Goal: Task Accomplishment & Management: Manage account settings

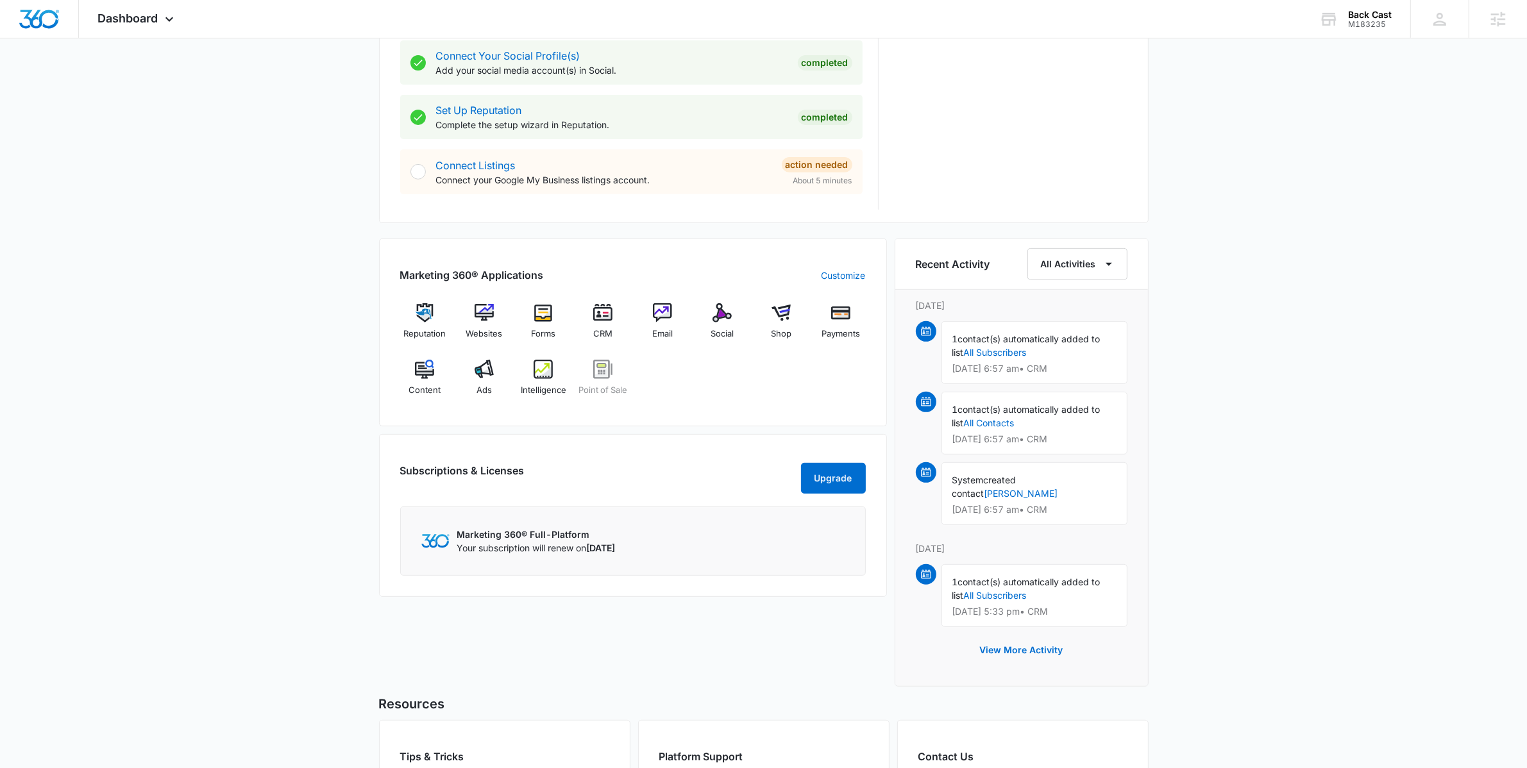
scroll to position [762, 0]
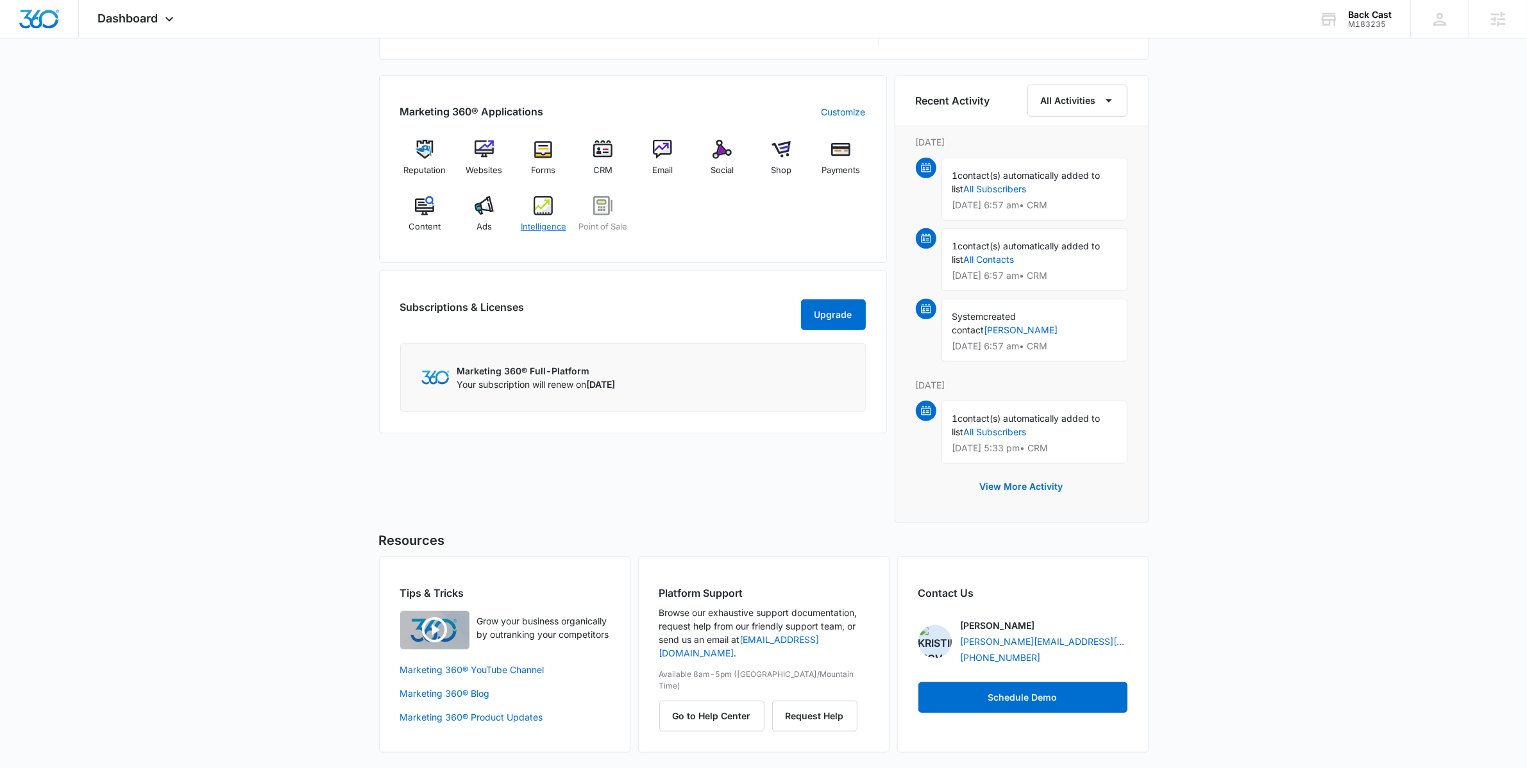
click at [547, 212] on img at bounding box center [543, 205] width 19 height 19
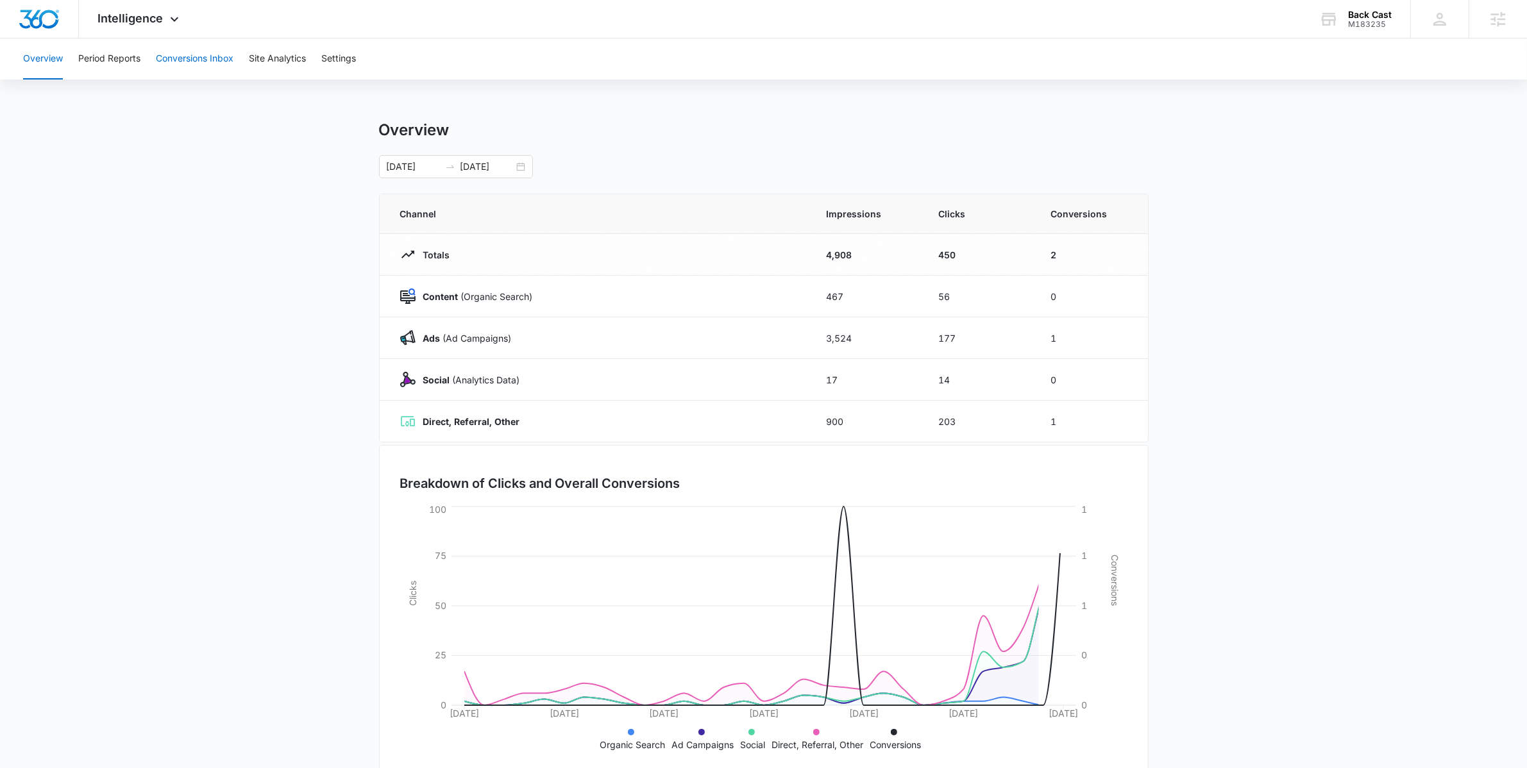
click at [226, 68] on button "Conversions Inbox" at bounding box center [195, 58] width 78 height 41
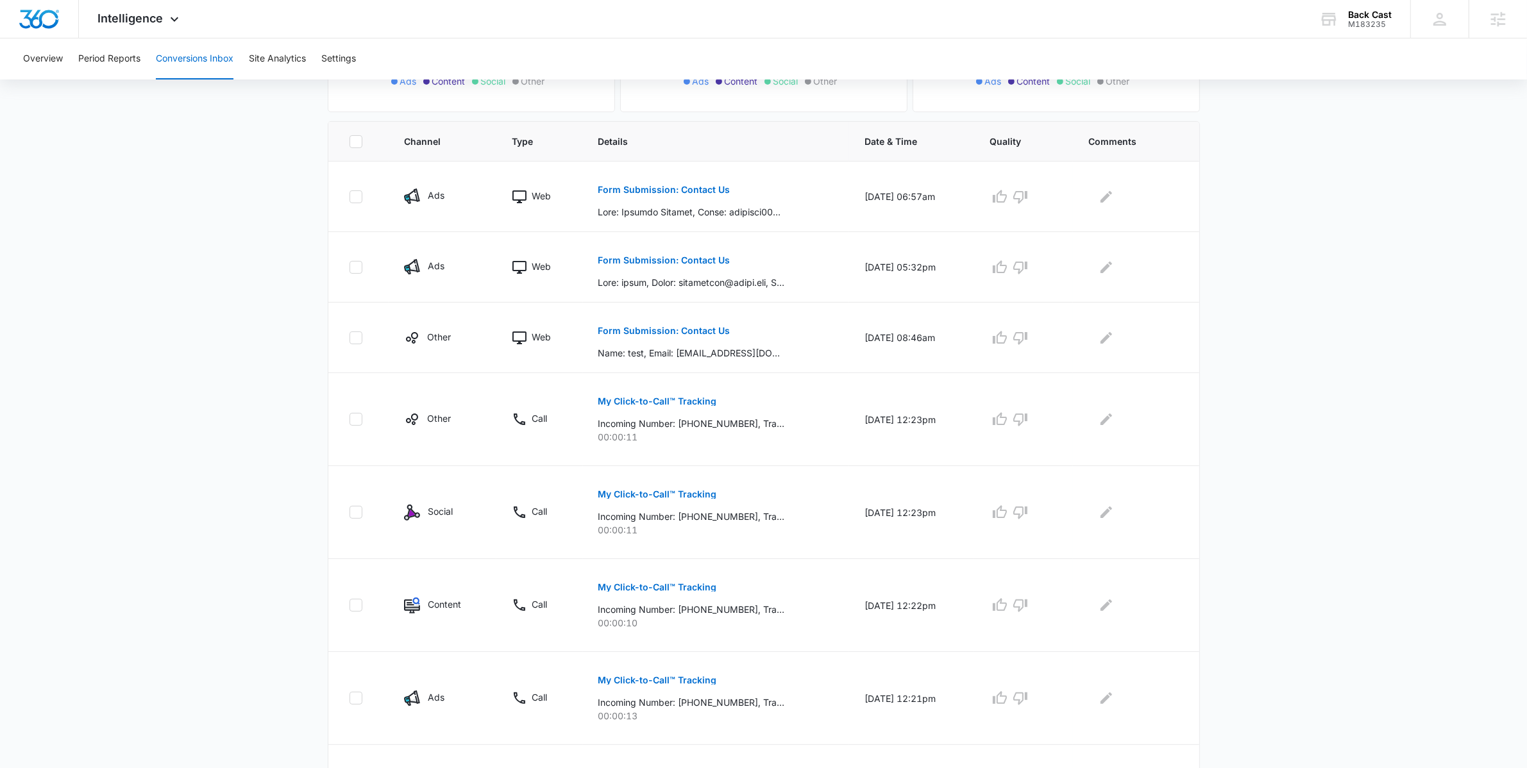
scroll to position [232, 0]
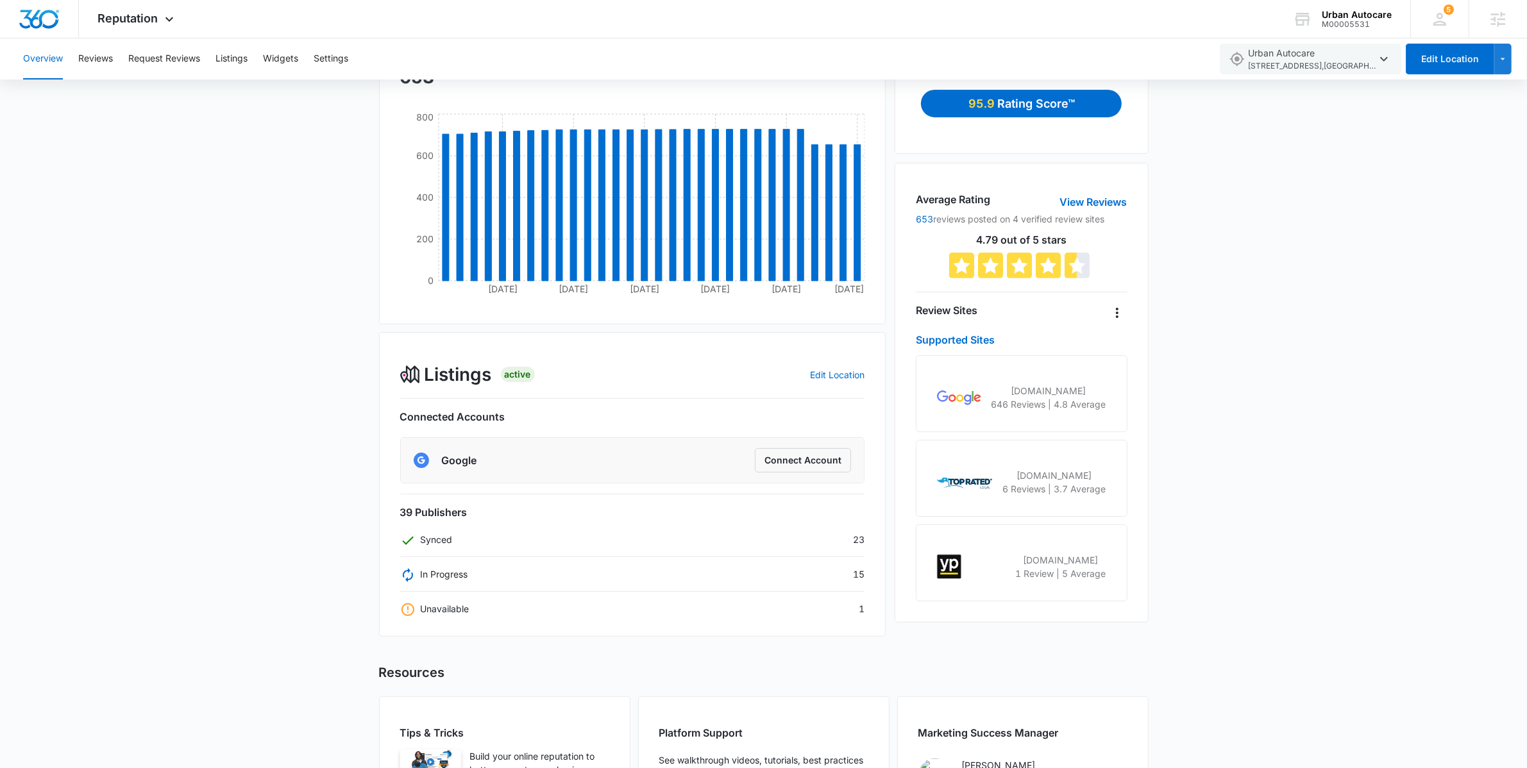
scroll to position [33, 0]
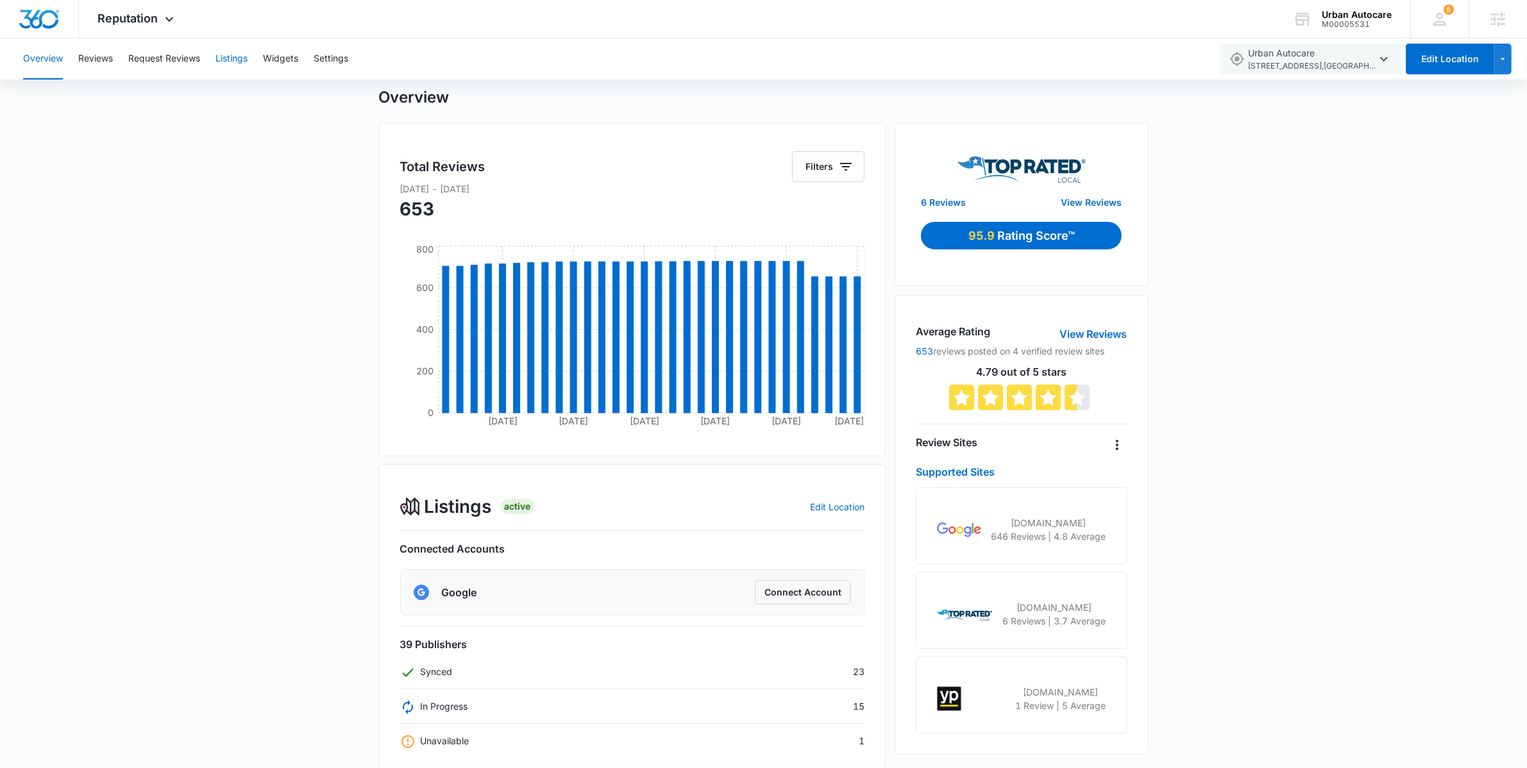
click at [239, 48] on button "Listings" at bounding box center [232, 58] width 32 height 41
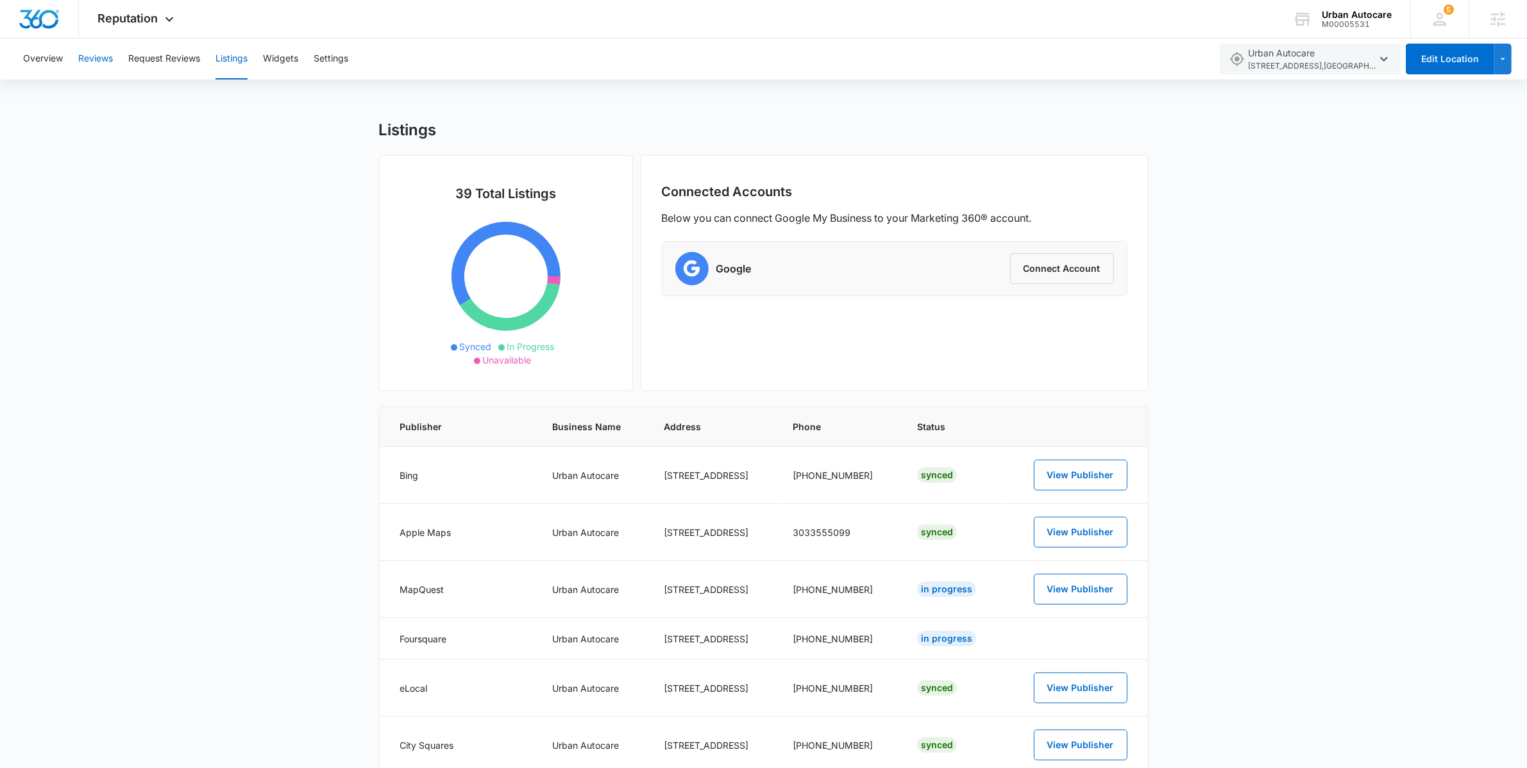
click at [94, 65] on button "Reviews" at bounding box center [95, 58] width 35 height 41
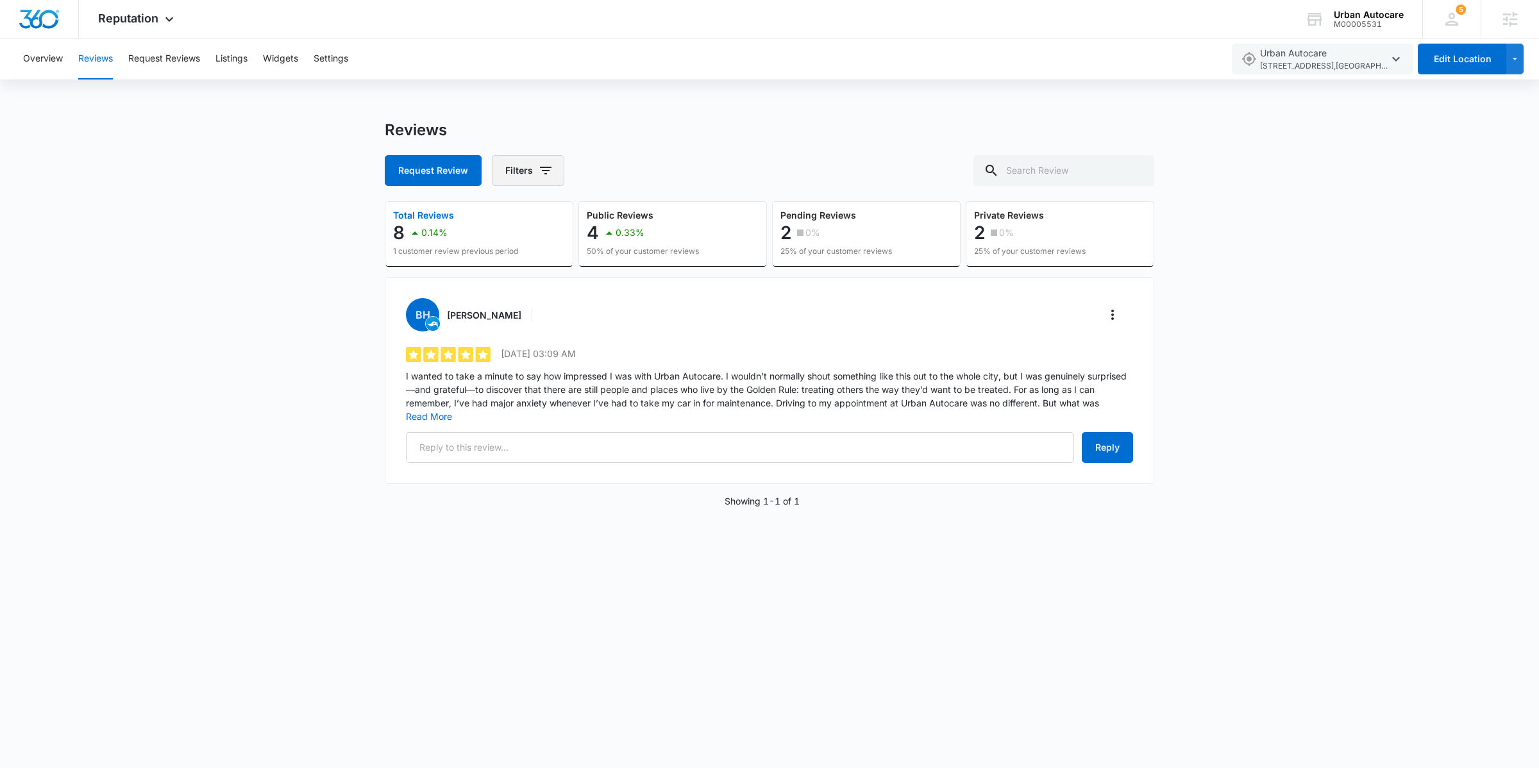
click at [538, 175] on icon "button" at bounding box center [545, 170] width 15 height 15
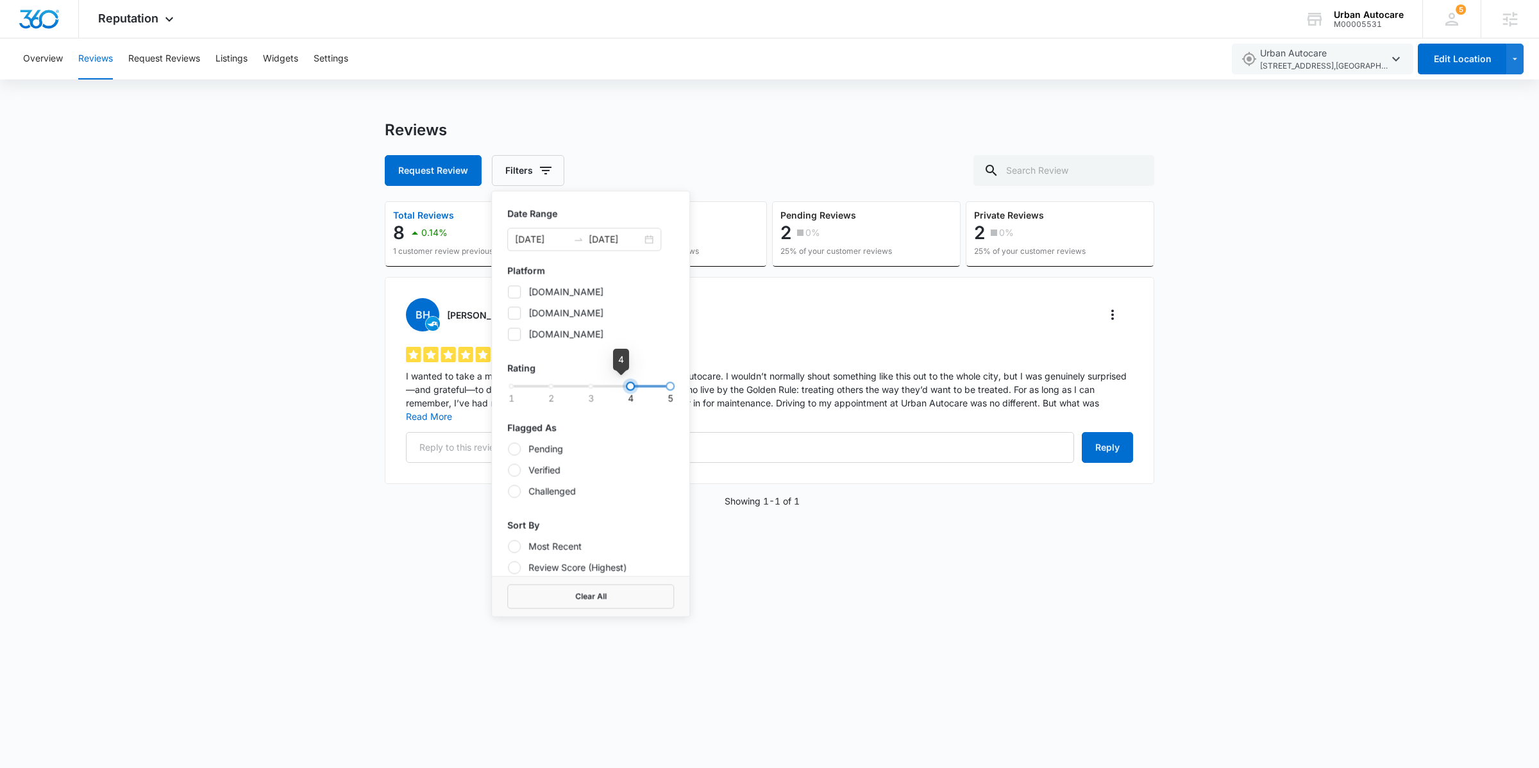
drag, startPoint x: 515, startPoint y: 382, endPoint x: 612, endPoint y: 387, distance: 97.0
click at [612, 387] on div "1 2 3 4 5" at bounding box center [590, 387] width 159 height 8
click at [523, 293] on label "topratedlocal.com" at bounding box center [590, 291] width 167 height 13
click at [508, 292] on input "topratedlocal.com" at bounding box center [507, 292] width 1 height 1
checkbox input "true"
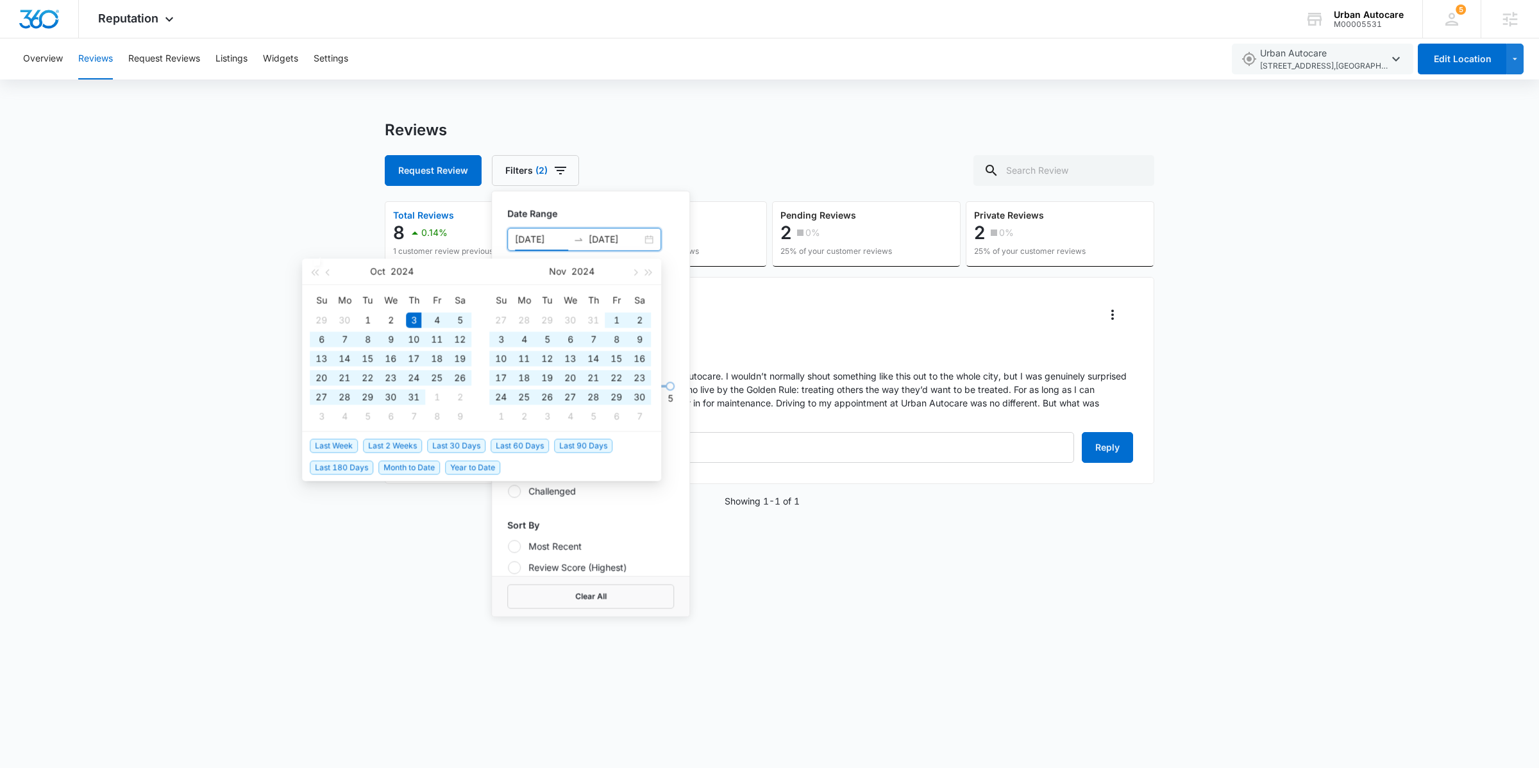
drag, startPoint x: 565, startPoint y: 242, endPoint x: 558, endPoint y: 241, distance: 7.1
click at [558, 241] on input "10/03/2024" at bounding box center [541, 240] width 53 height 14
type input "10/03/2020"
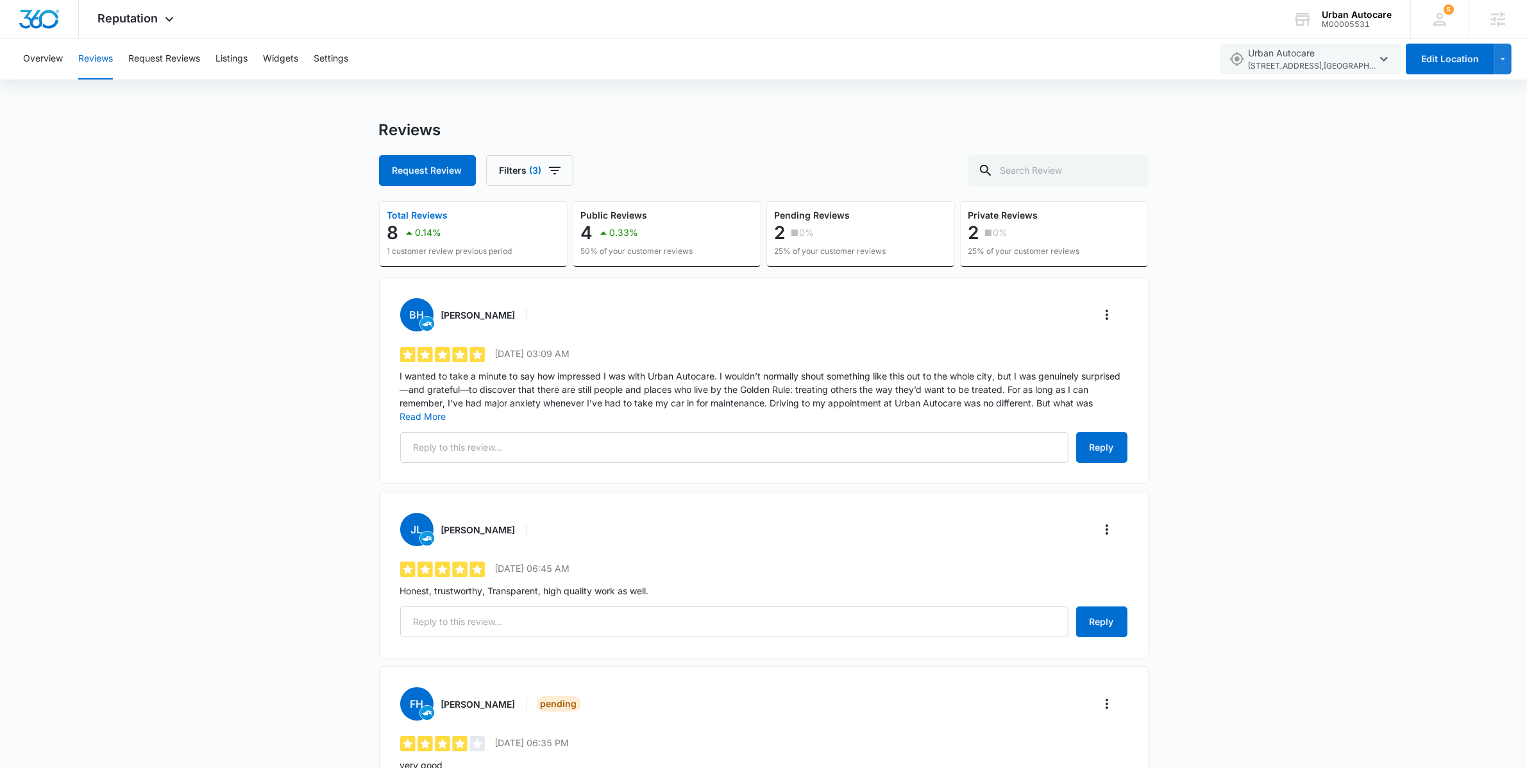
click at [160, 343] on div "Reviews Request Review Filters (3) Total Reviews 8 0.14% 1 customer review prev…" at bounding box center [763, 773] width 1527 height 1304
click at [49, 67] on button "Overview" at bounding box center [43, 58] width 40 height 41
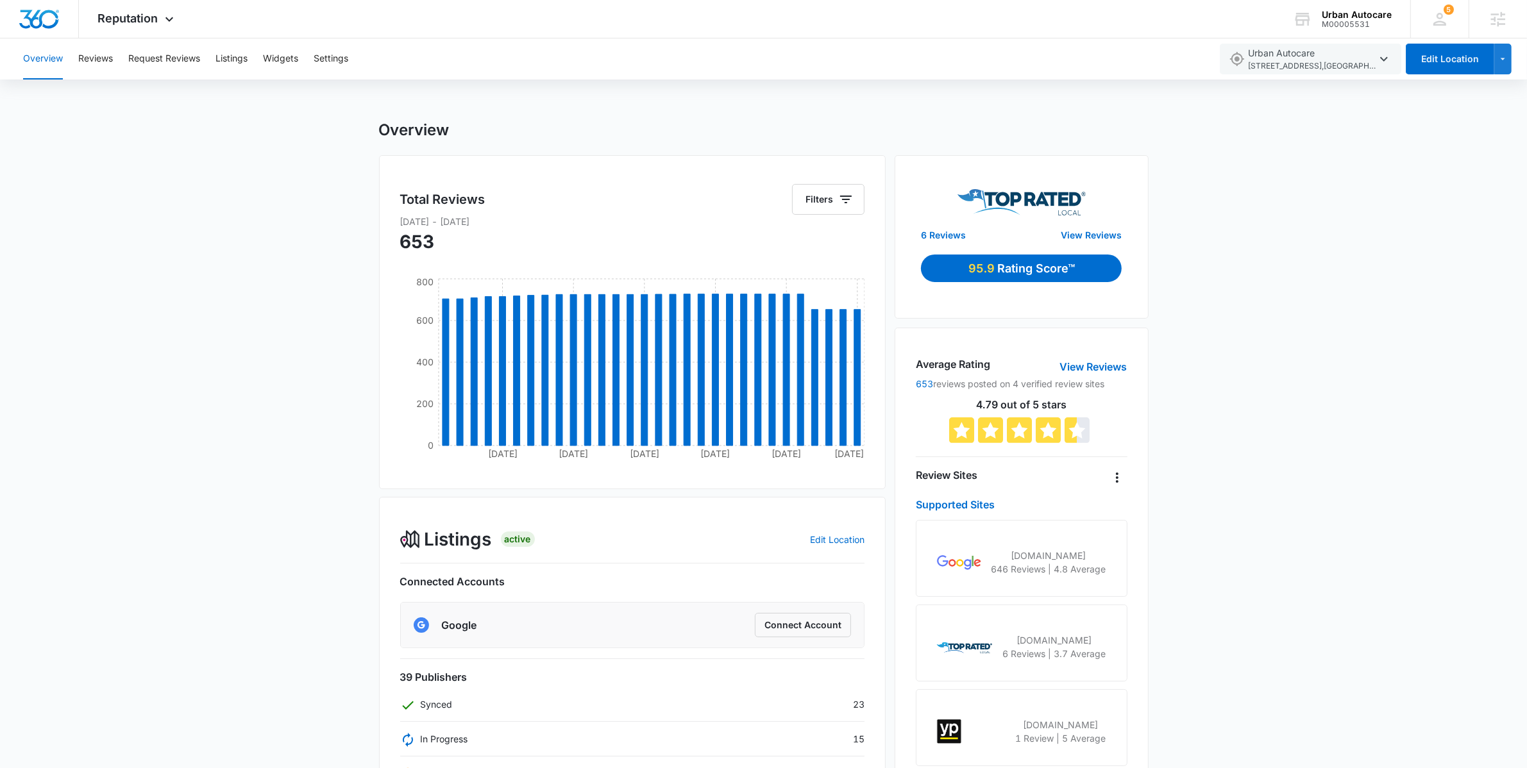
click at [1199, 298] on div "Overview Total Reviews Filters Aug 14 2023 - Sep 24 2025 653 Sep 15 Oct 21 Apr …" at bounding box center [763, 607] width 1527 height 972
click at [286, 183] on div "Overview Total Reviews Filters Aug 14 2023 - Sep 24 2025 653 Sep 15 Oct 21 Apr …" at bounding box center [763, 607] width 1527 height 972
click at [282, 67] on button "Widgets" at bounding box center [280, 58] width 35 height 41
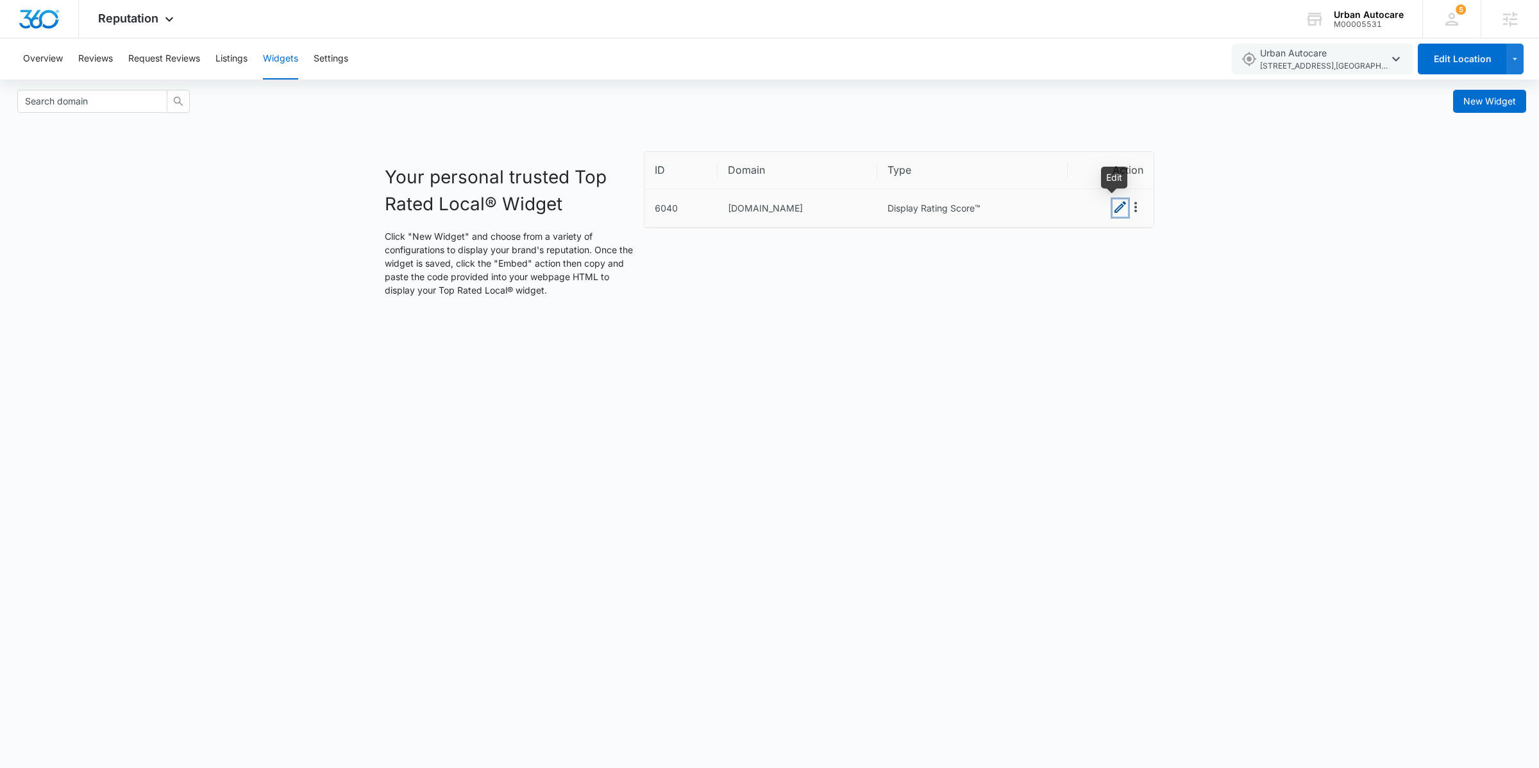
click at [1116, 208] on icon "Edit" at bounding box center [1120, 206] width 15 height 15
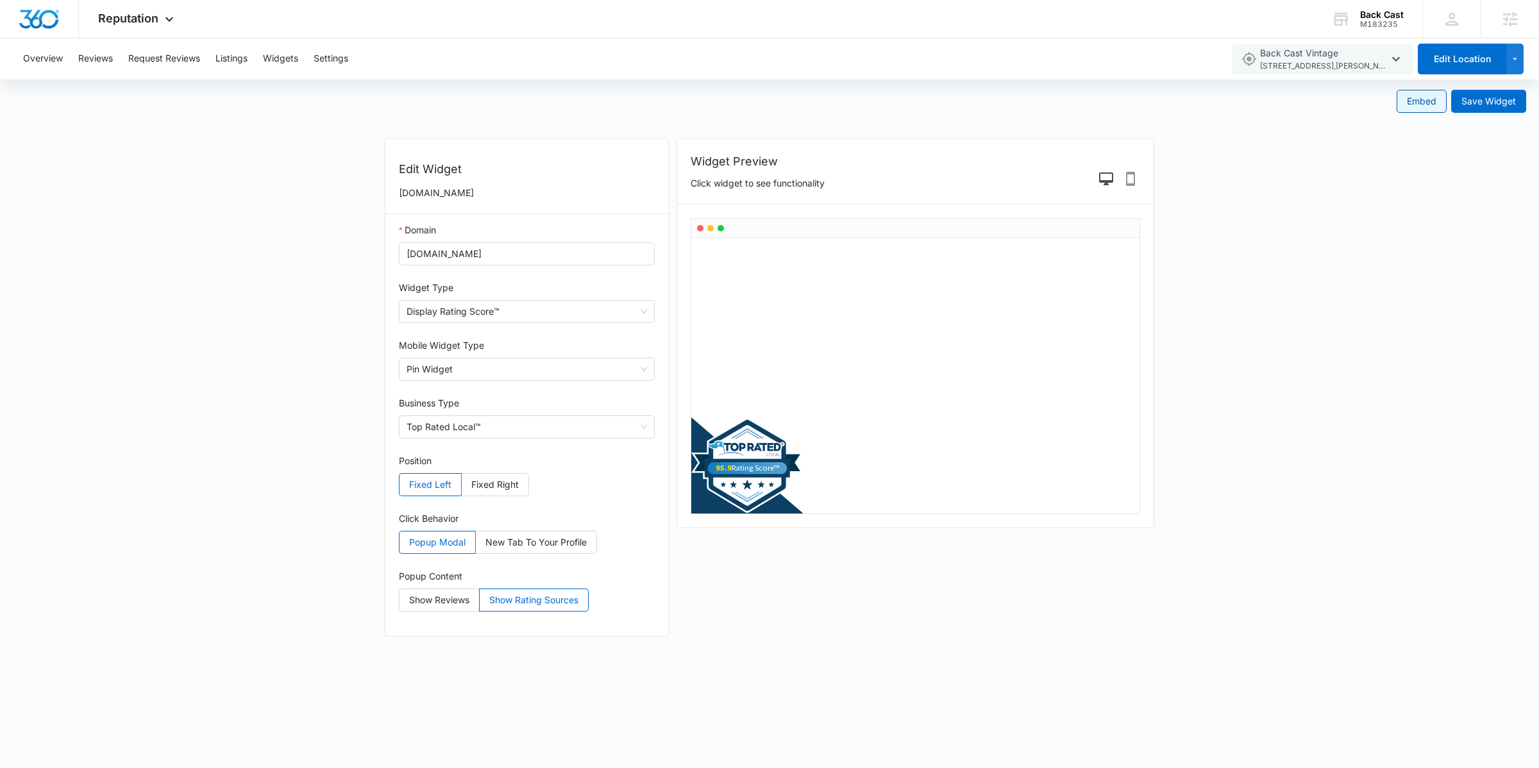
click at [1427, 108] on span "Embed" at bounding box center [1422, 101] width 30 height 14
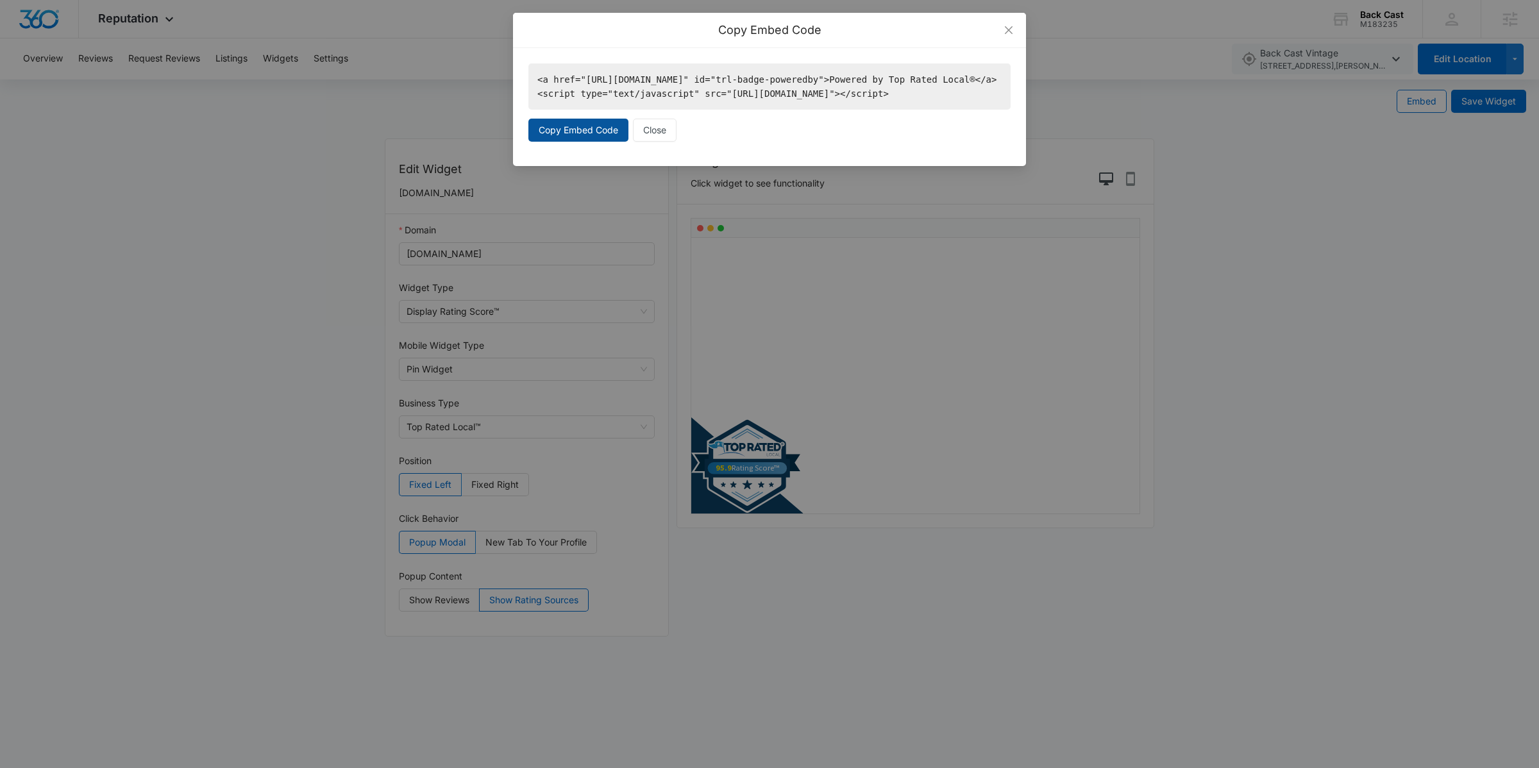
click at [560, 137] on span "Copy Embed Code" at bounding box center [579, 130] width 80 height 14
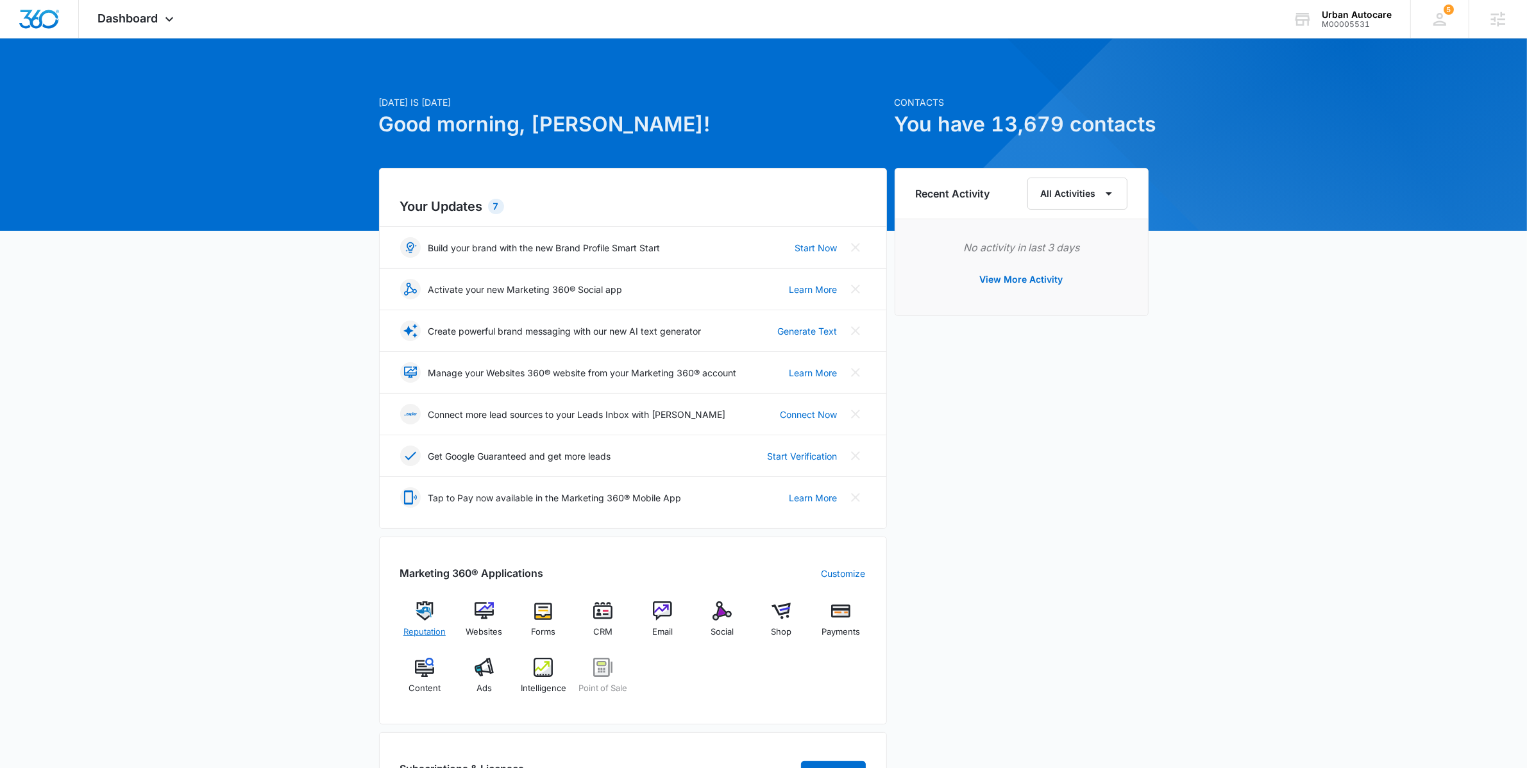
click at [438, 633] on span "Reputation" at bounding box center [424, 632] width 42 height 13
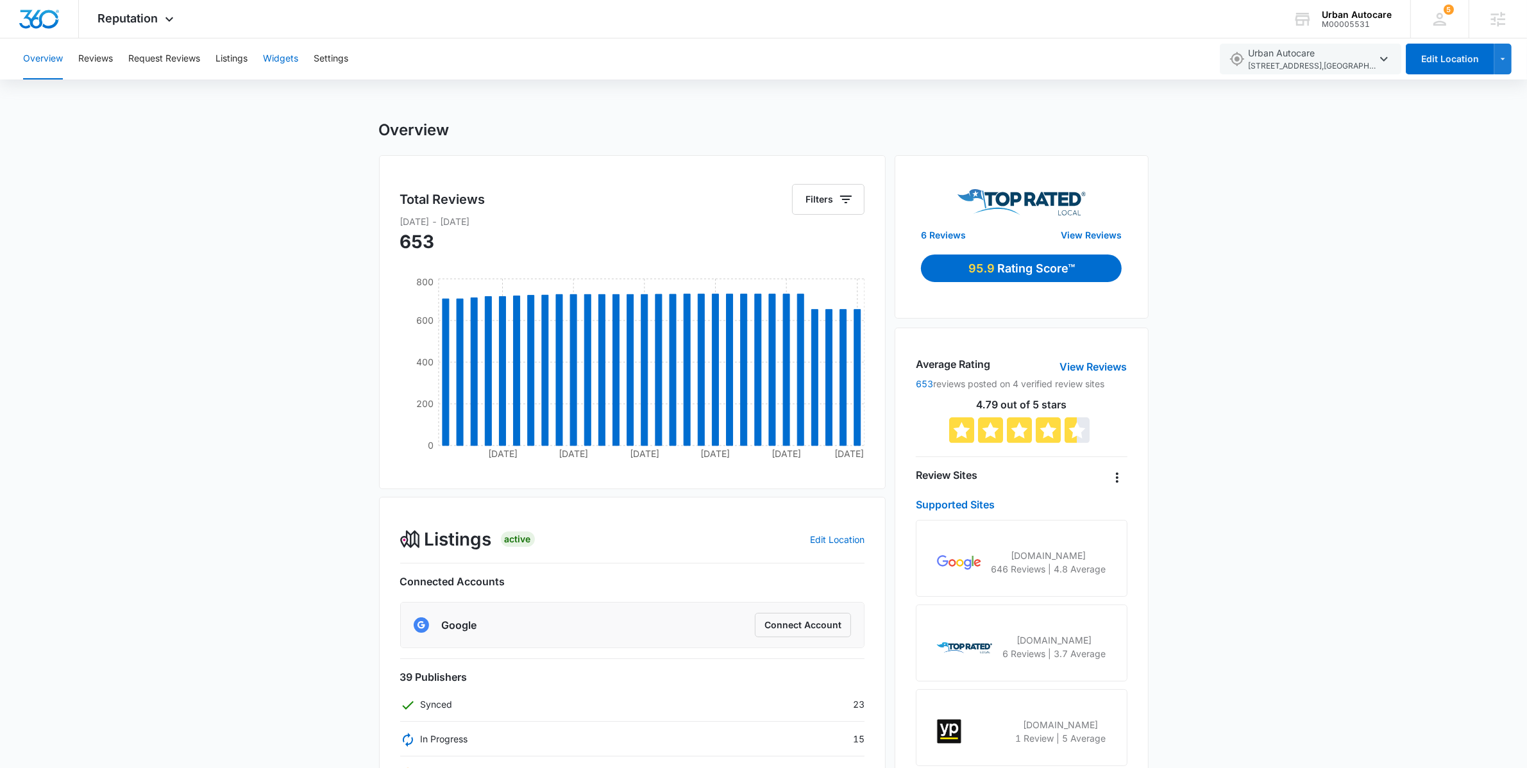
click at [283, 61] on button "Widgets" at bounding box center [280, 58] width 35 height 41
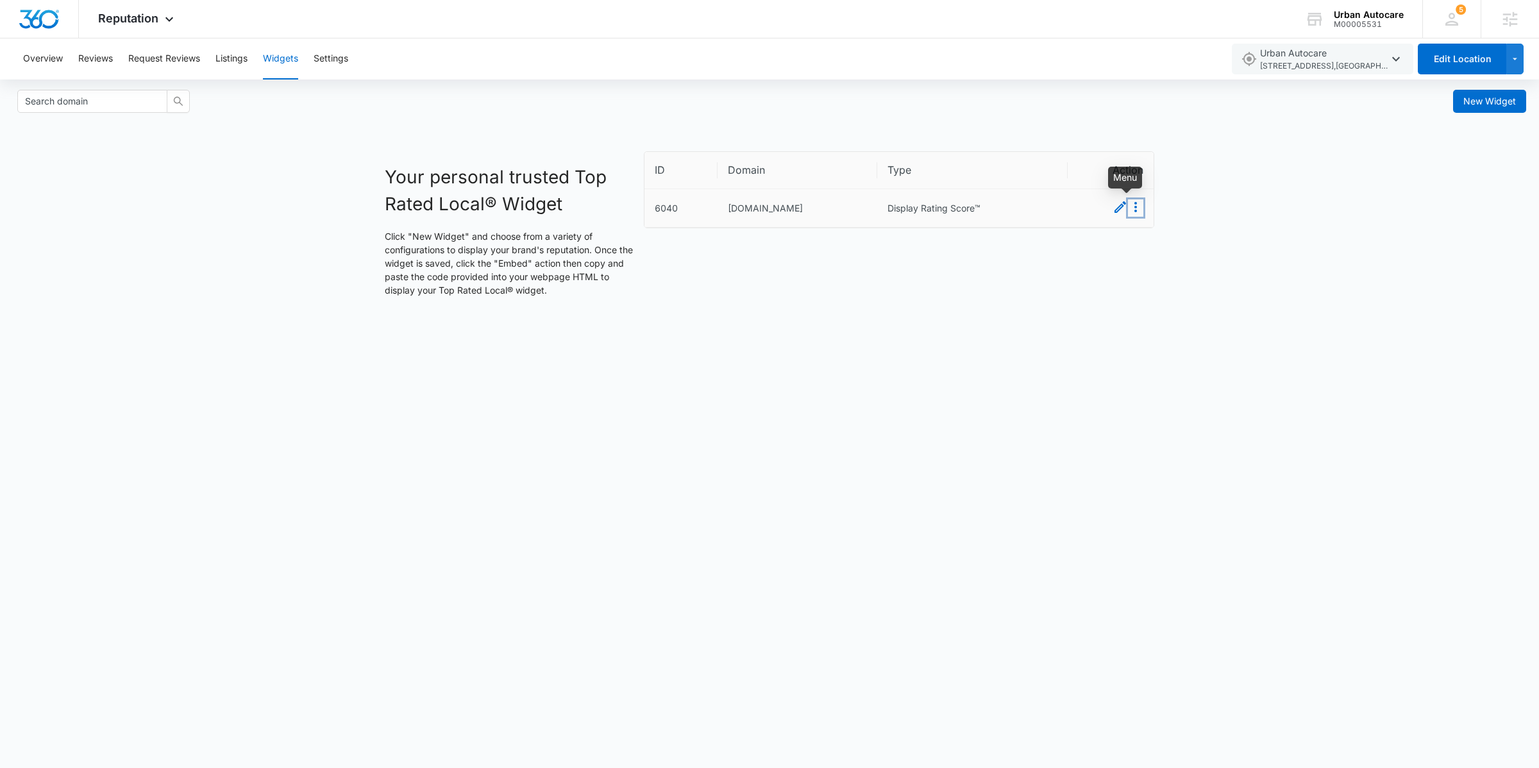
click at [1137, 212] on icon "Menu" at bounding box center [1135, 206] width 15 height 15
click at [1134, 230] on button "Embed" at bounding box center [1120, 231] width 45 height 17
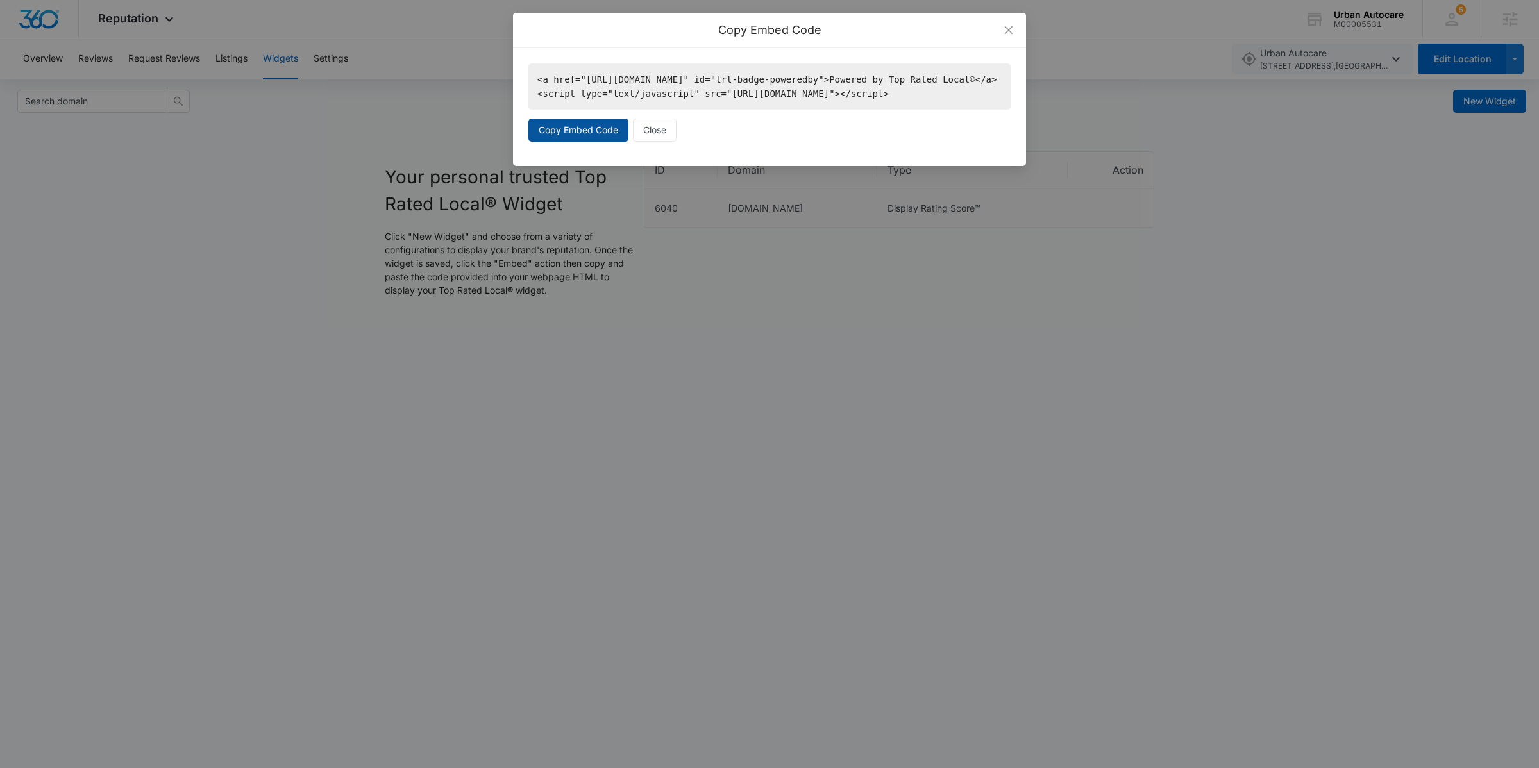
click at [590, 137] on span "Copy Embed Code" at bounding box center [579, 130] width 80 height 14
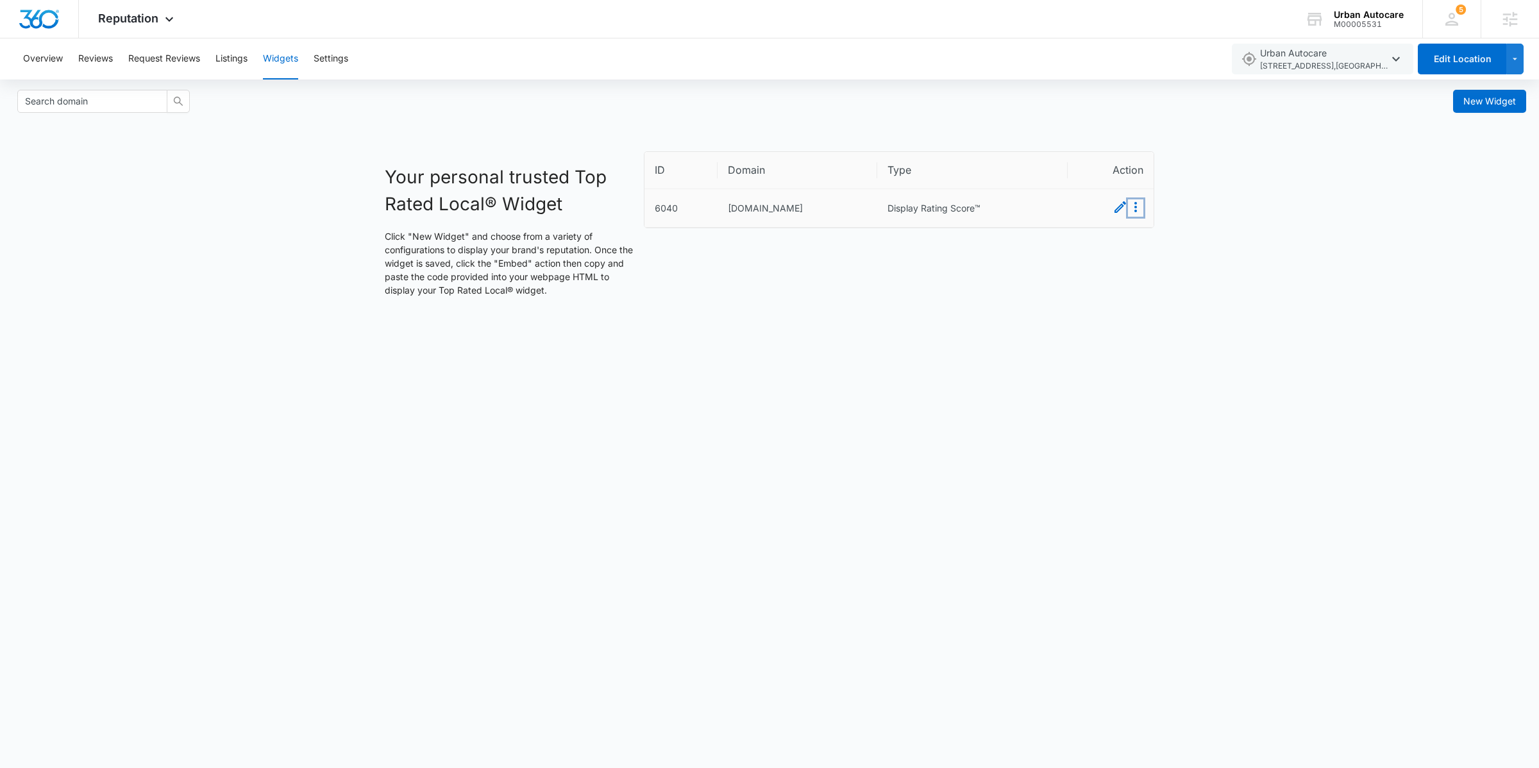
click at [1138, 213] on icon "Menu" at bounding box center [1135, 206] width 15 height 15
click at [1130, 244] on button "Delete" at bounding box center [1120, 247] width 45 height 17
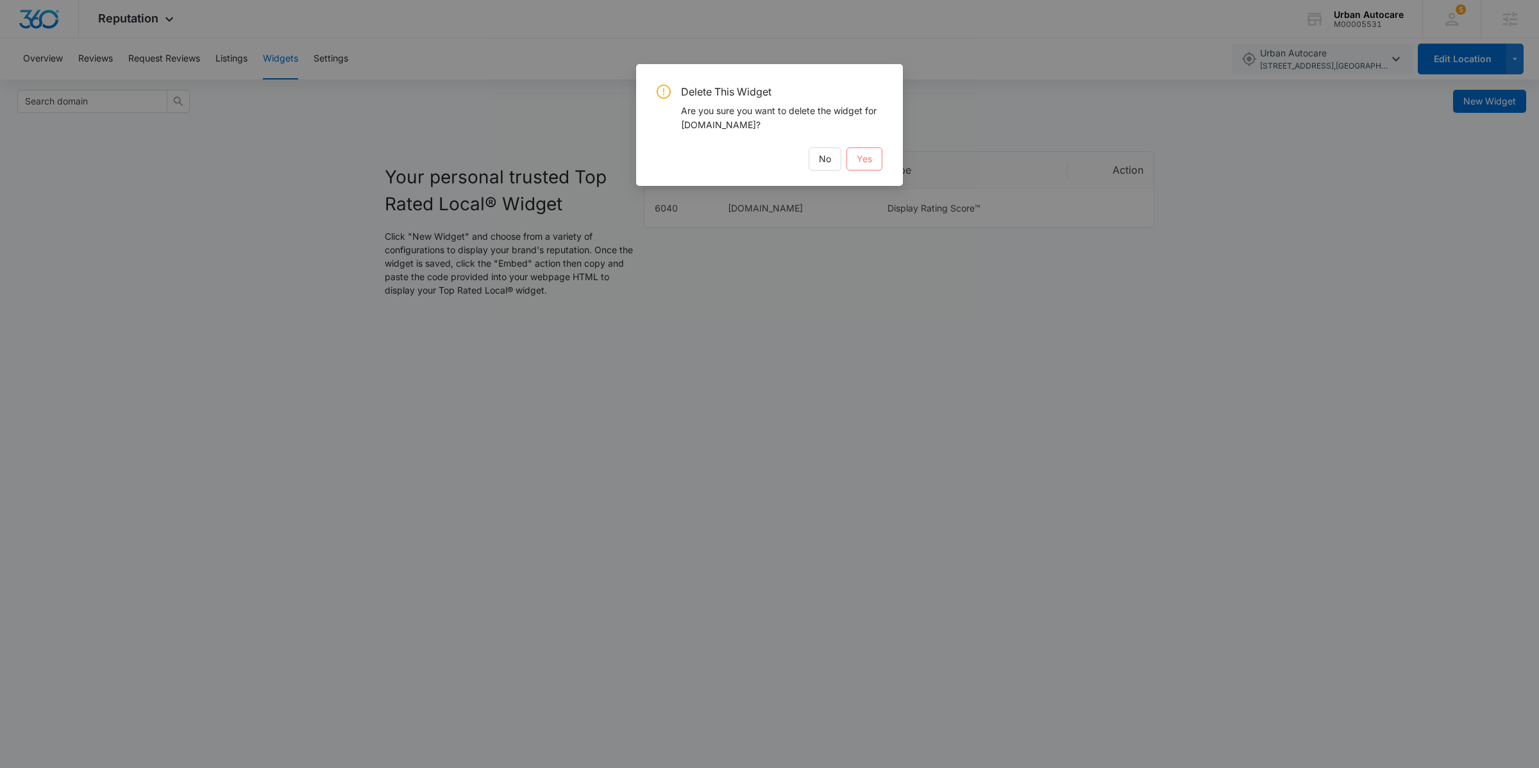
click at [869, 159] on span "Yes" at bounding box center [864, 159] width 15 height 14
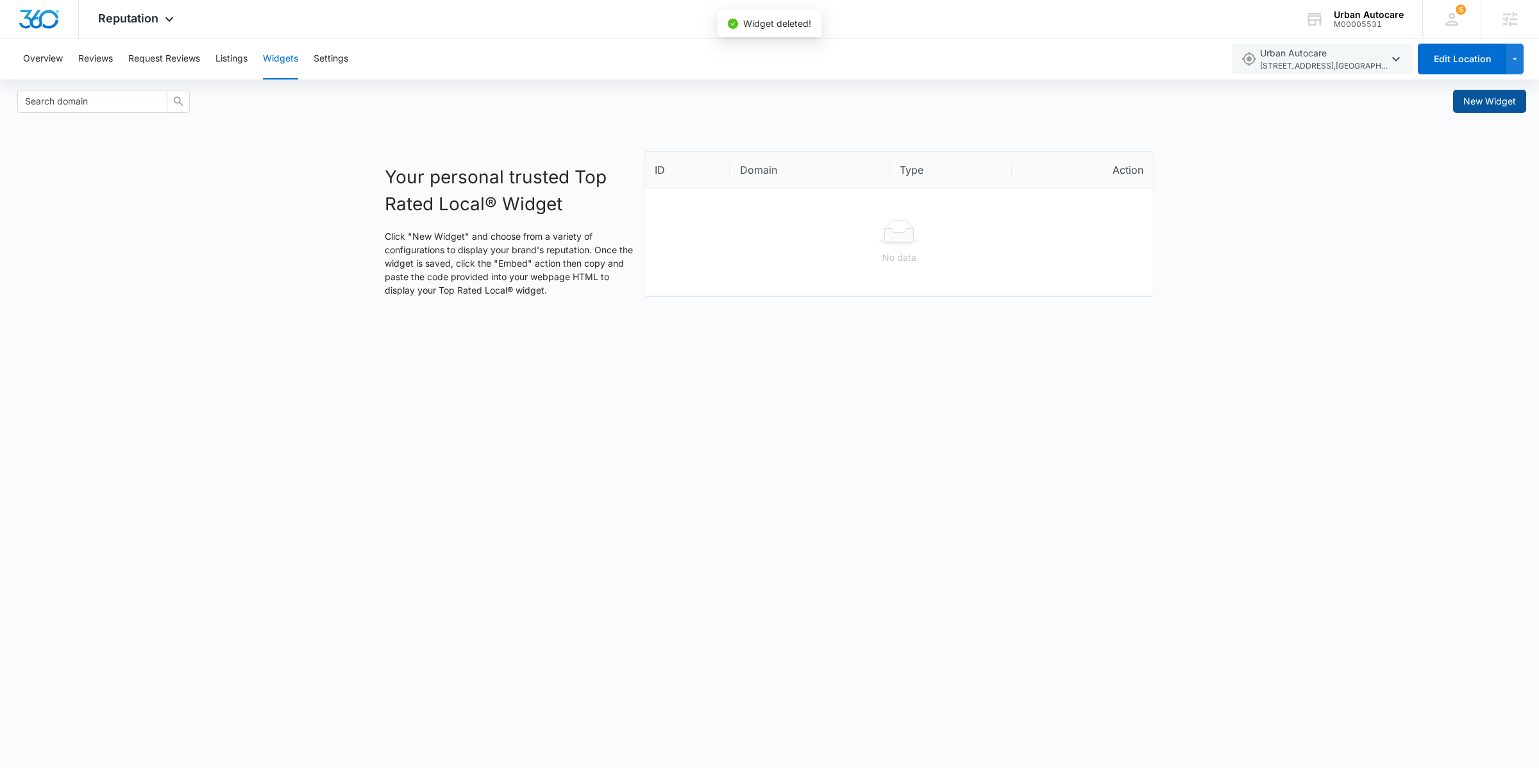
click at [1495, 101] on span "New Widget" at bounding box center [1490, 101] width 53 height 14
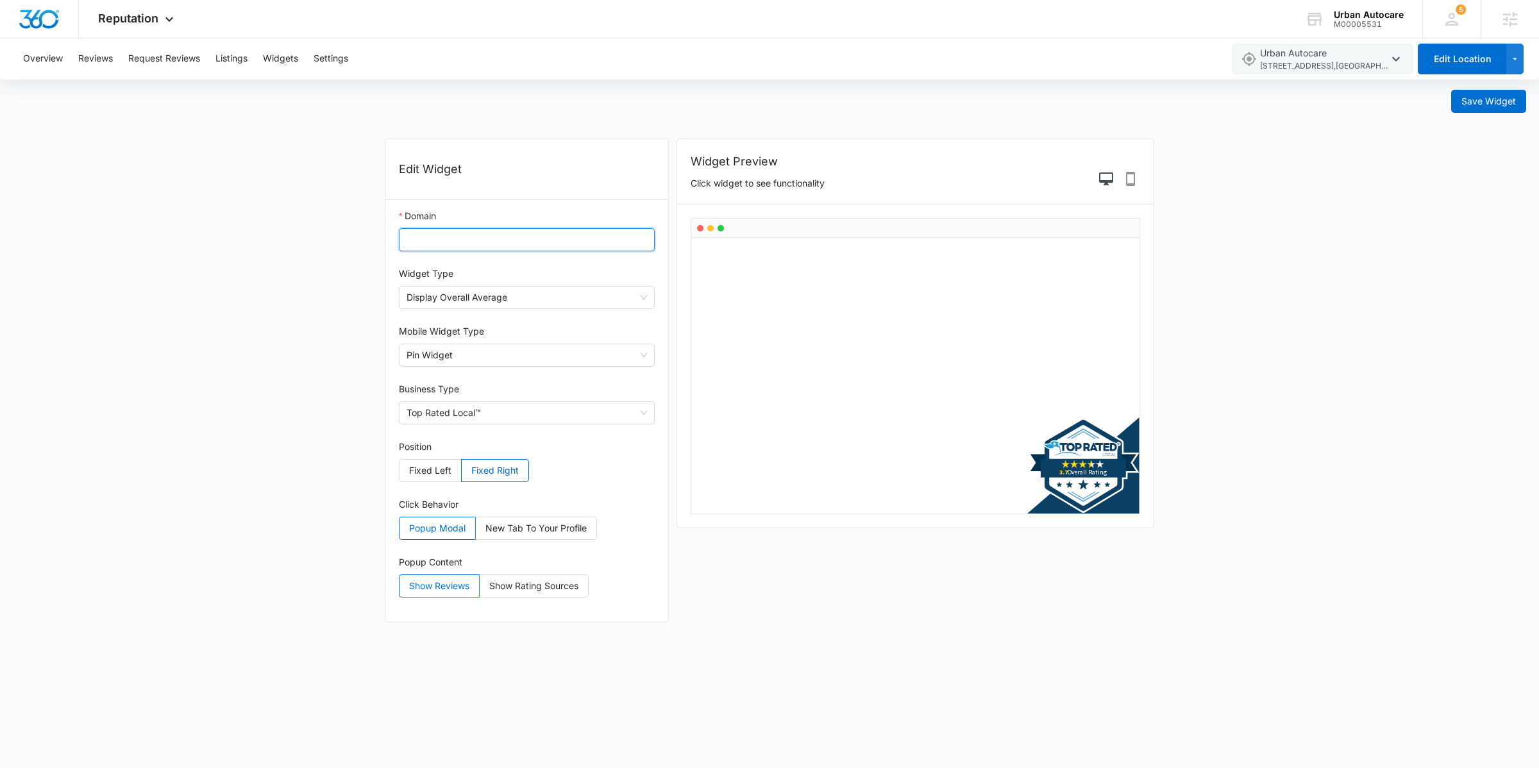
click at [552, 238] on input "Domain" at bounding box center [527, 239] width 256 height 23
type input "[DOMAIN_NAME]"
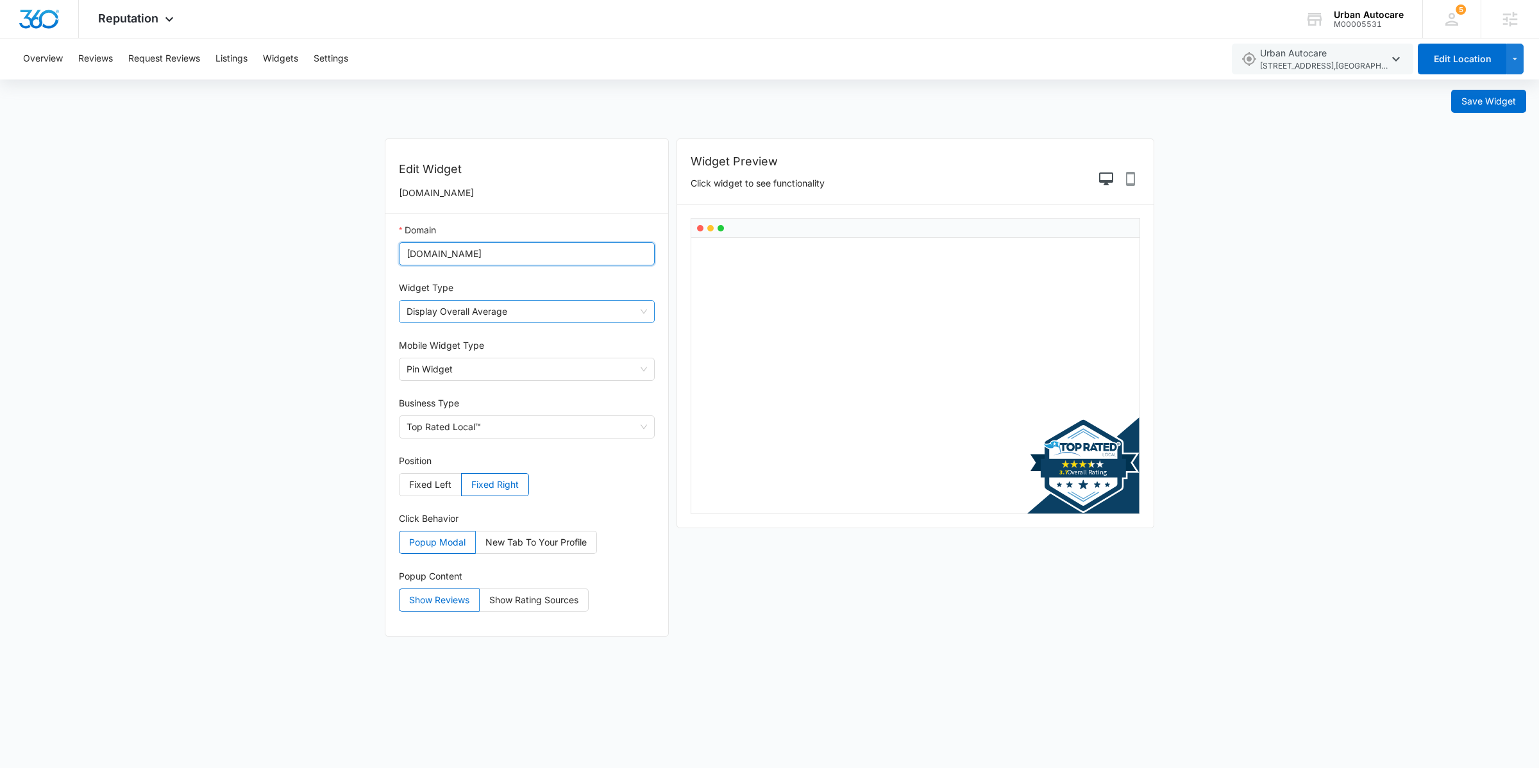
click at [536, 313] on span "Display Overall Average" at bounding box center [527, 312] width 241 height 22
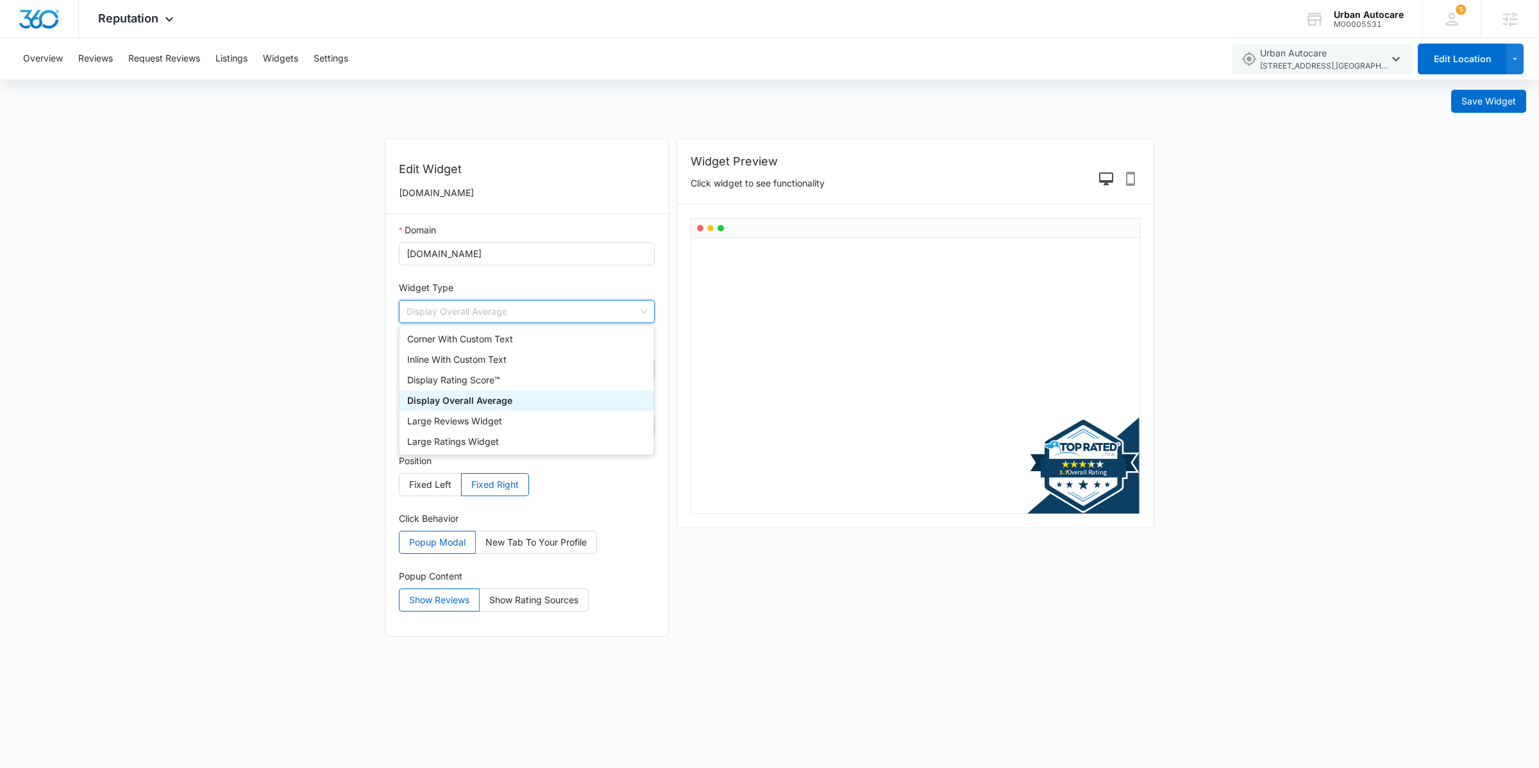
click at [536, 313] on span "Display Overall Average" at bounding box center [527, 312] width 241 height 22
click at [518, 384] on div "Display Rating Score™" at bounding box center [526, 380] width 239 height 14
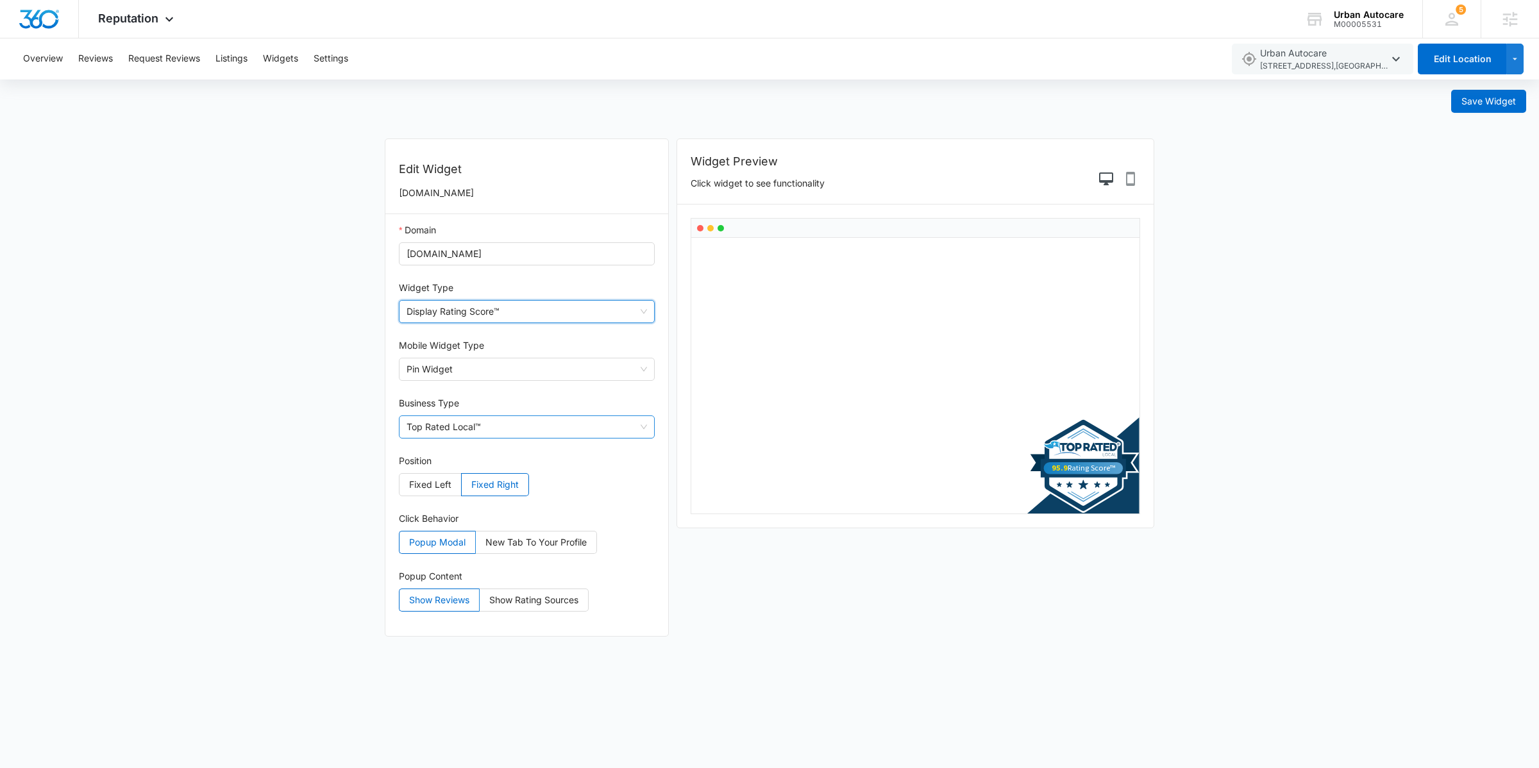
click at [548, 430] on span "Top Rated Local™" at bounding box center [527, 427] width 241 height 22
click at [440, 482] on span "Fixed Left" at bounding box center [430, 484] width 42 height 11
click at [400, 488] on input "Fixed Left" at bounding box center [400, 488] width 0 height 0
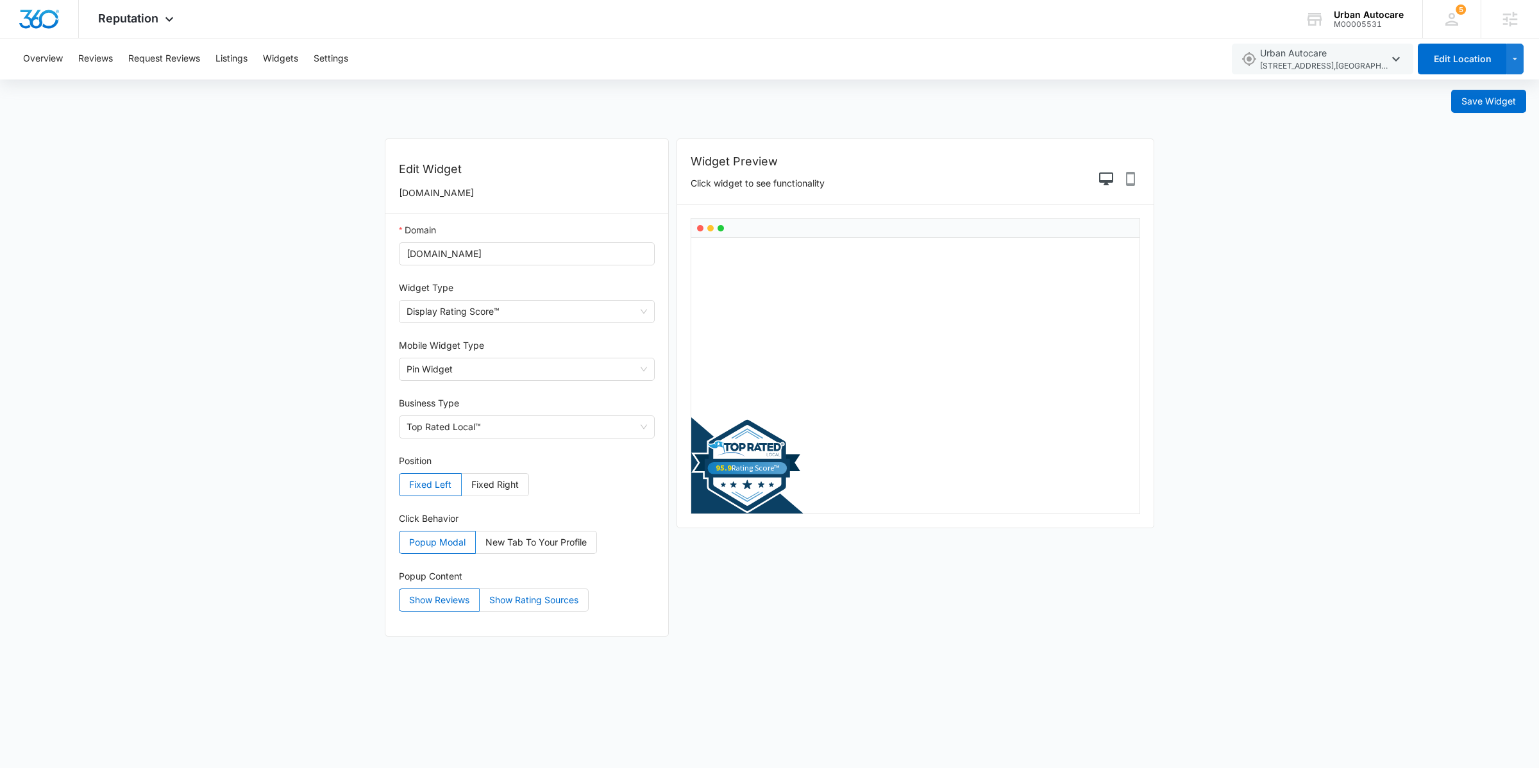
click at [523, 594] on label "Show Rating Sources" at bounding box center [534, 600] width 109 height 23
click at [480, 604] on input "Show Rating Sources" at bounding box center [480, 604] width 0 height 0
click at [1486, 107] on span "Save Widget" at bounding box center [1489, 101] width 55 height 14
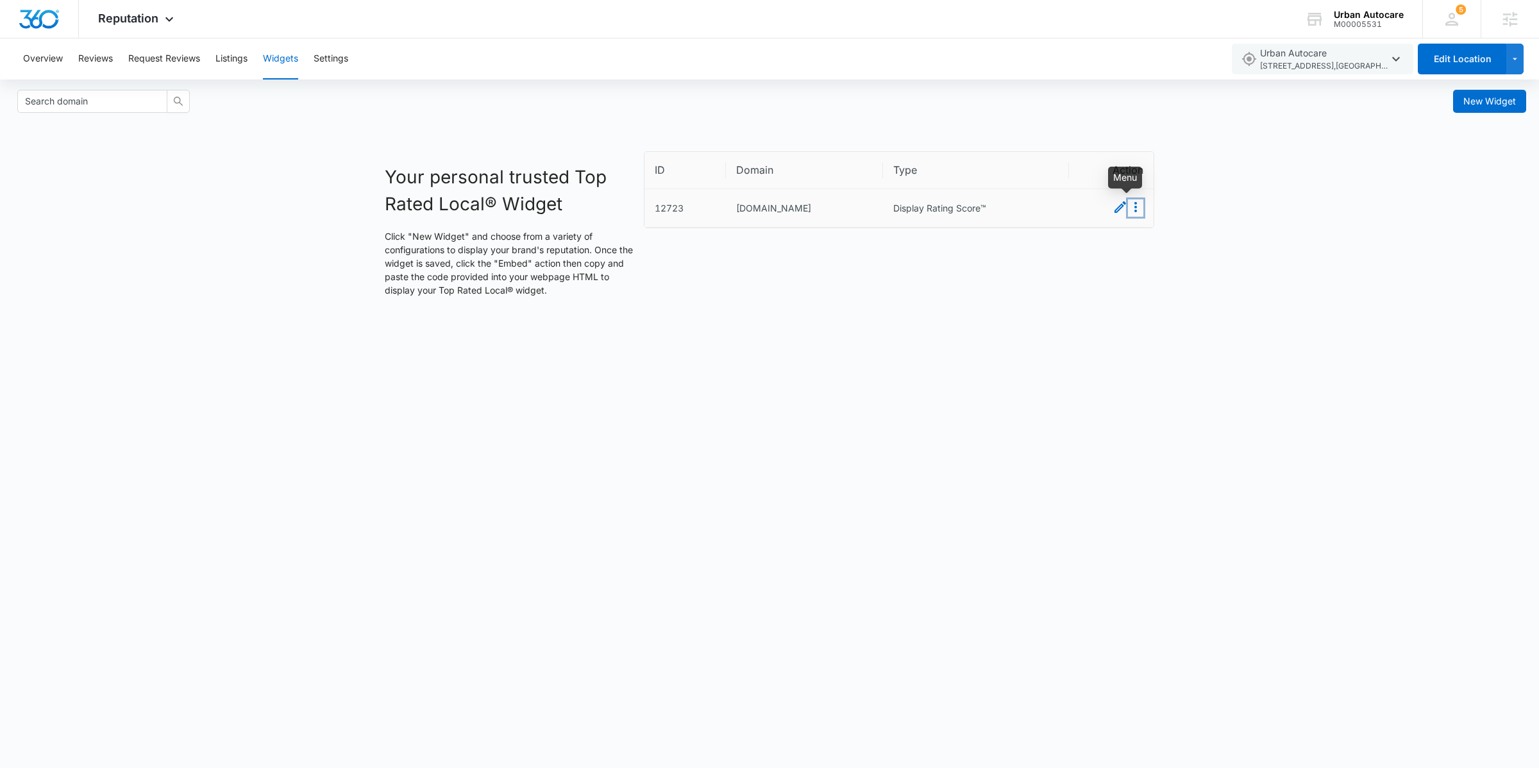
click at [1137, 210] on icon "Menu" at bounding box center [1135, 206] width 15 height 15
click at [1133, 228] on button "Embed" at bounding box center [1120, 231] width 45 height 17
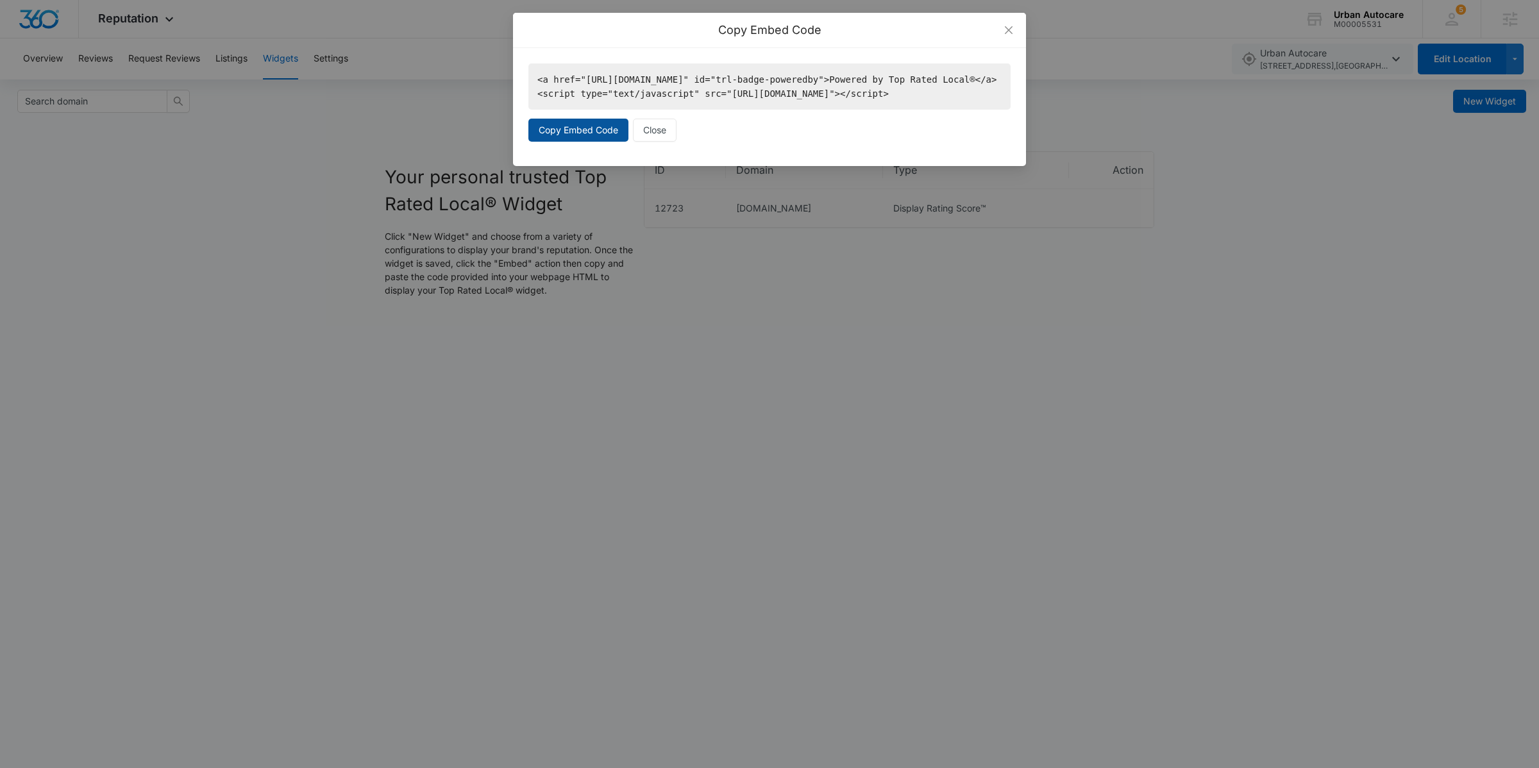
click at [552, 137] on span "Copy Embed Code" at bounding box center [579, 130] width 80 height 14
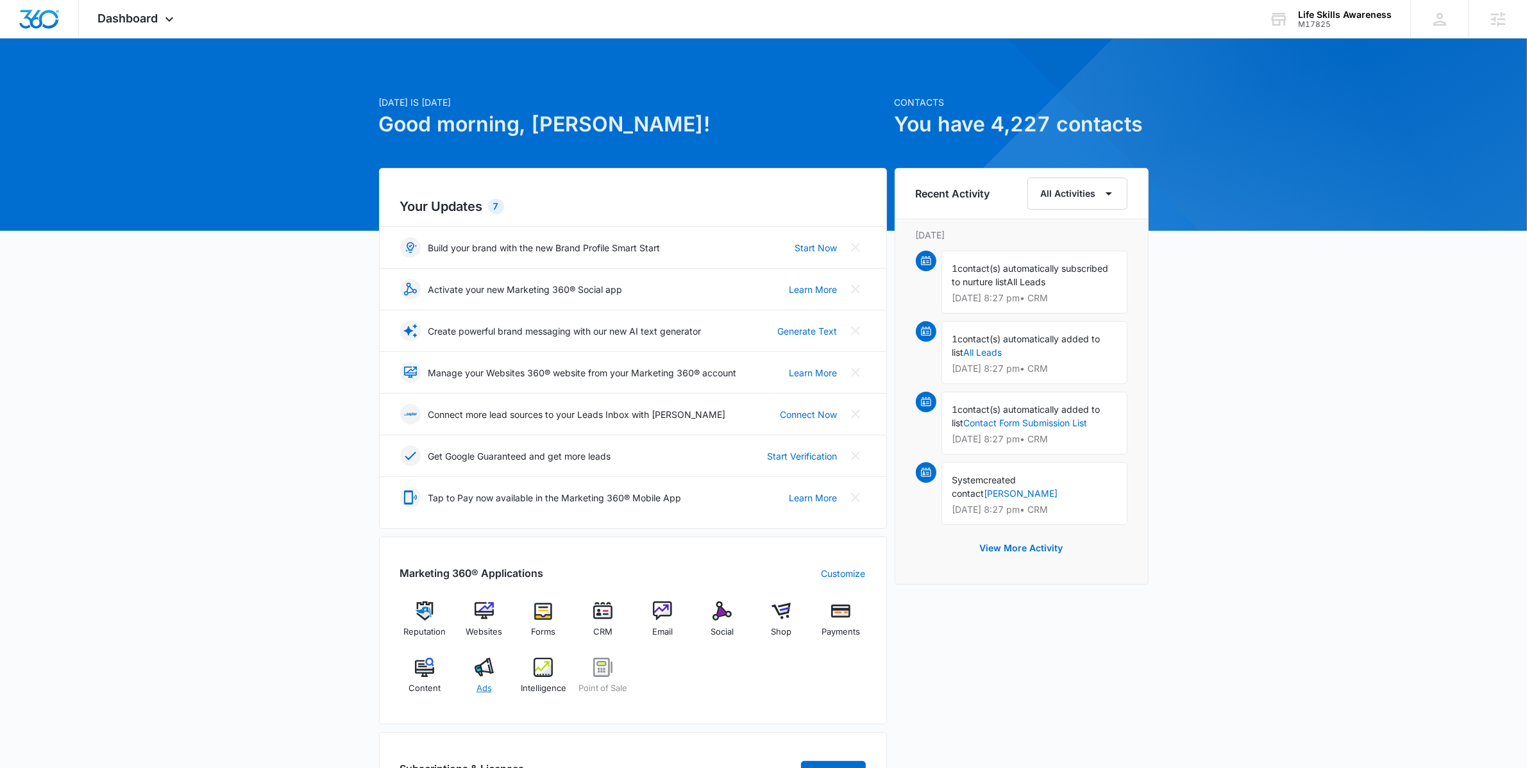
click at [484, 663] on img at bounding box center [484, 667] width 19 height 19
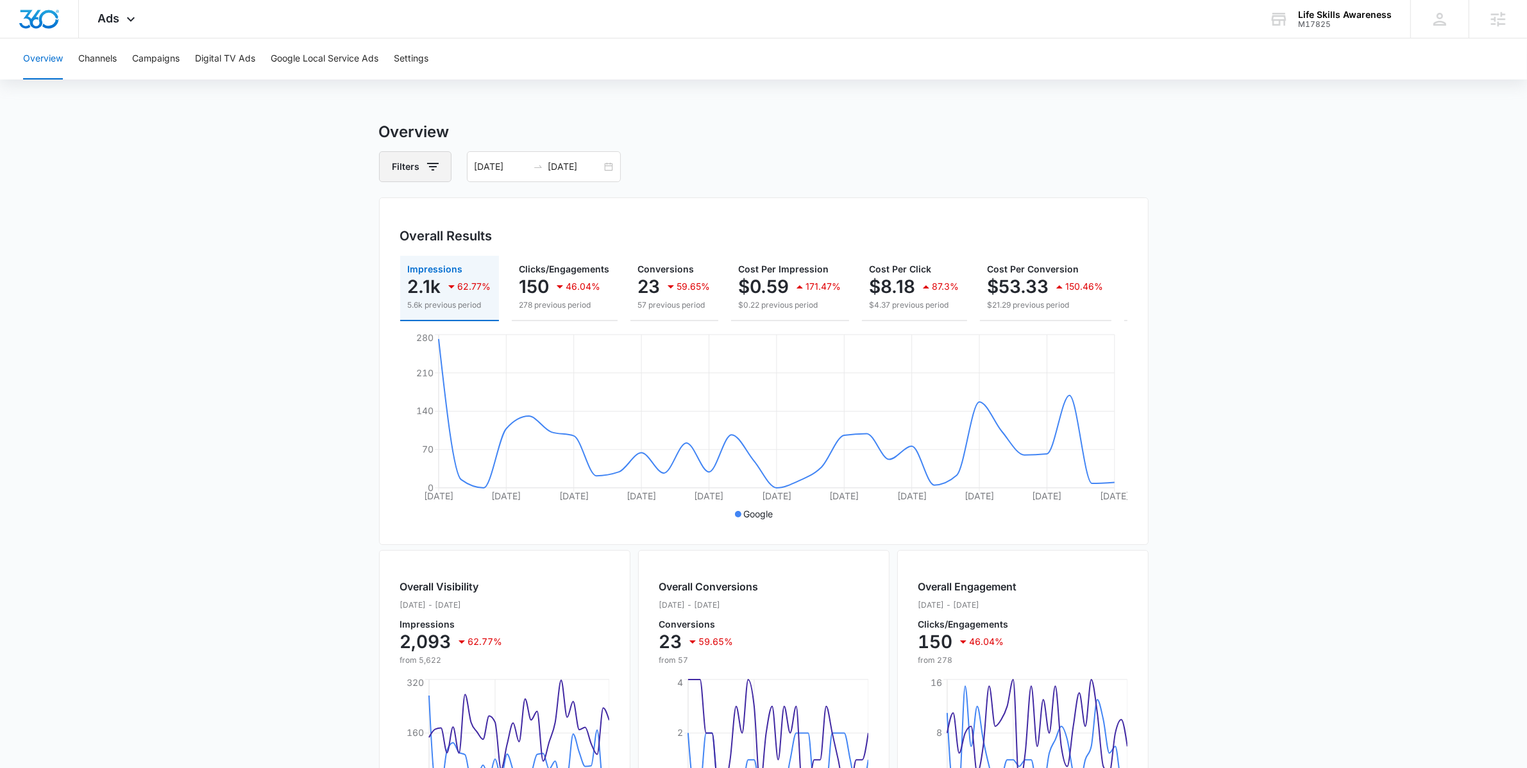
click at [425, 173] on icon "button" at bounding box center [432, 166] width 15 height 15
click at [530, 216] on icon "Show Channel filters" at bounding box center [532, 214] width 15 height 15
click at [423, 269] on div "Google Facebook / Instagram" at bounding box center [469, 267] width 178 height 81
click at [423, 278] on label "Facebook / Instagram" at bounding box center [469, 277] width 148 height 13
click at [396, 278] on input "Facebook / Instagram" at bounding box center [395, 278] width 1 height 1
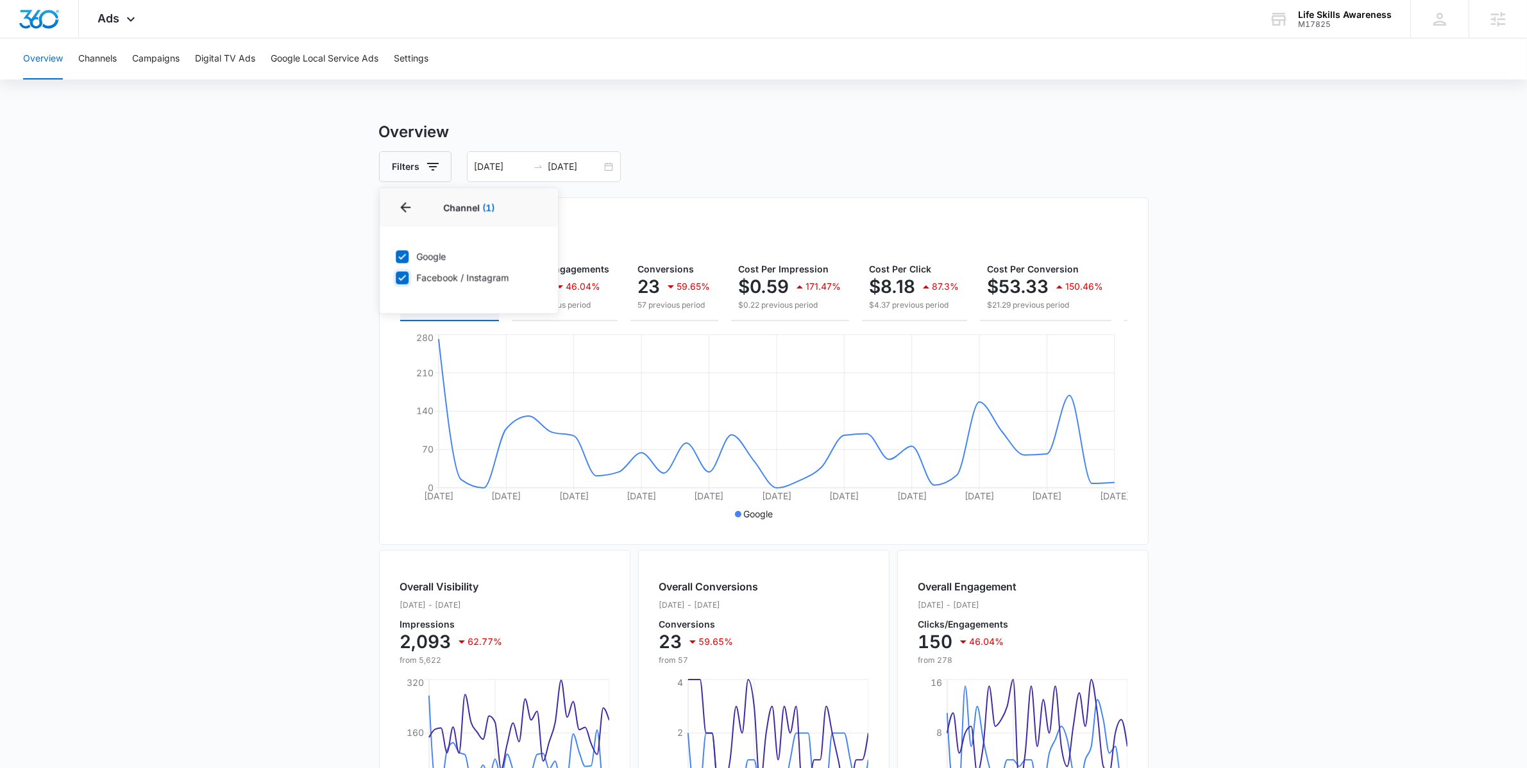
checkbox input "true"
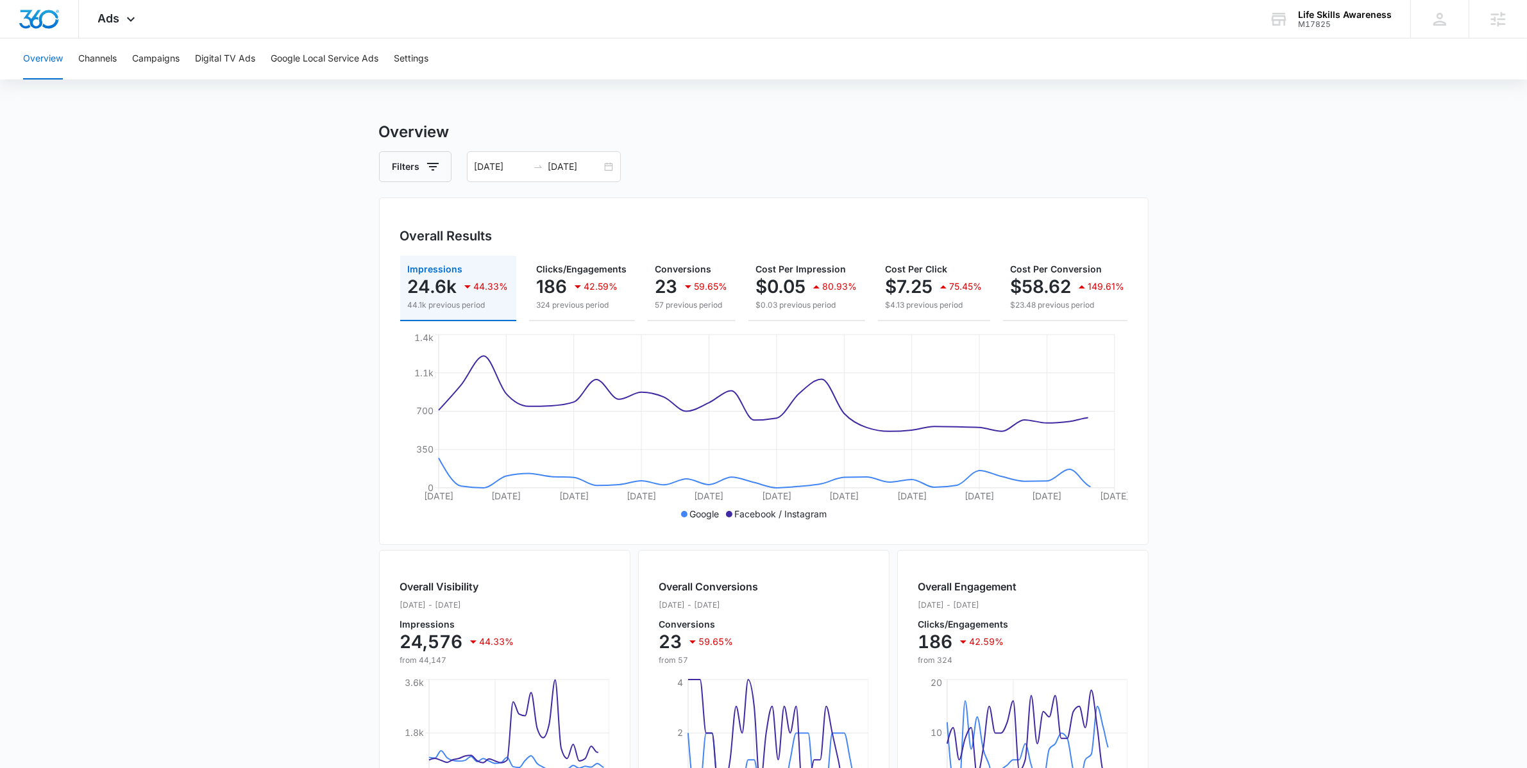
click at [287, 296] on main "Overview Filters [DATE] [DATE] Overall Results Impressions 24.6k 44.33% 44.1k p…" at bounding box center [763, 581] width 1527 height 921
click at [144, 68] on button "Campaigns" at bounding box center [155, 58] width 47 height 41
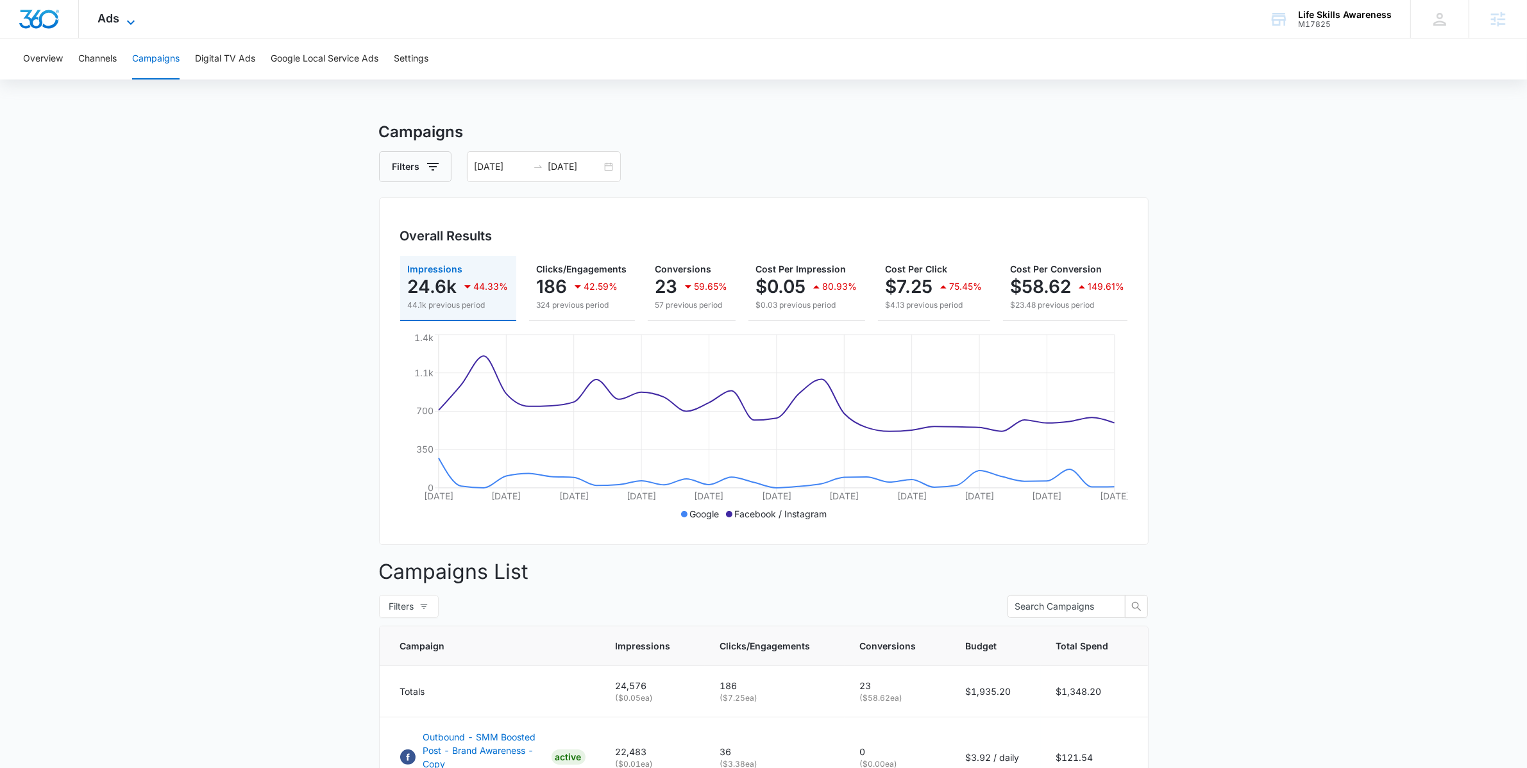
click at [106, 23] on span "Ads" at bounding box center [109, 18] width 22 height 13
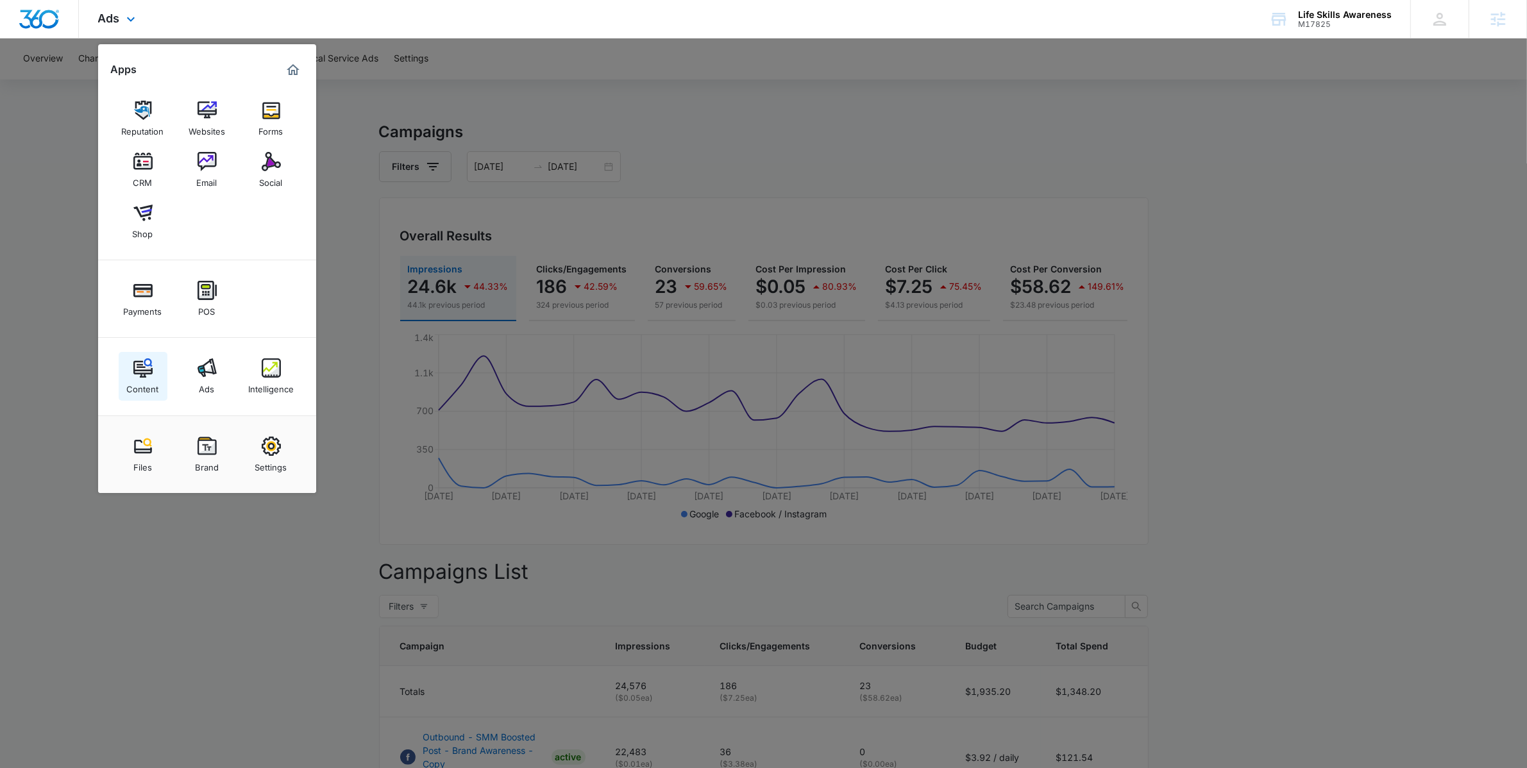
click at [164, 369] on link "Content" at bounding box center [143, 376] width 49 height 49
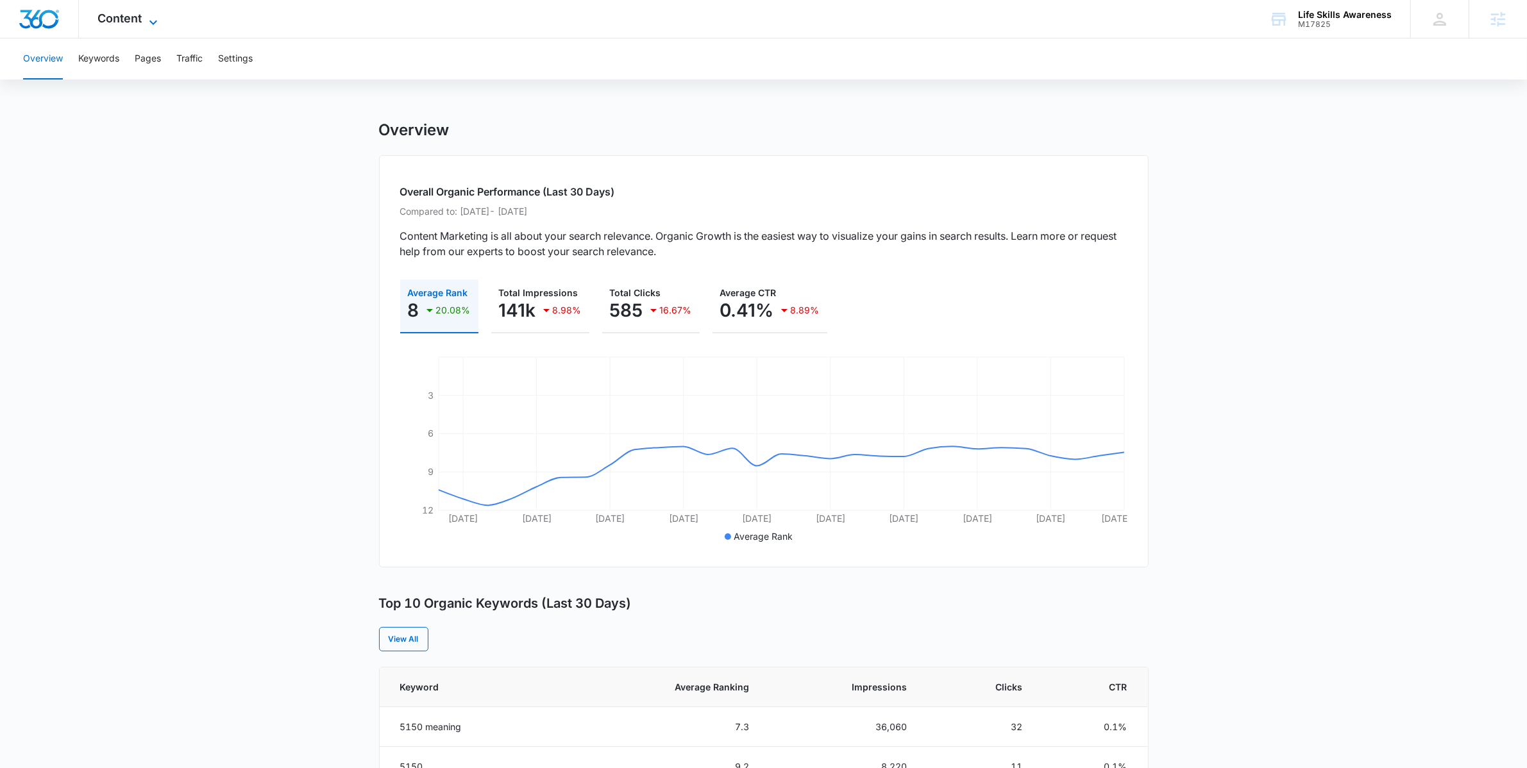
click at [124, 17] on span "Content" at bounding box center [120, 18] width 44 height 13
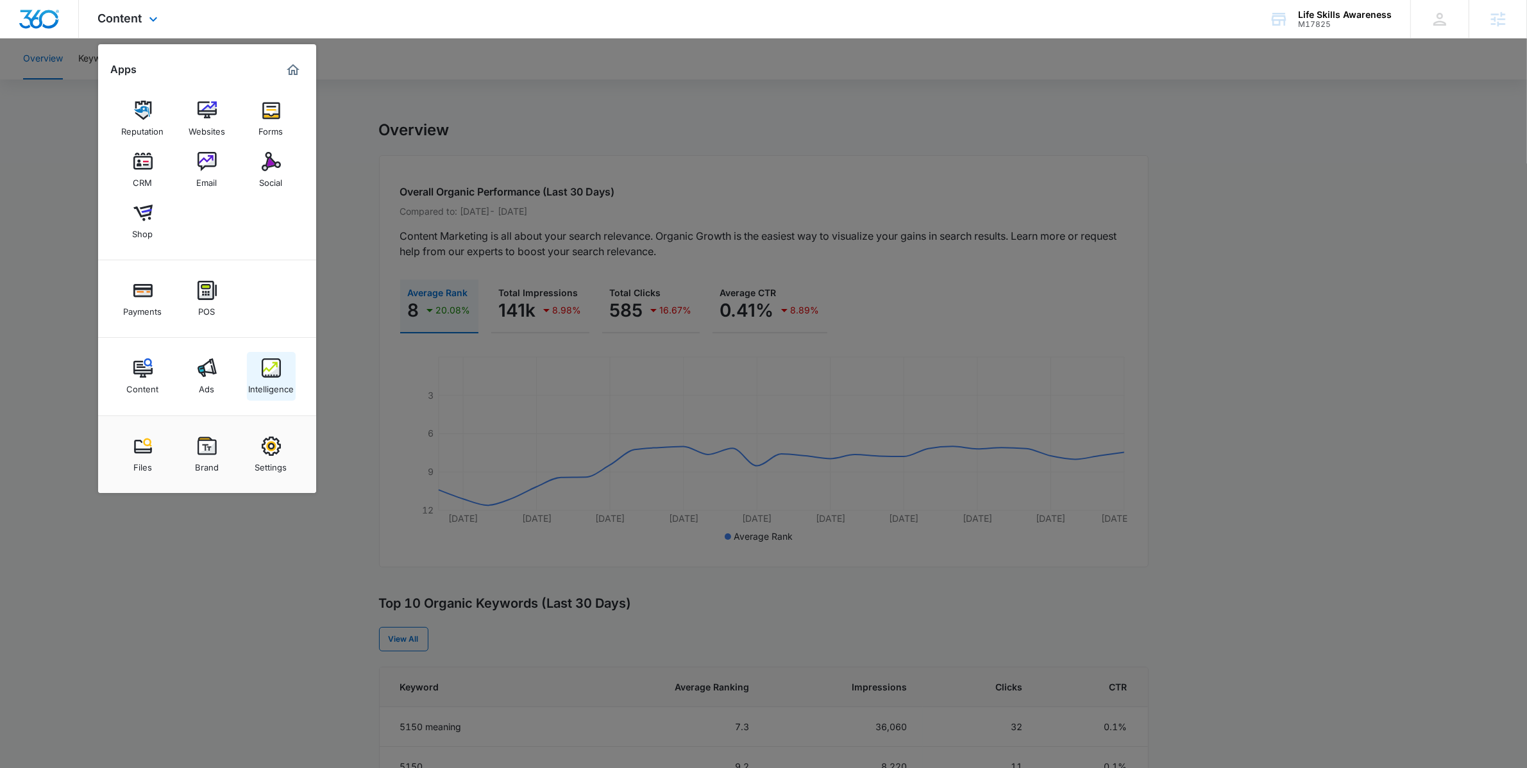
click at [260, 384] on div "Intelligence" at bounding box center [271, 386] width 46 height 17
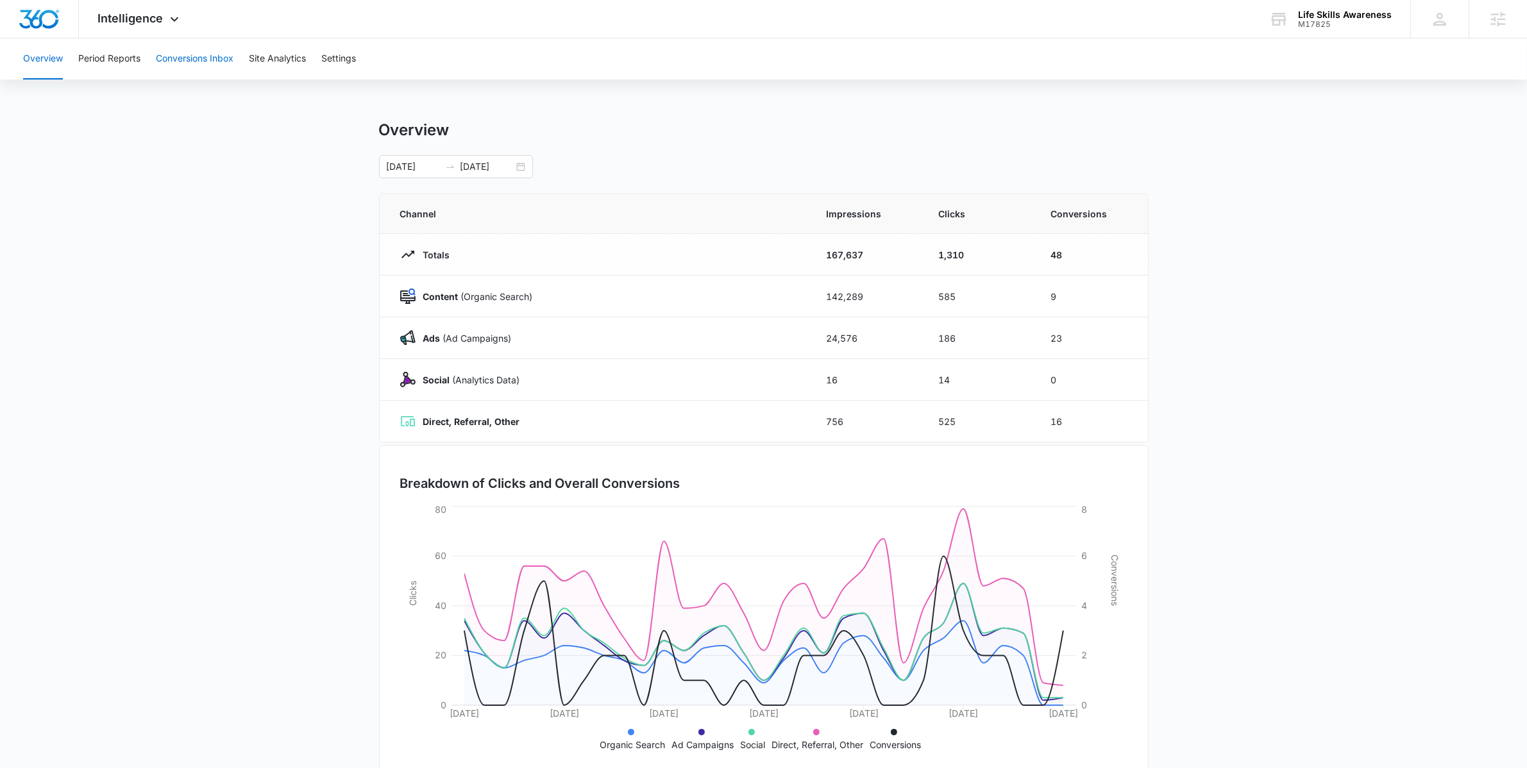
click at [194, 64] on button "Conversions Inbox" at bounding box center [195, 58] width 78 height 41
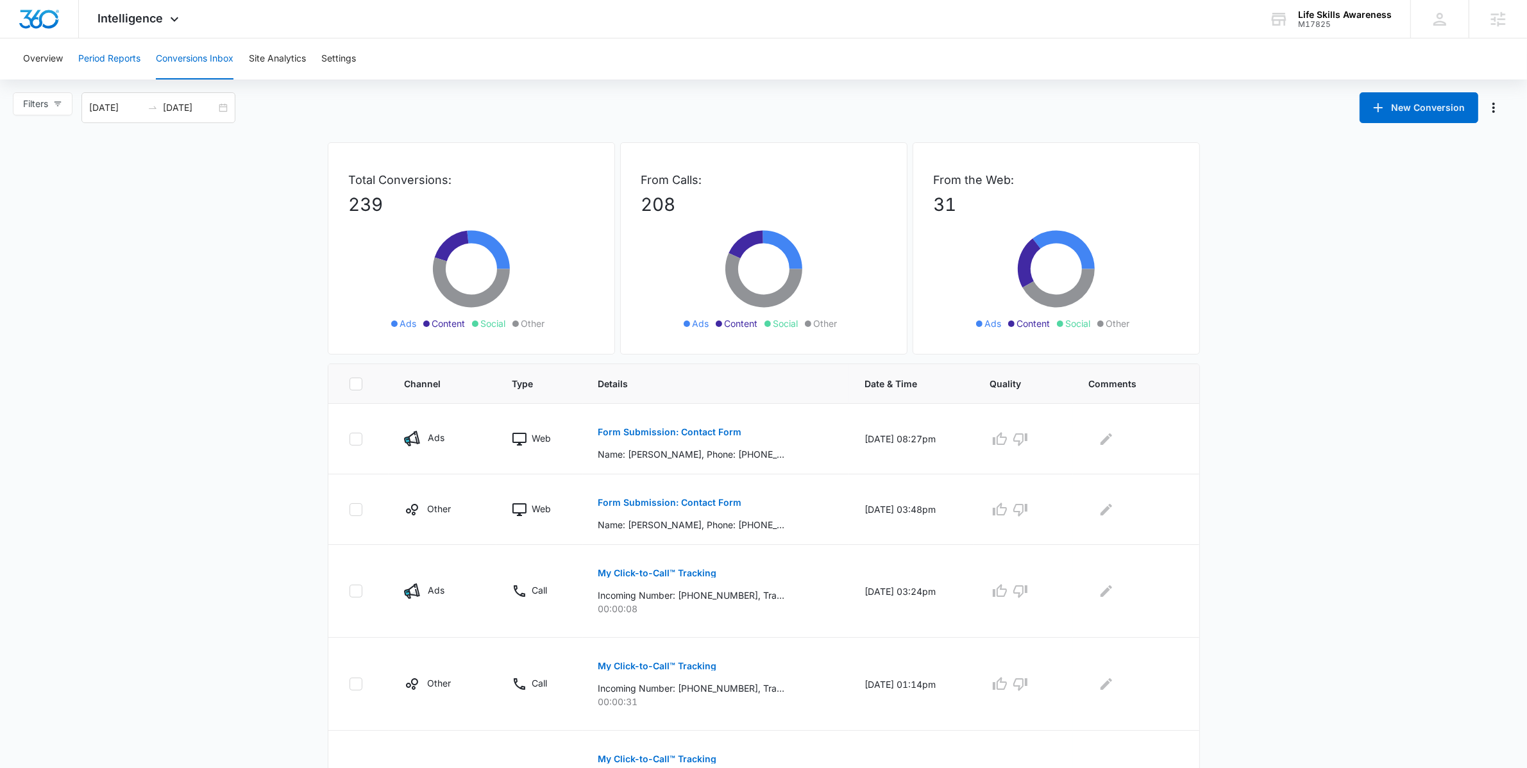
click at [130, 61] on button "Period Reports" at bounding box center [109, 58] width 62 height 41
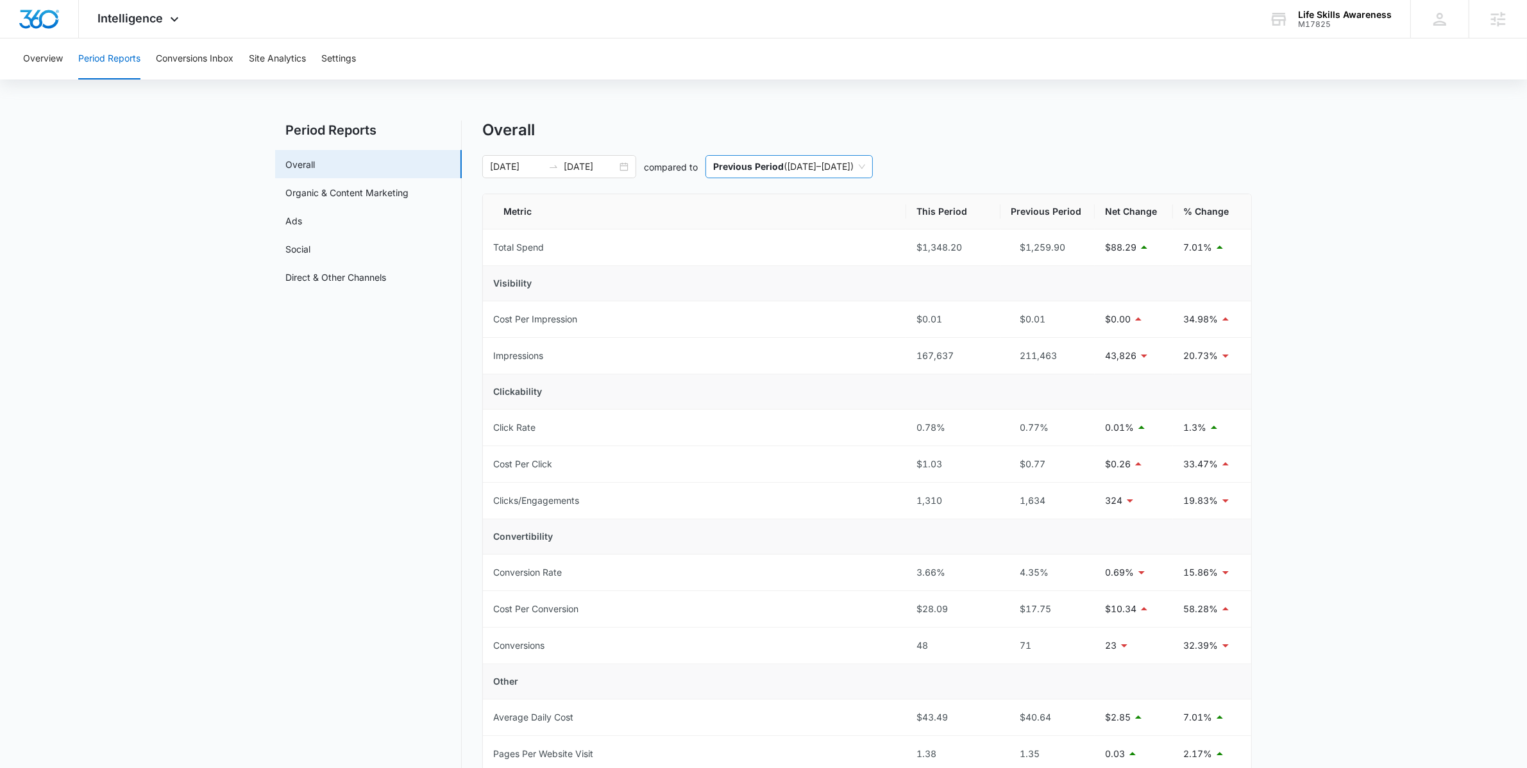
click at [738, 167] on p "Previous Period" at bounding box center [748, 166] width 71 height 11
click at [757, 231] on p "Same Period Last Year" at bounding box center [762, 234] width 99 height 11
click at [302, 225] on link "Ads" at bounding box center [293, 220] width 17 height 13
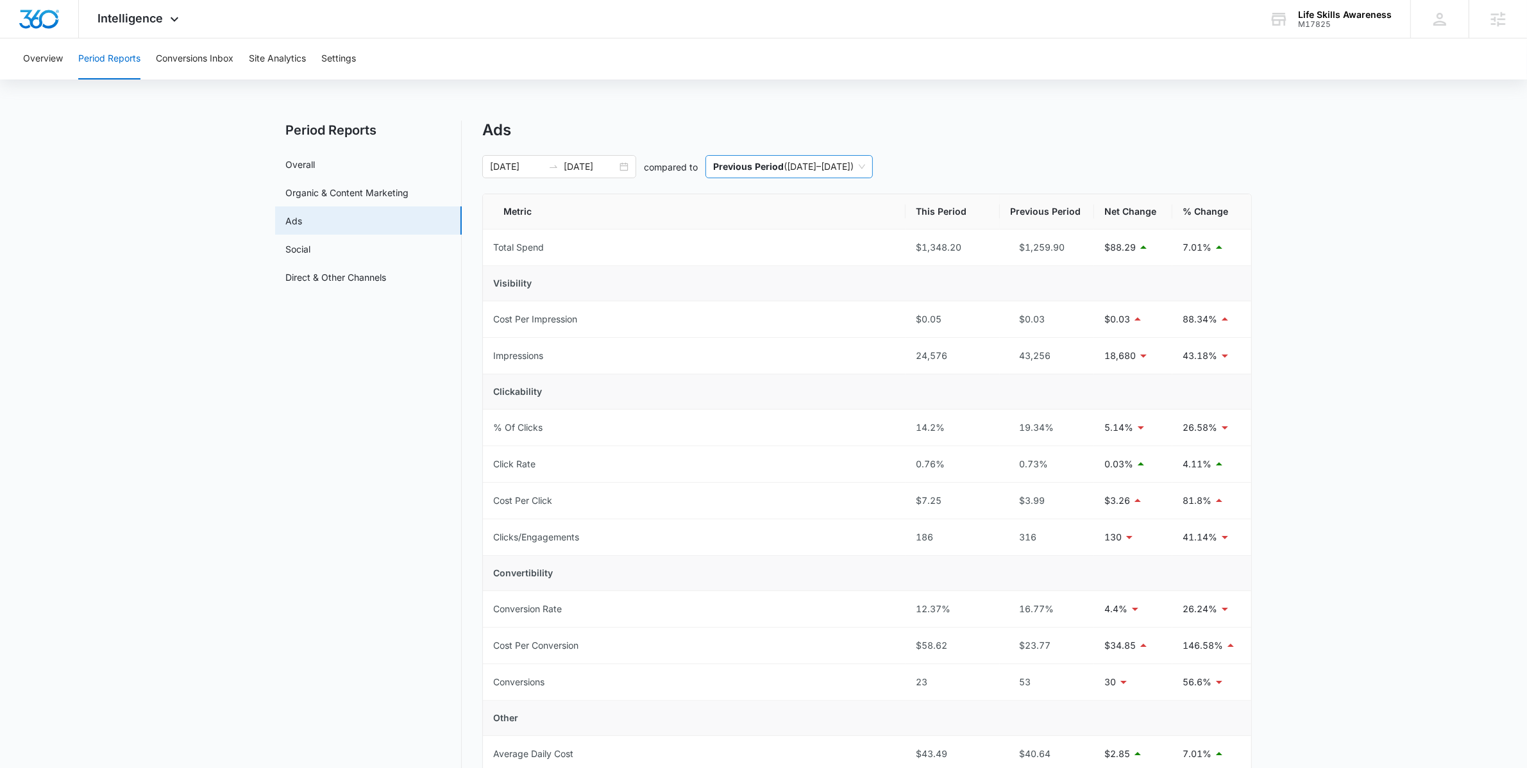
click at [776, 177] on span "Previous Period ( 08/05/2025 – 09/04/2025 )" at bounding box center [789, 167] width 152 height 22
click at [779, 229] on p "Same Period Last Year" at bounding box center [762, 234] width 99 height 11
click at [296, 373] on nav "Period Reports Overall Organic & Content Marketing Ads Social Direct & Other Ch…" at bounding box center [368, 525] width 187 height 808
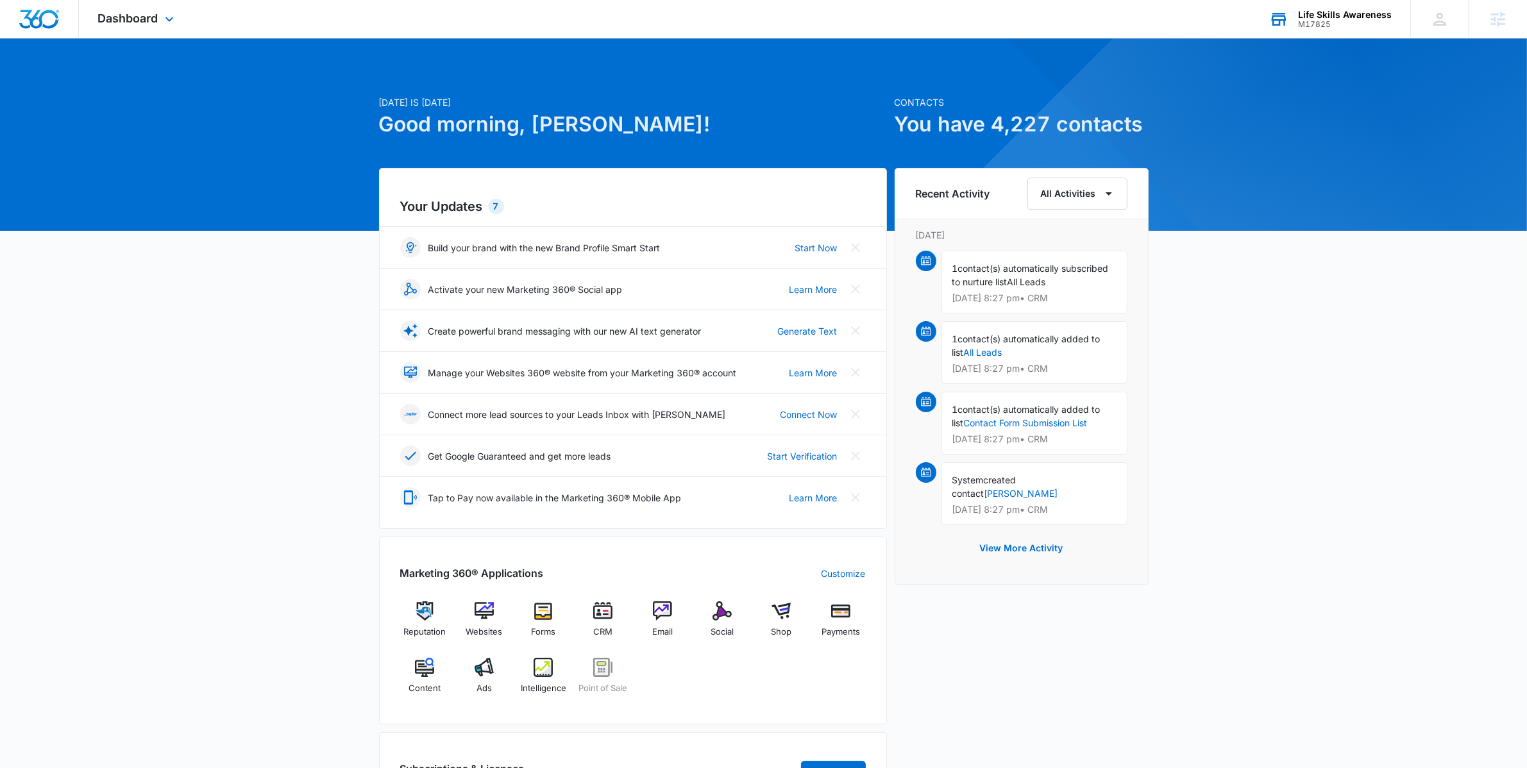
click at [1357, 21] on div "M17825" at bounding box center [1345, 24] width 94 height 9
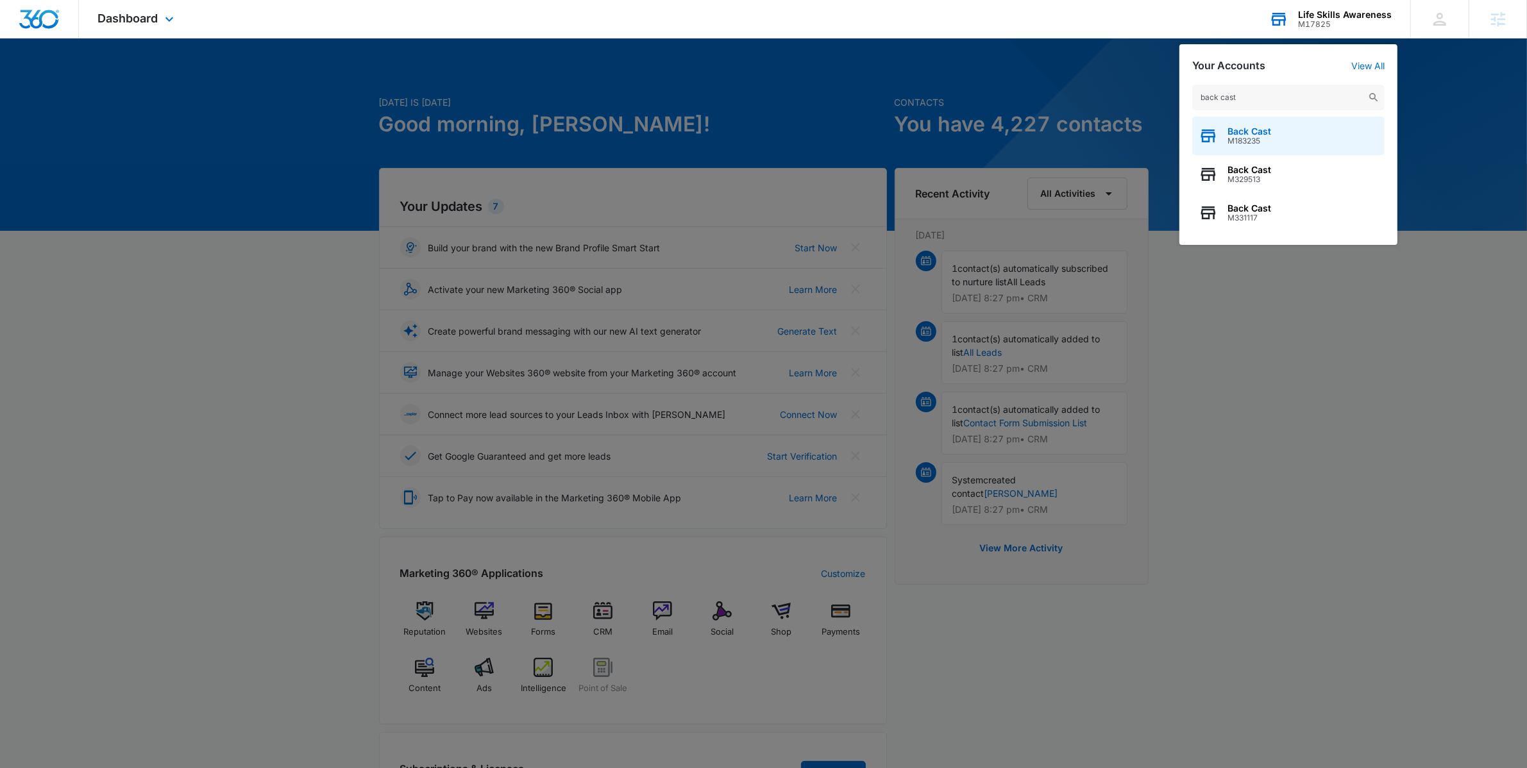
type input "back cast"
click at [1300, 145] on div "Back Cast M183235" at bounding box center [1288, 136] width 192 height 38
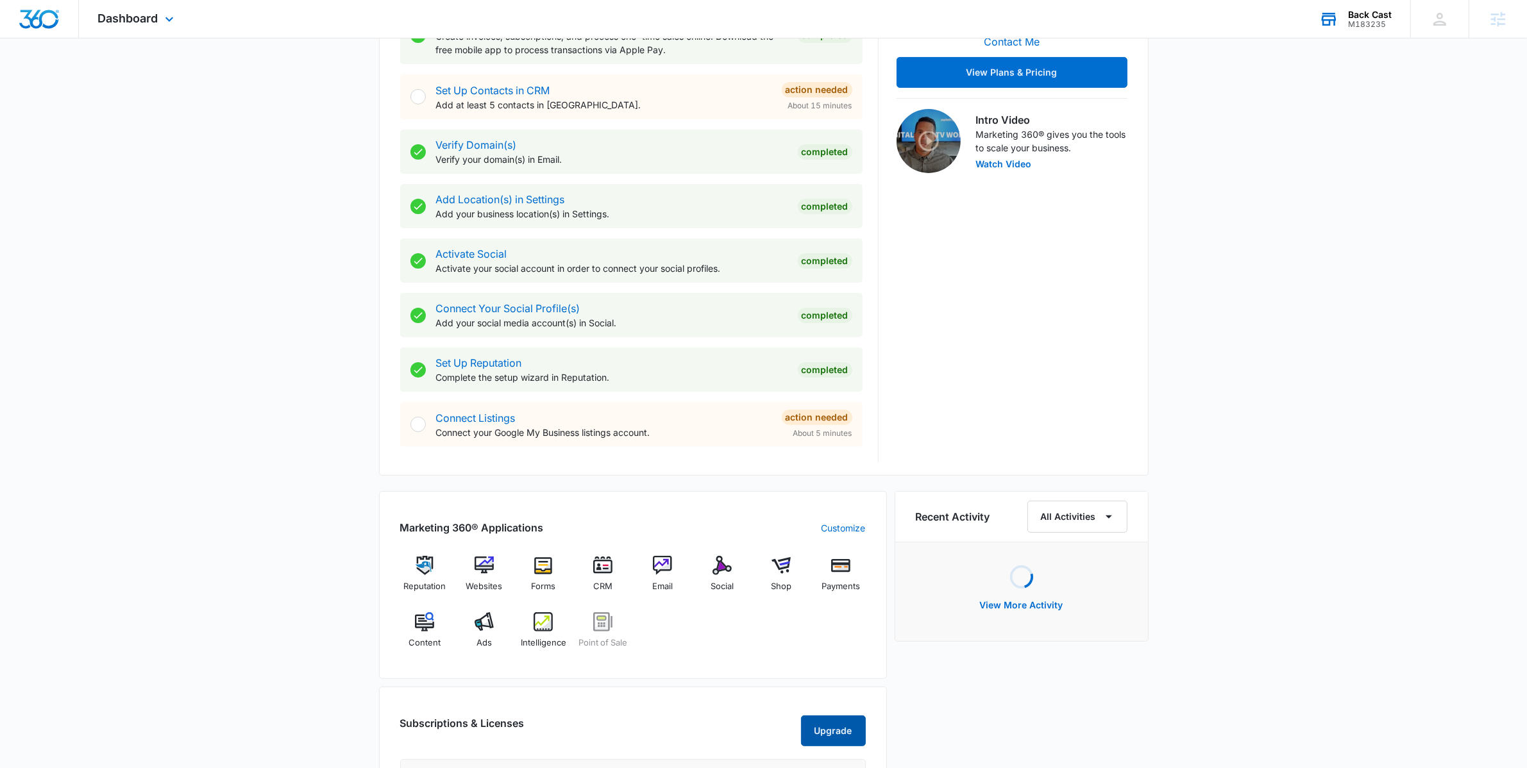
scroll to position [684, 0]
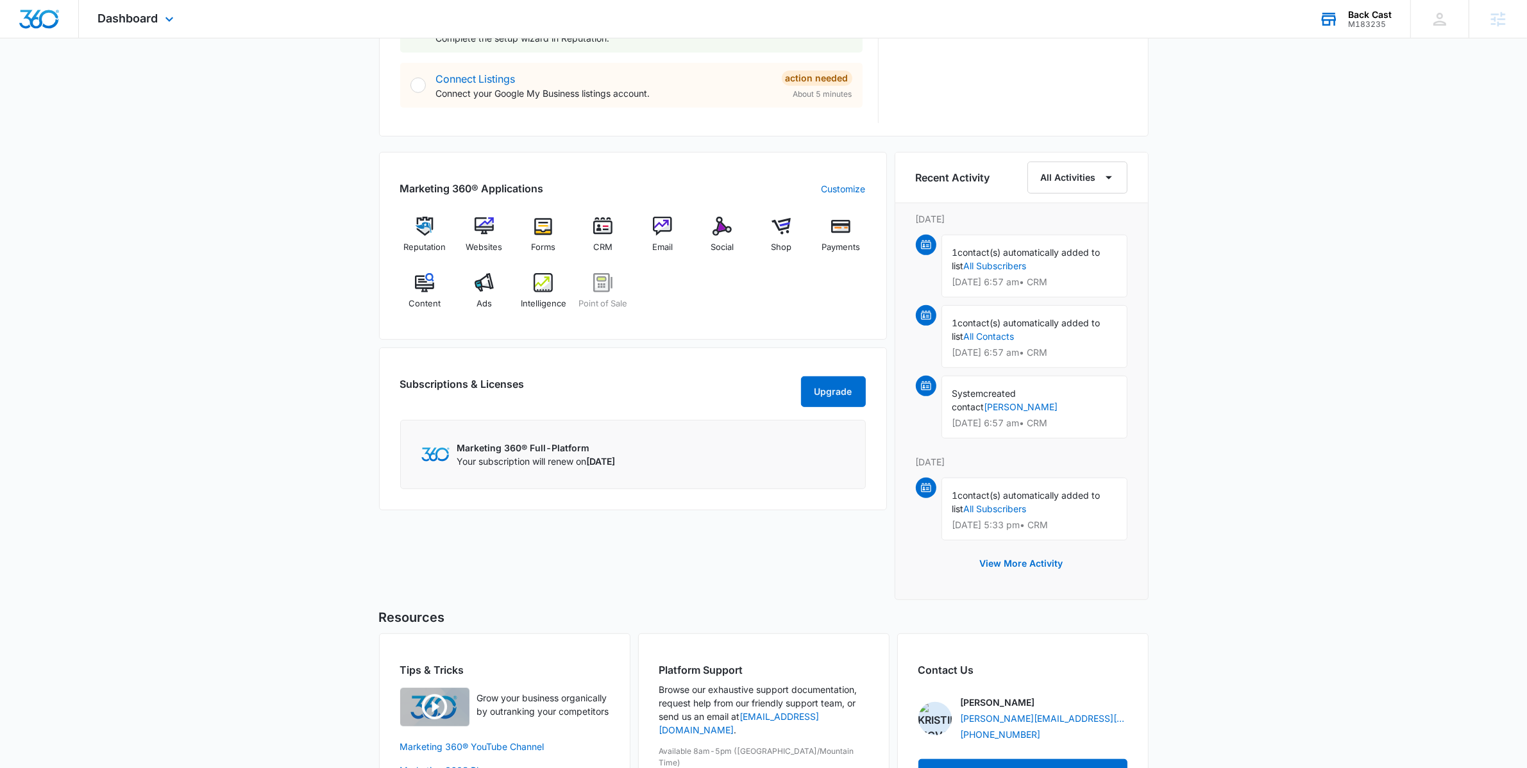
click at [704, 359] on div "Marketing 360® Applications Customize Reputation Websites Forms CRM Email Socia…" at bounding box center [633, 380] width 508 height 456
click at [538, 236] on div "Forms" at bounding box center [543, 240] width 49 height 46
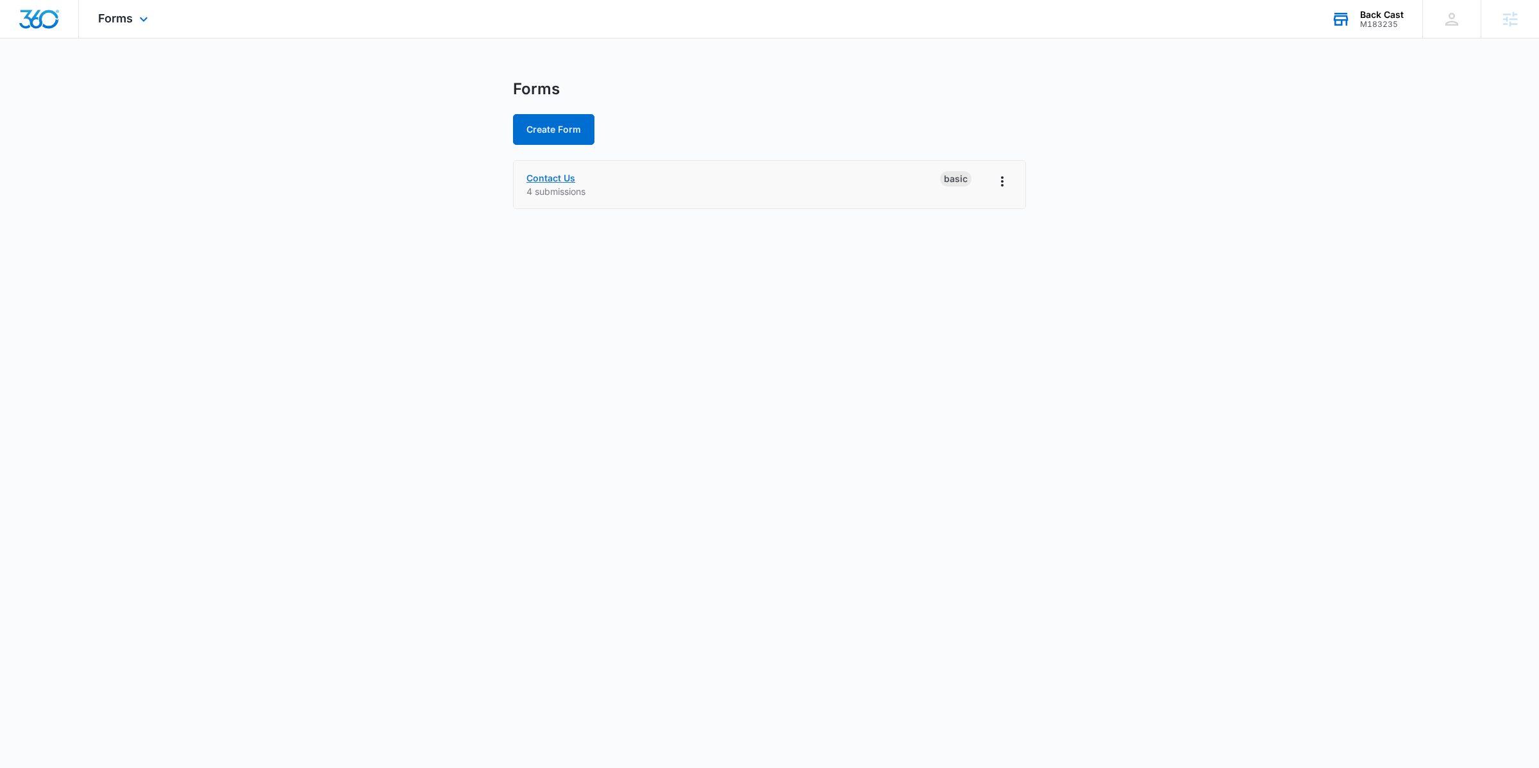
click at [566, 176] on link "Contact Us" at bounding box center [551, 178] width 49 height 11
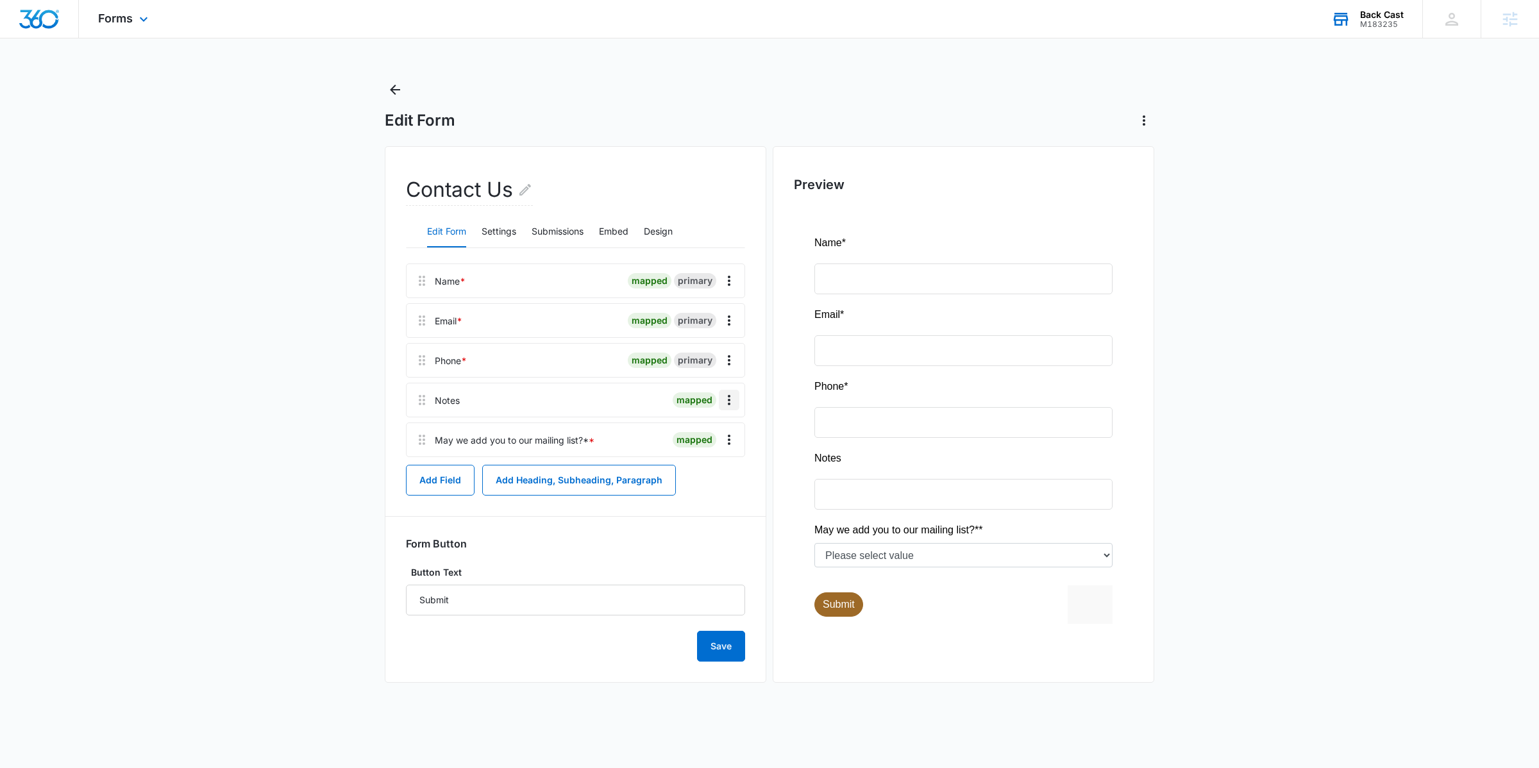
click at [734, 403] on icon "Overflow Menu" at bounding box center [729, 400] width 15 height 15
click at [724, 438] on button "Edit" at bounding box center [702, 436] width 73 height 19
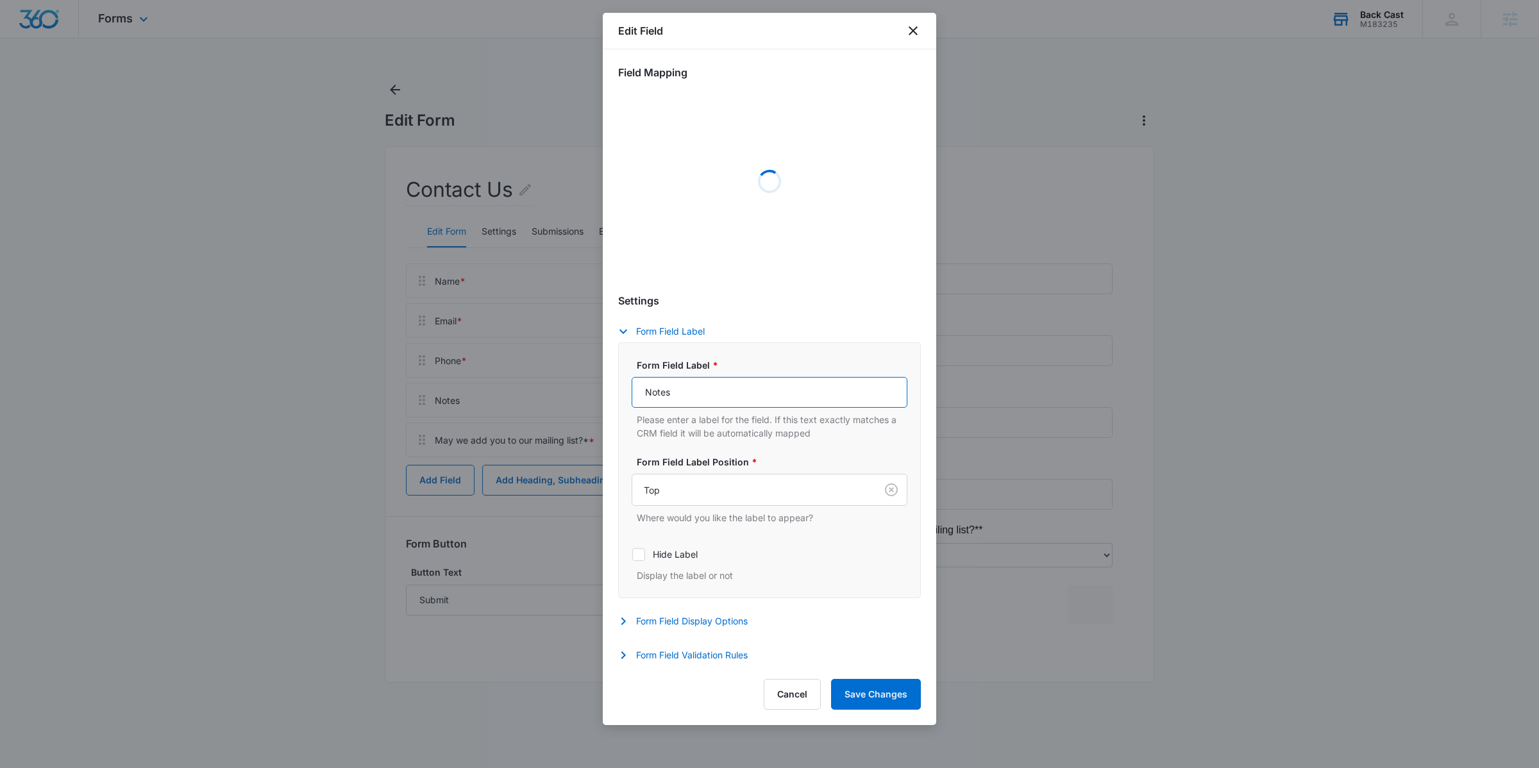
click at [746, 392] on input "Notes" at bounding box center [770, 392] width 276 height 31
click at [746, 392] on div "Form Field Label * Notes Please enter a label for the field. If this text exact…" at bounding box center [770, 471] width 276 height 224
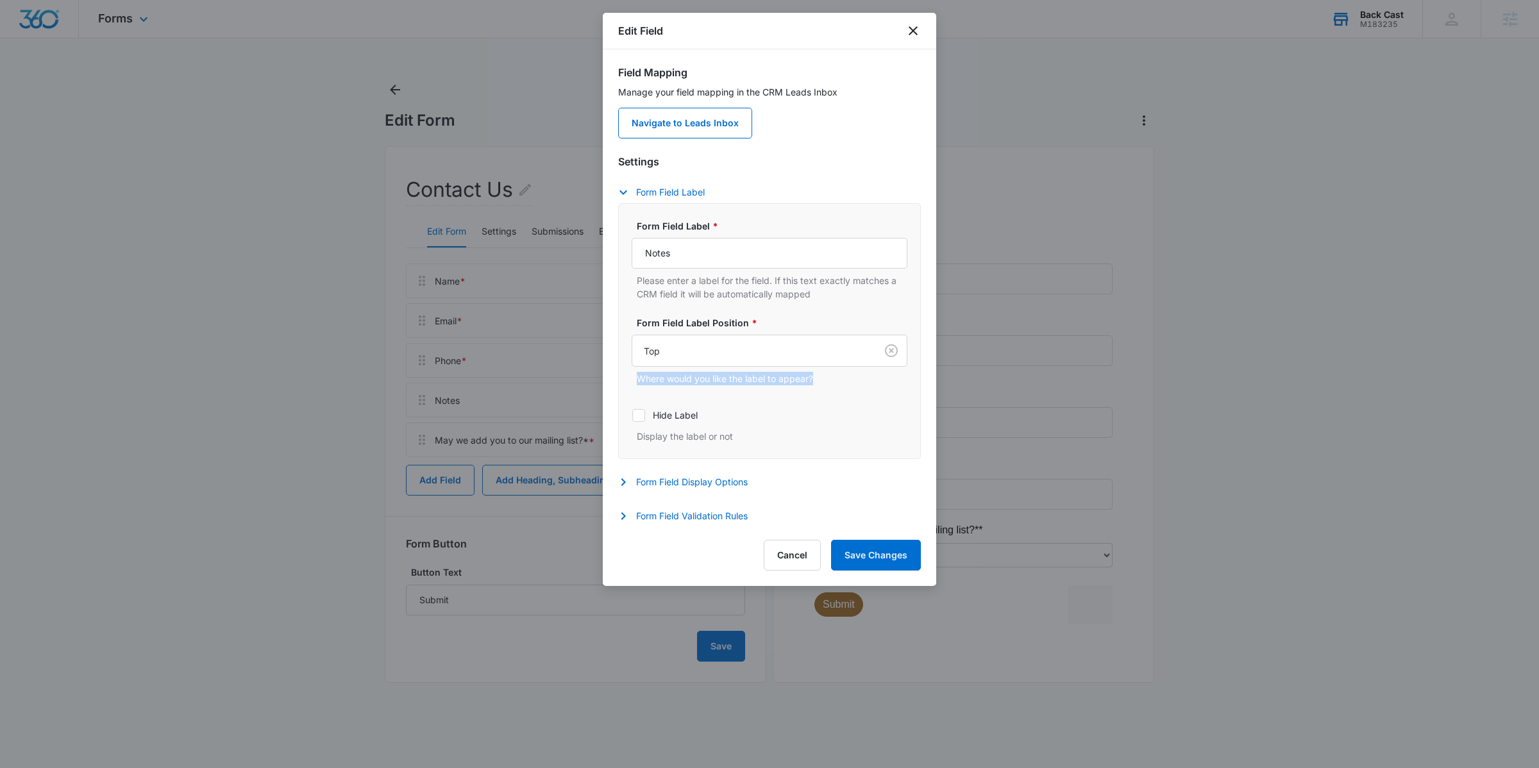
click at [746, 393] on div "Form Field Label * Notes Please enter a label for the field. If this text exact…" at bounding box center [770, 331] width 276 height 224
click at [718, 244] on input "Notes" at bounding box center [770, 253] width 276 height 31
type input "How Can We Help?"
click at [794, 561] on button "Cancel" at bounding box center [792, 555] width 57 height 31
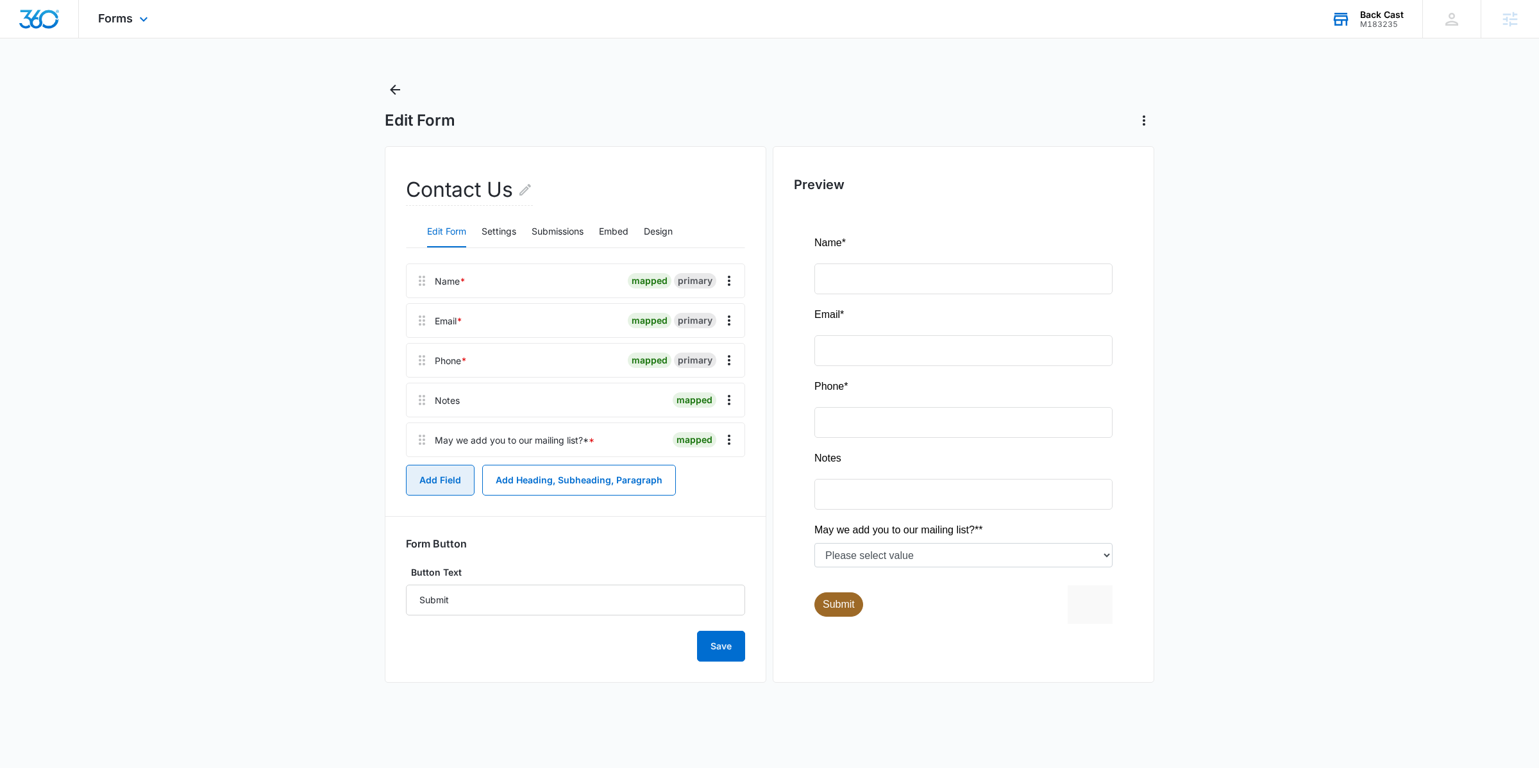
click at [432, 478] on button "Add Field" at bounding box center [440, 480] width 69 height 31
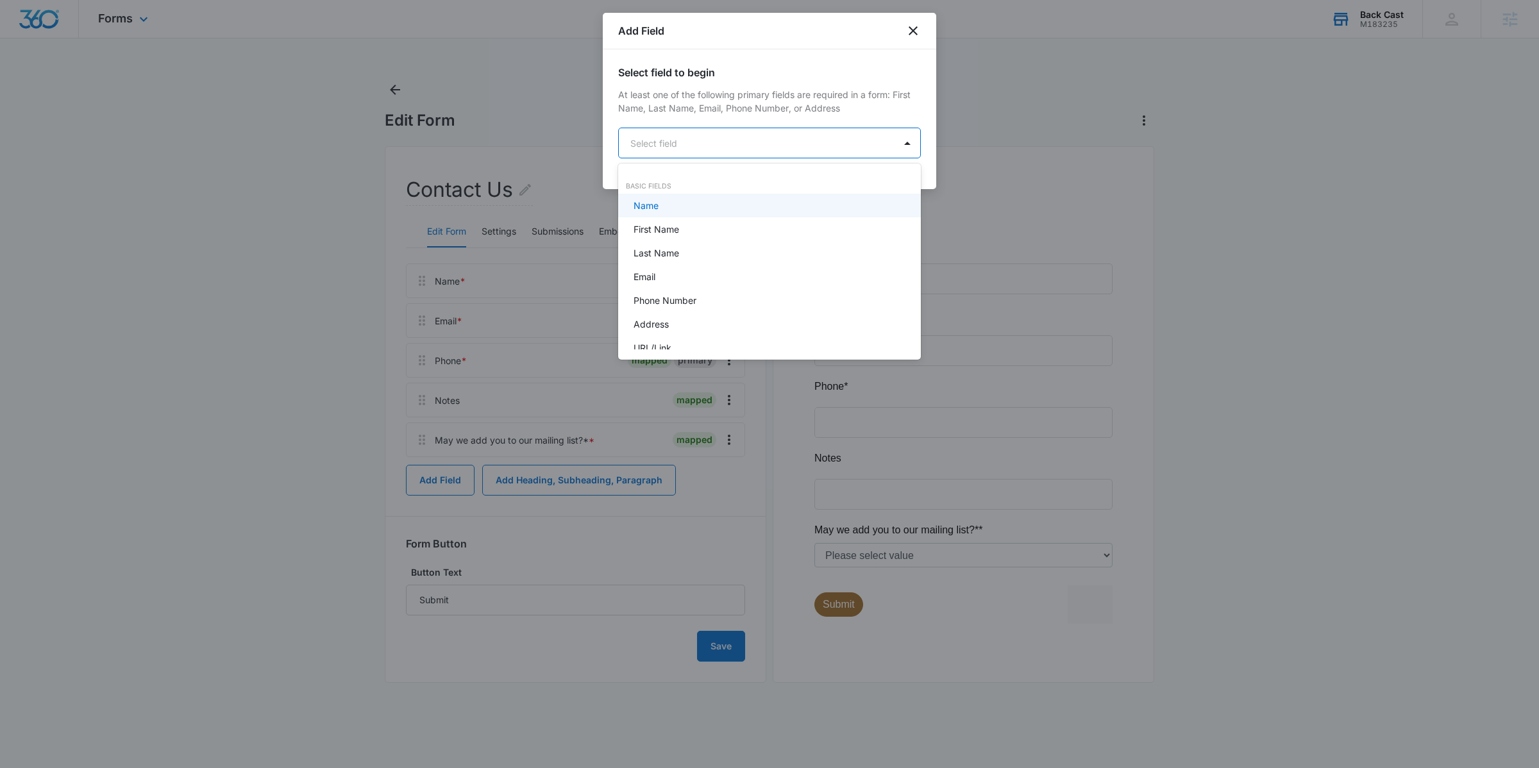
click at [763, 133] on body "Forms Apps Reputation Websites Forms CRM Email Social Shop Payments POS Content…" at bounding box center [769, 384] width 1539 height 768
click at [773, 277] on div "Paragraph Field" at bounding box center [768, 272] width 269 height 13
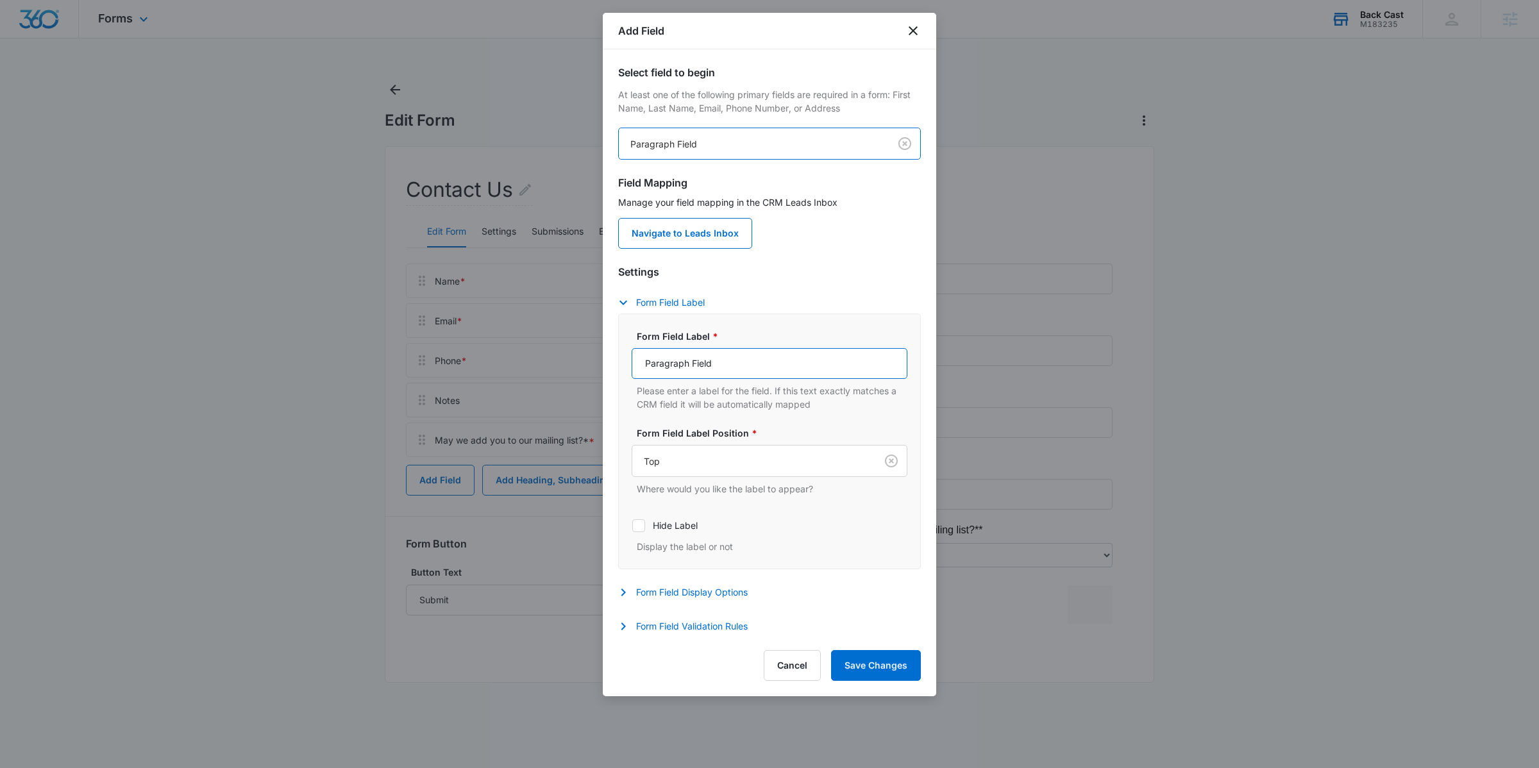
click at [720, 369] on input "Paragraph Field" at bounding box center [770, 363] width 276 height 31
type input "How Can We Help?"
click at [646, 596] on button "Form Field Display Options" at bounding box center [689, 592] width 142 height 15
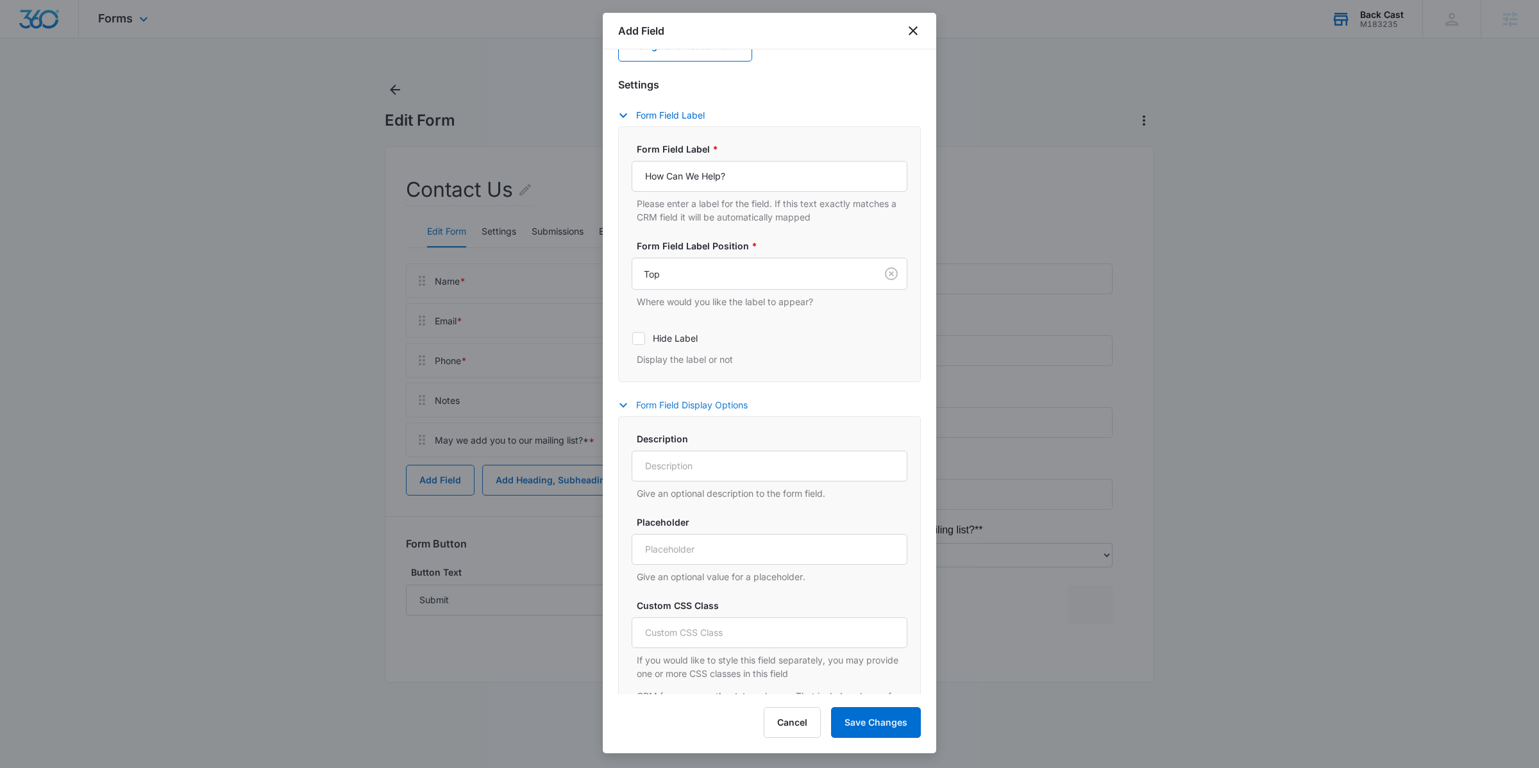
scroll to position [261, 0]
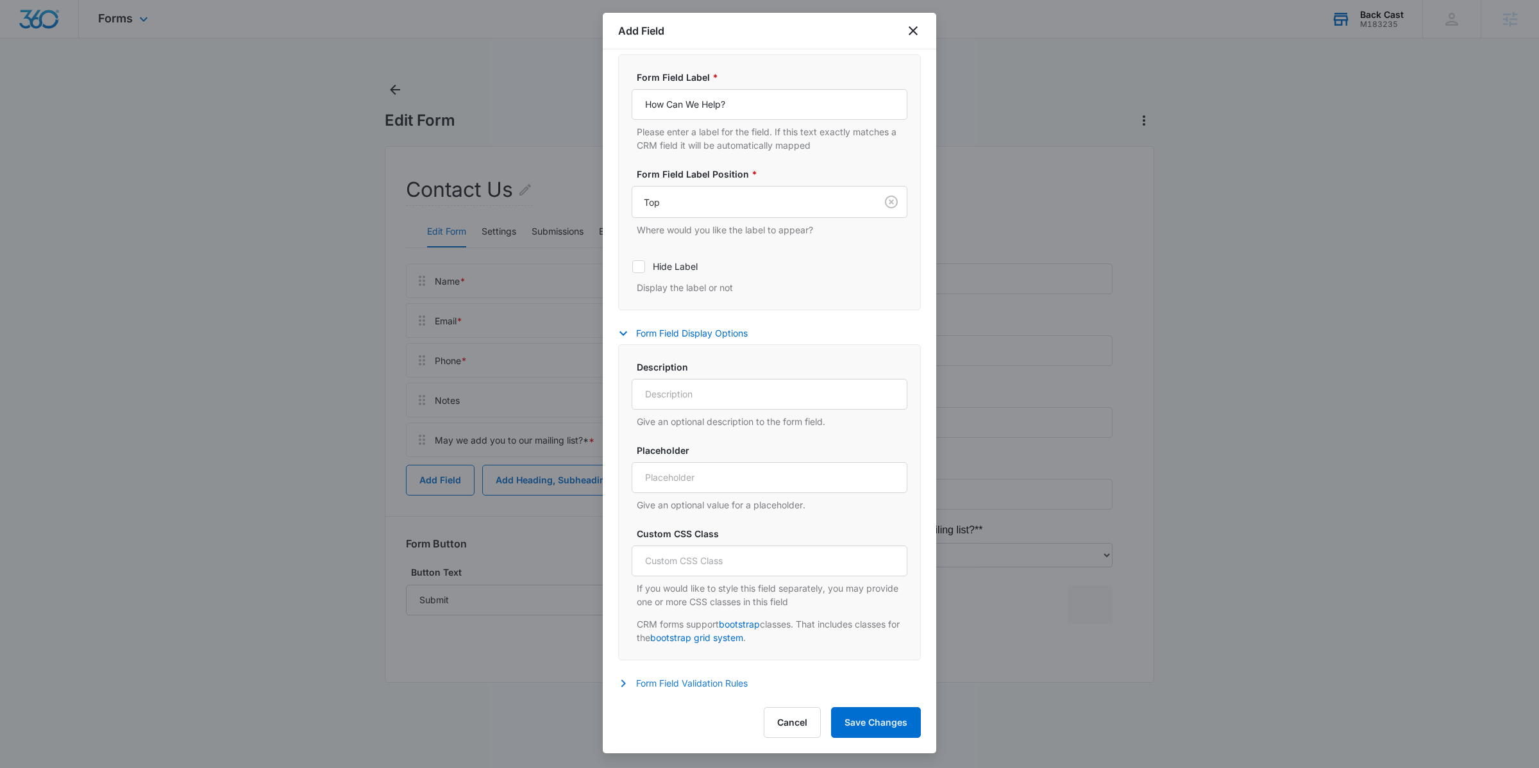
click at [688, 682] on button "Form Field Validation Rules" at bounding box center [689, 683] width 142 height 15
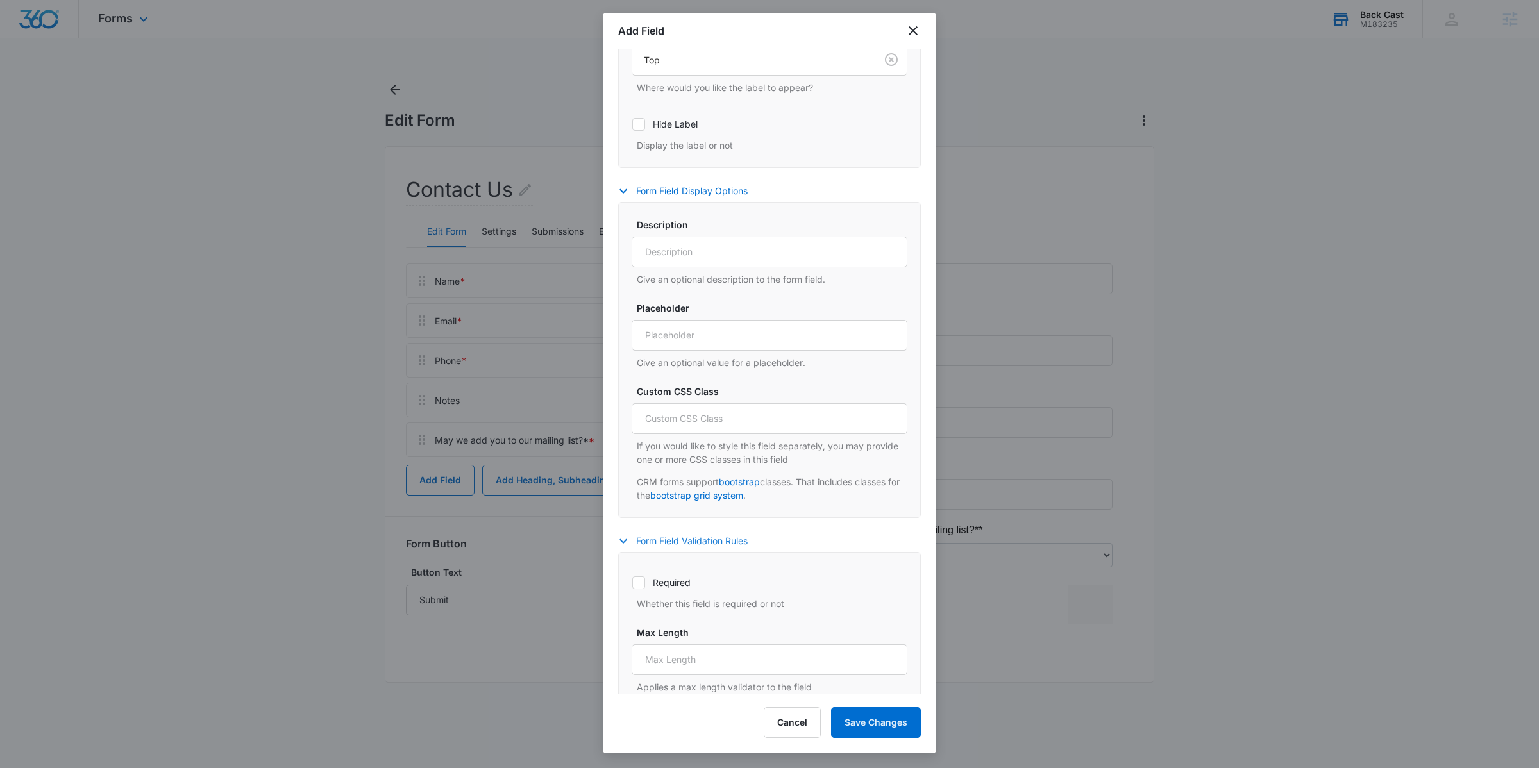
scroll to position [473, 0]
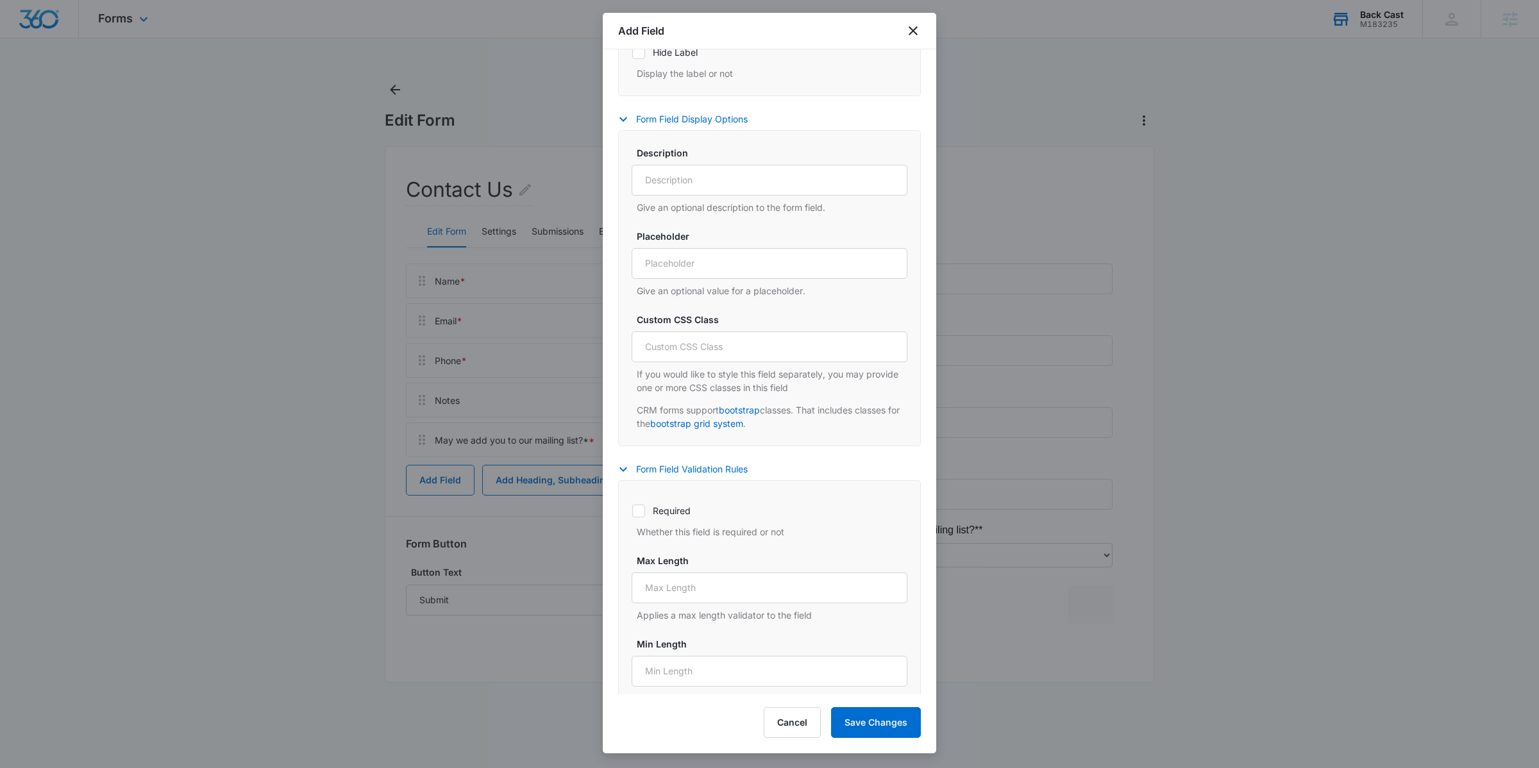
click at [668, 511] on label "Required" at bounding box center [770, 510] width 276 height 13
click at [632, 511] on input "Required" at bounding box center [632, 511] width 1 height 1
checkbox input "true"
click at [862, 727] on button "Save Changes" at bounding box center [876, 723] width 90 height 31
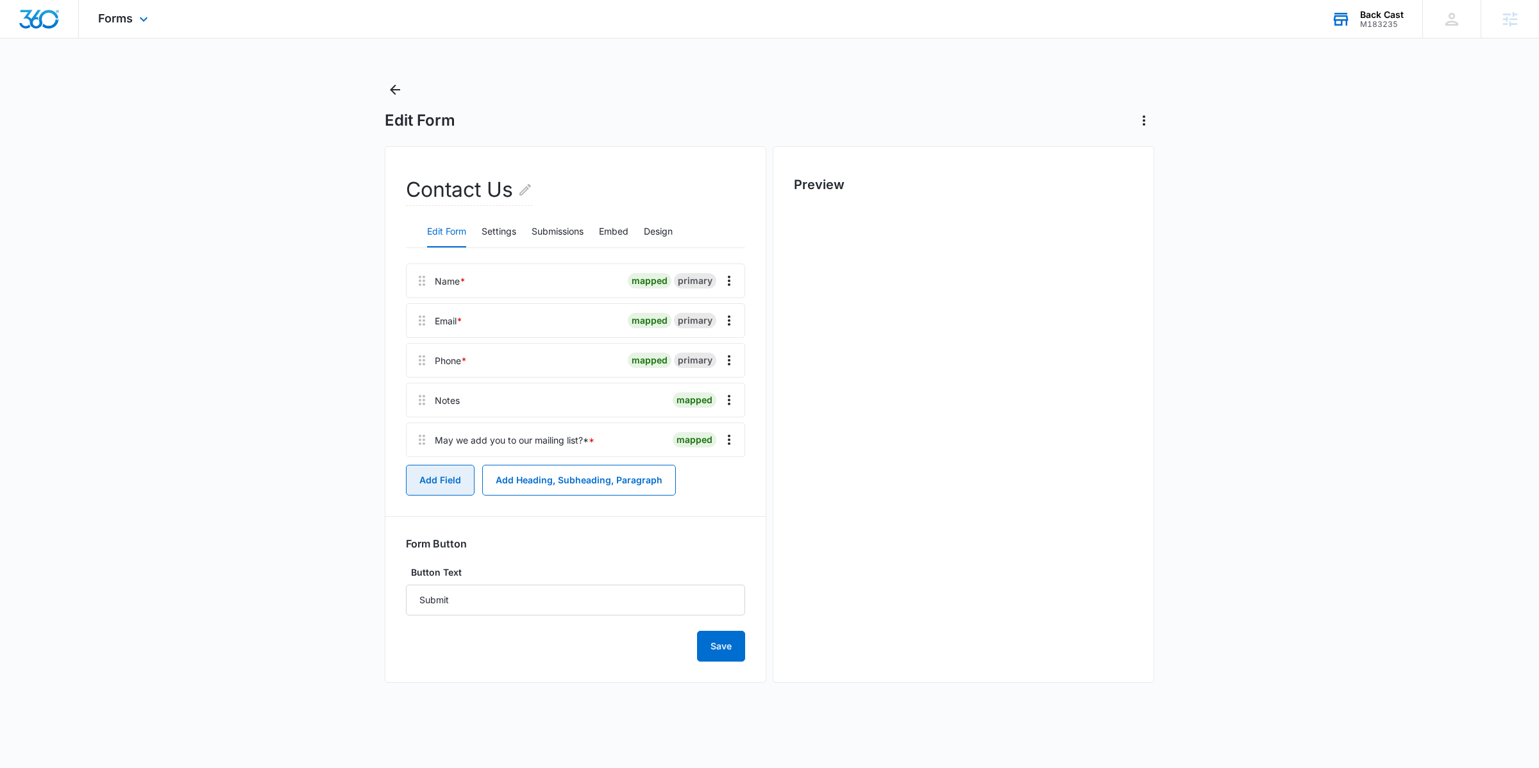
scroll to position [0, 0]
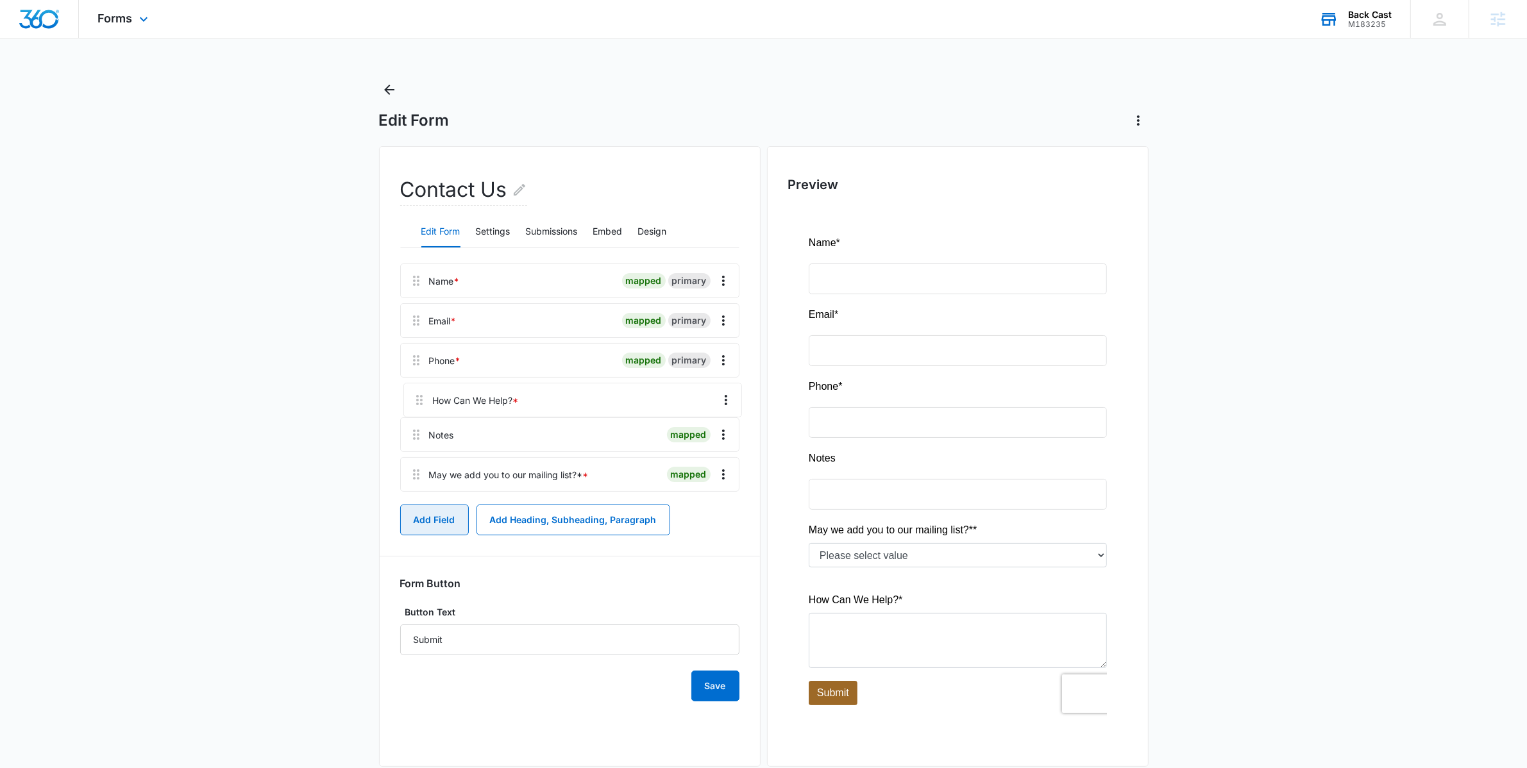
drag, startPoint x: 415, startPoint y: 477, endPoint x: 418, endPoint y: 386, distance: 91.8
click at [418, 386] on div "Name * mapped primary Email * mapped primary Phone * mapped primary Notes mappe…" at bounding box center [569, 380] width 339 height 233
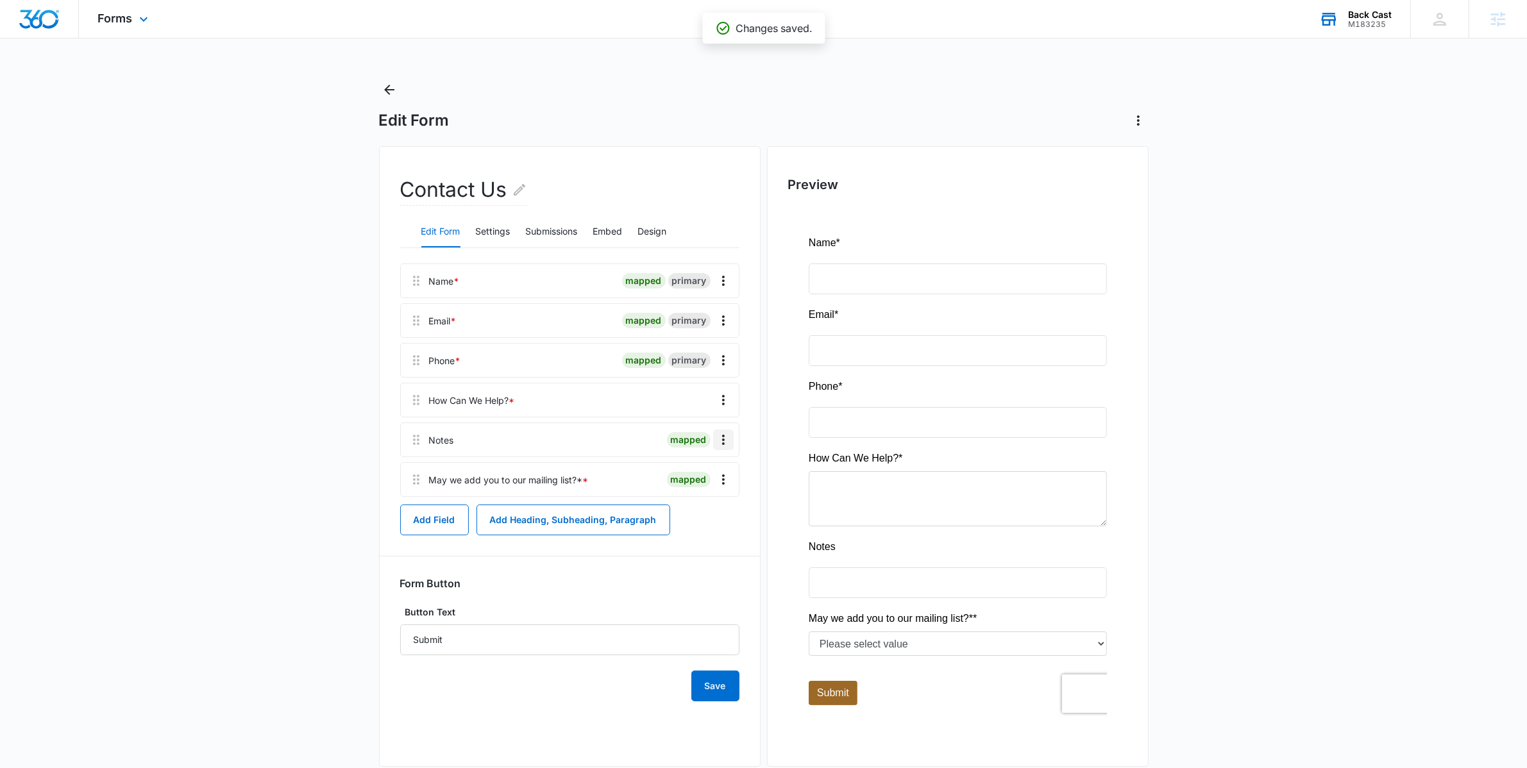
click at [731, 437] on button "Overflow Menu" at bounding box center [723, 440] width 21 height 21
click at [718, 489] on button "Delete" at bounding box center [696, 495] width 73 height 19
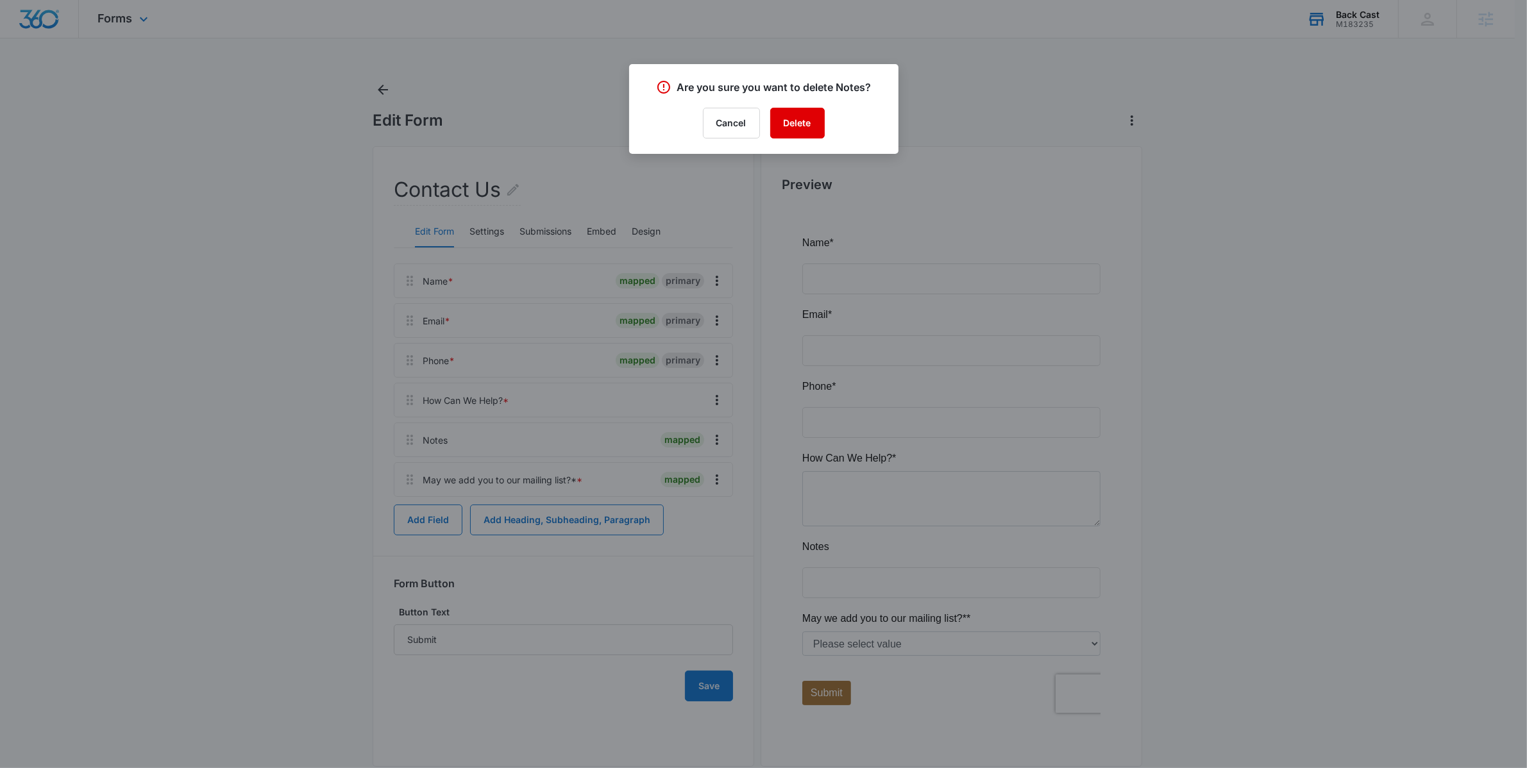
click at [797, 126] on button "Delete" at bounding box center [797, 123] width 55 height 31
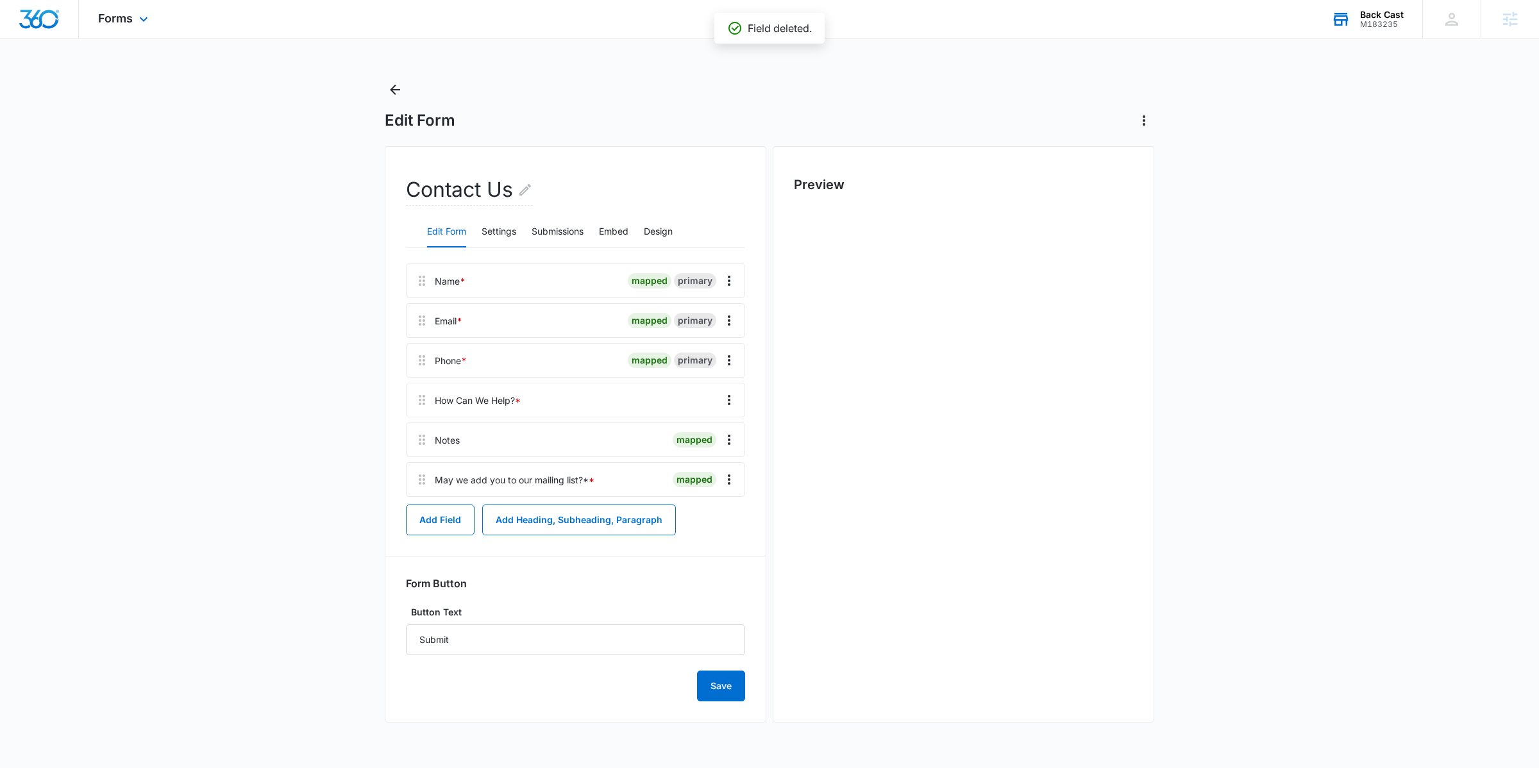
click at [715, 479] on div "mapped" at bounding box center [695, 479] width 44 height 15
click at [726, 479] on icon "Overflow Menu" at bounding box center [729, 479] width 15 height 15
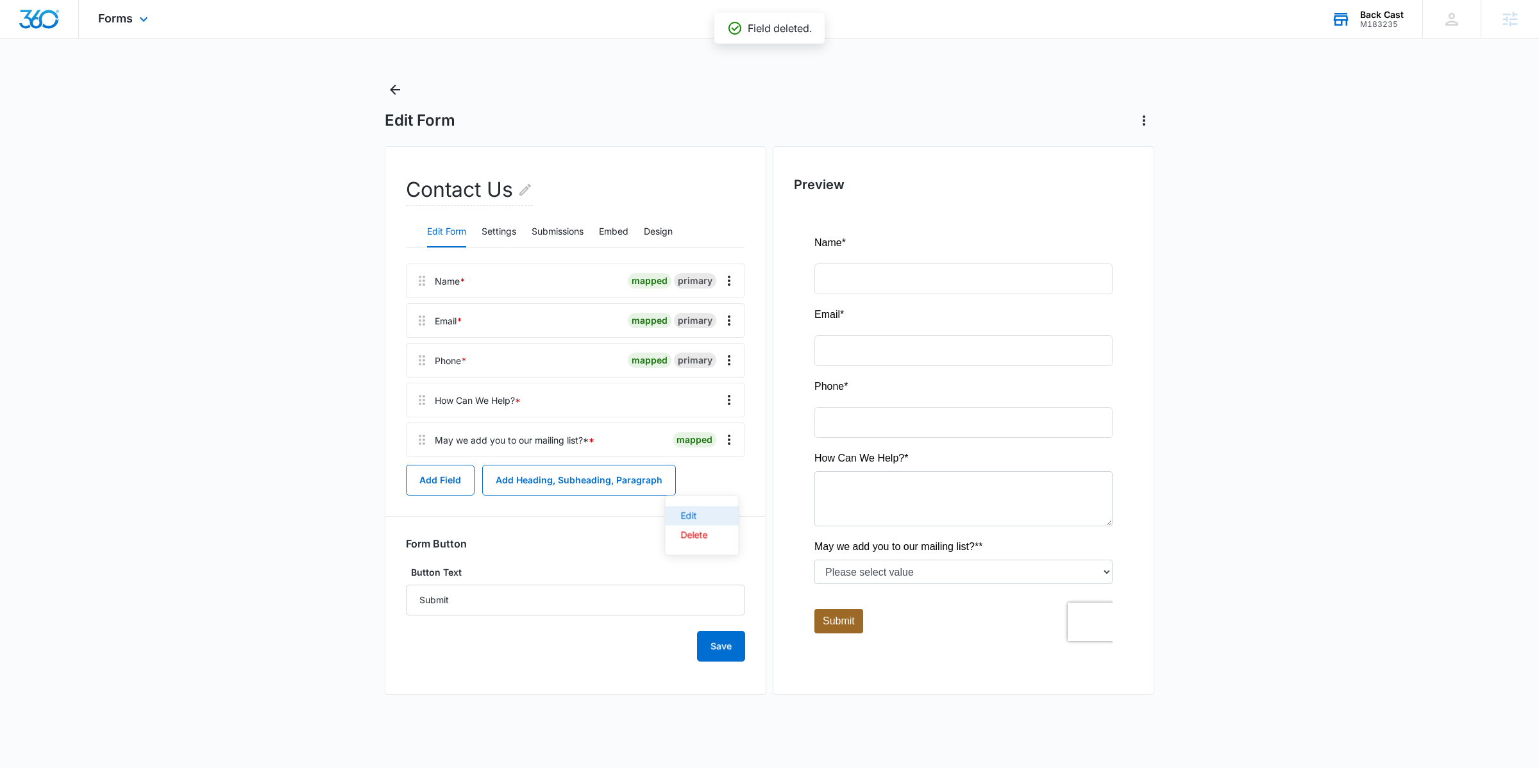
click at [736, 511] on button "Edit" at bounding box center [702, 516] width 73 height 19
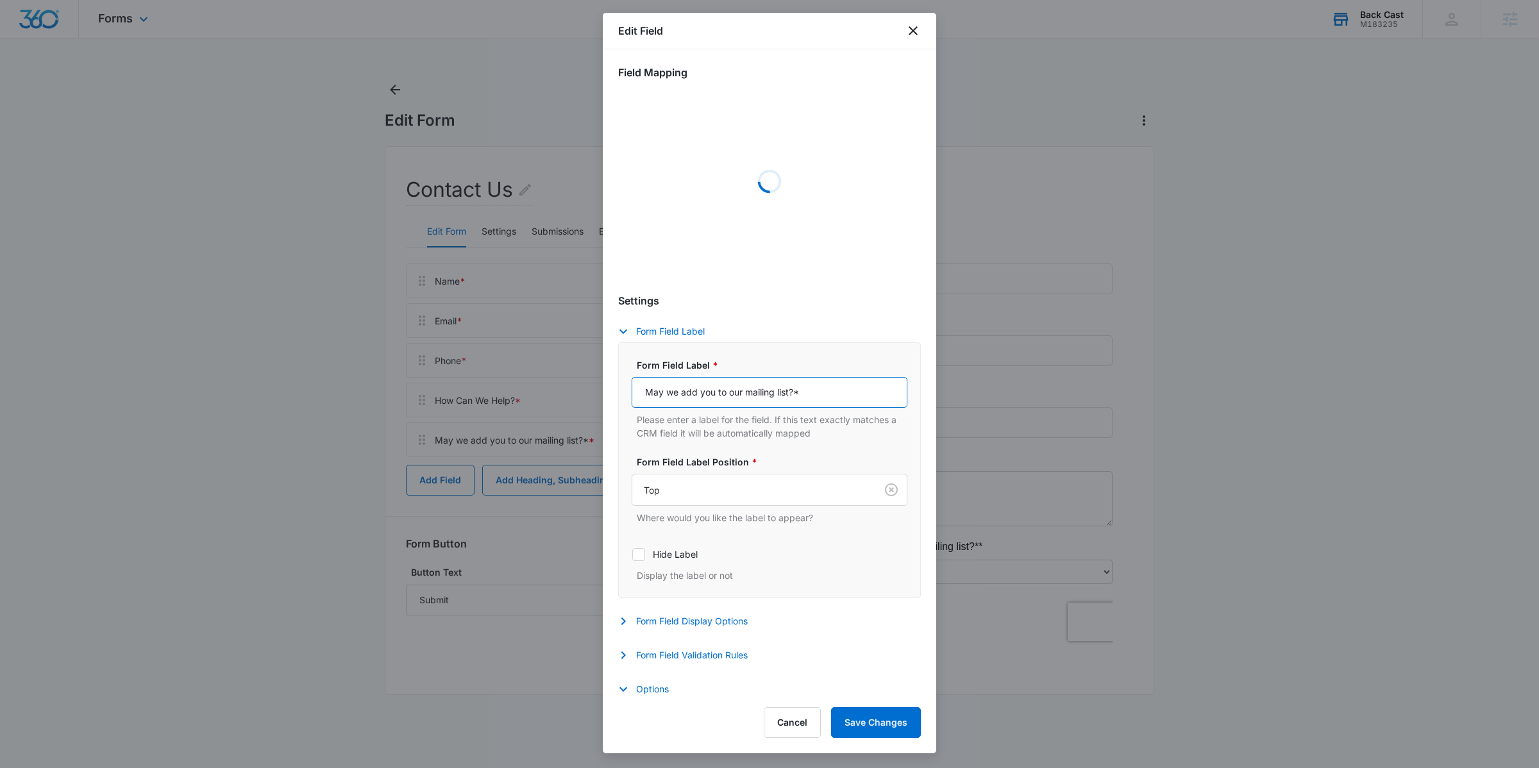
click at [816, 388] on input "May we add you to our mailing list?*" at bounding box center [770, 392] width 276 height 31
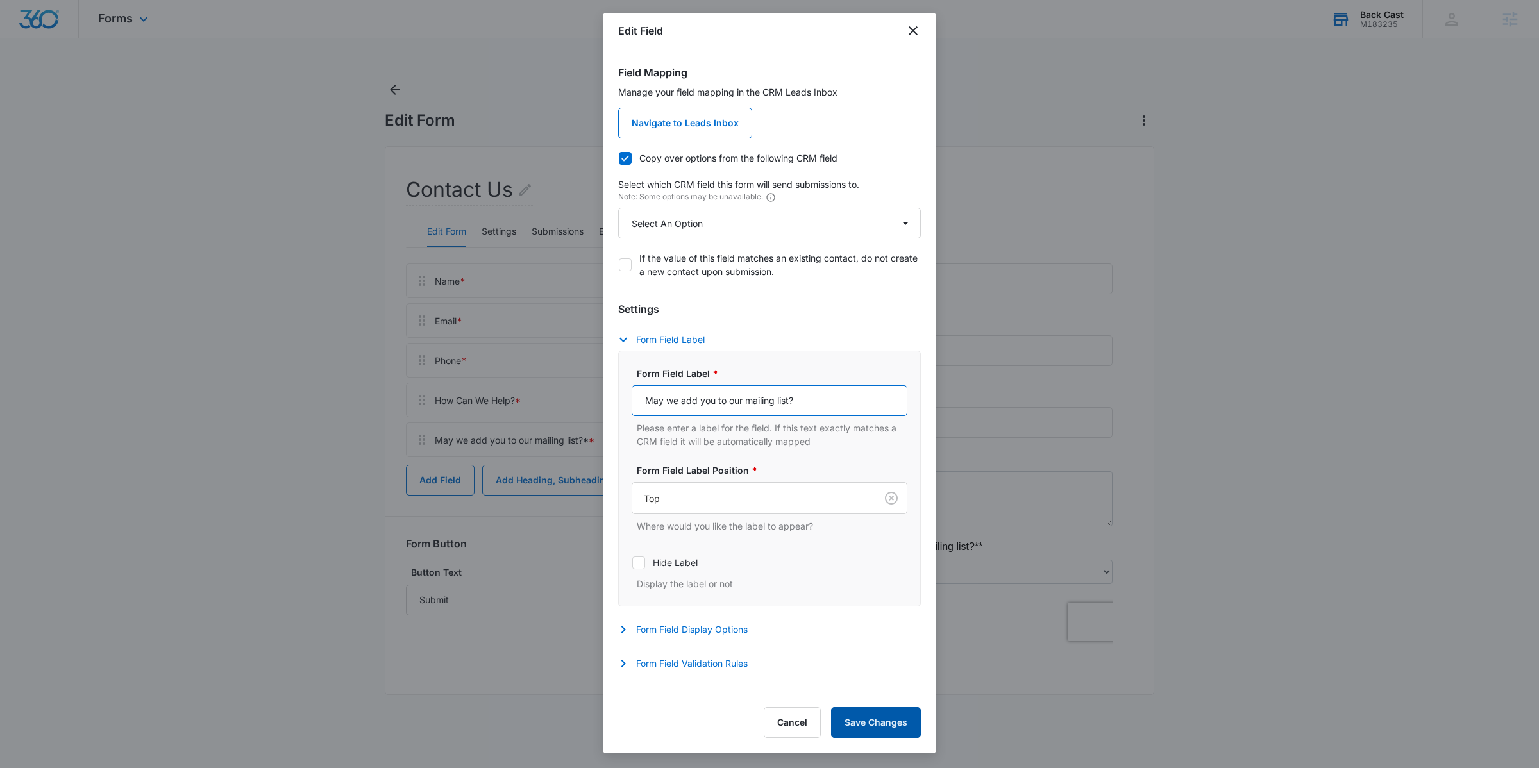
type input "May we add you to our mailing list?"
click at [863, 716] on button "Save Changes" at bounding box center [876, 723] width 90 height 31
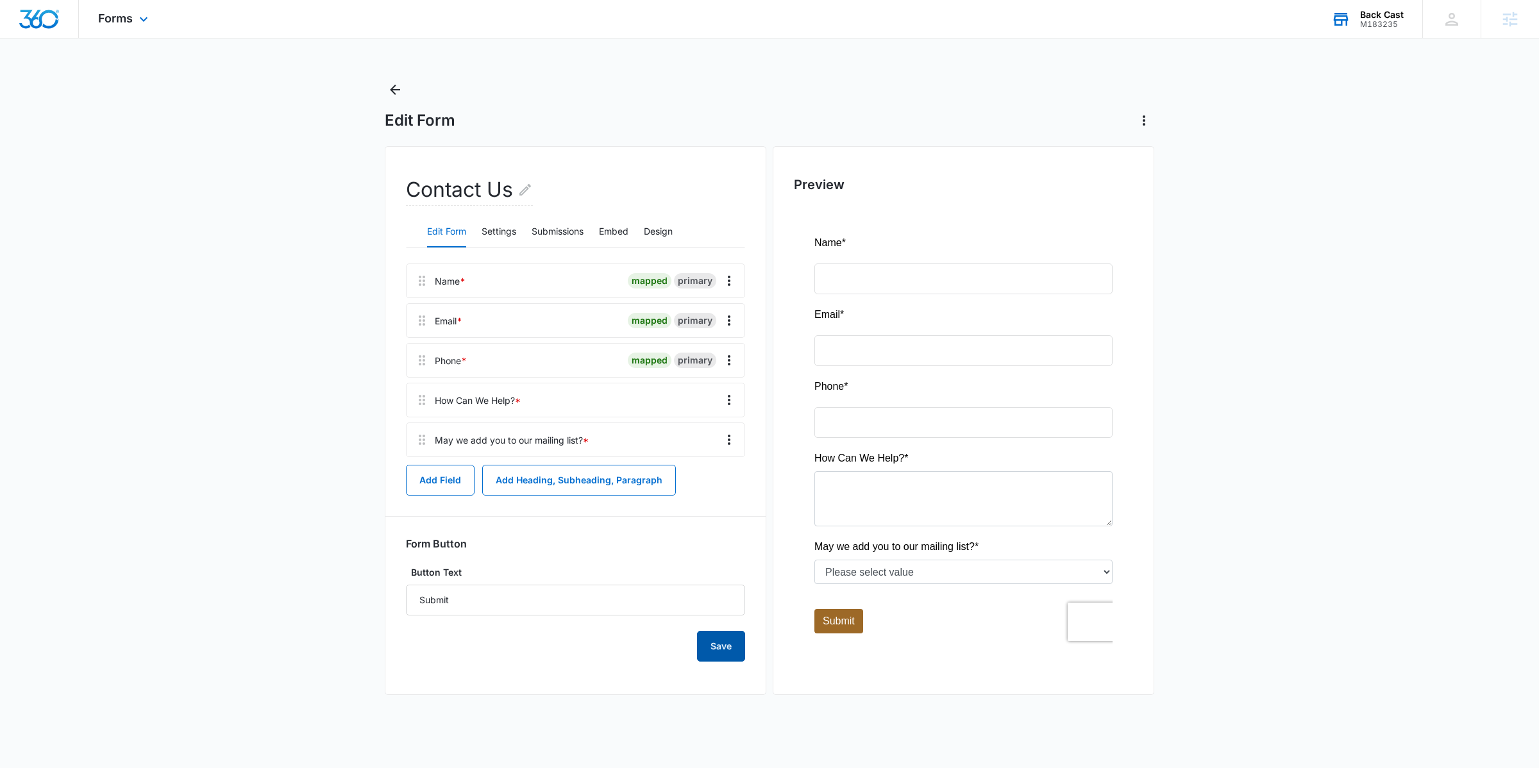
click at [738, 652] on button "Save" at bounding box center [721, 646] width 48 height 31
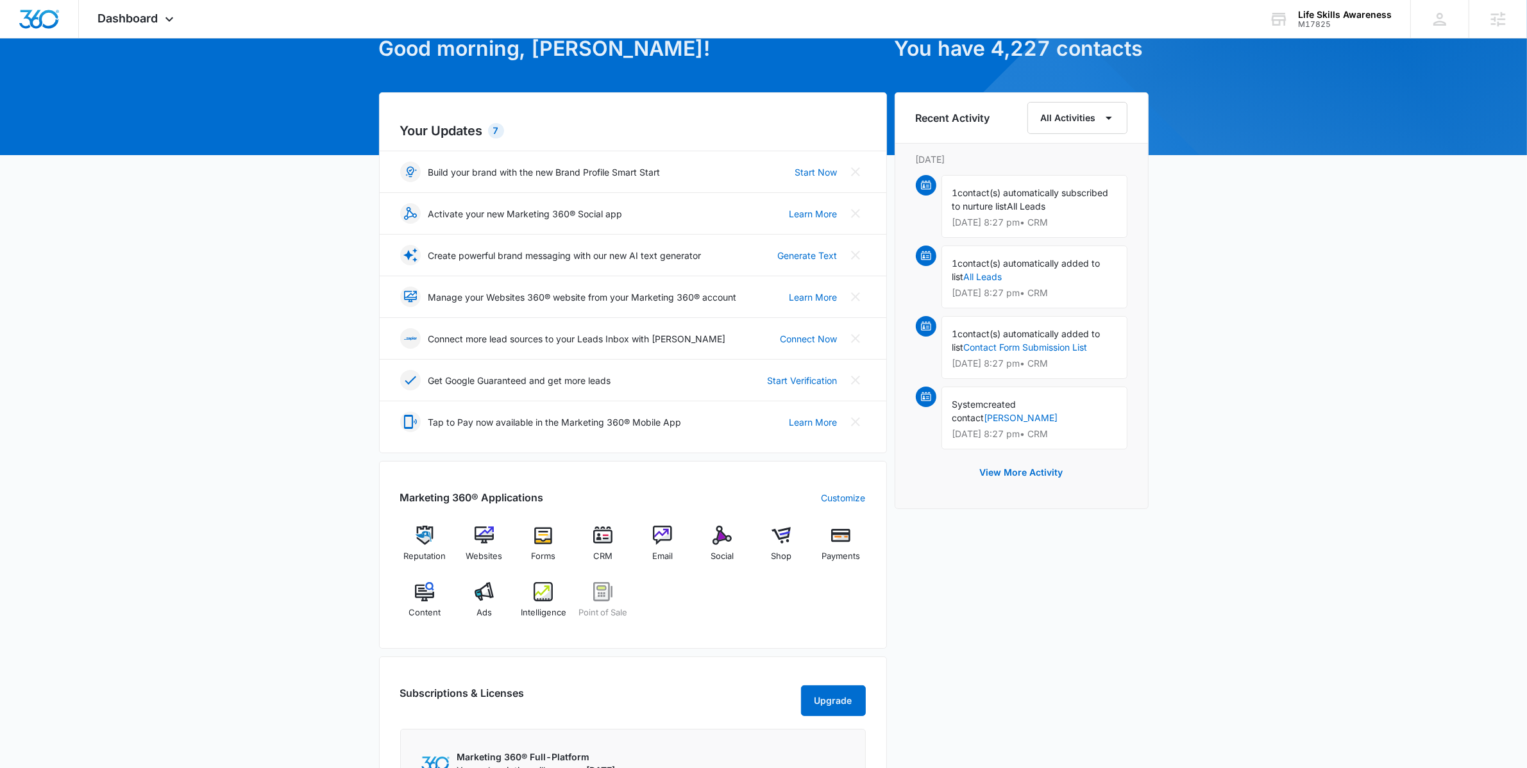
scroll to position [154, 0]
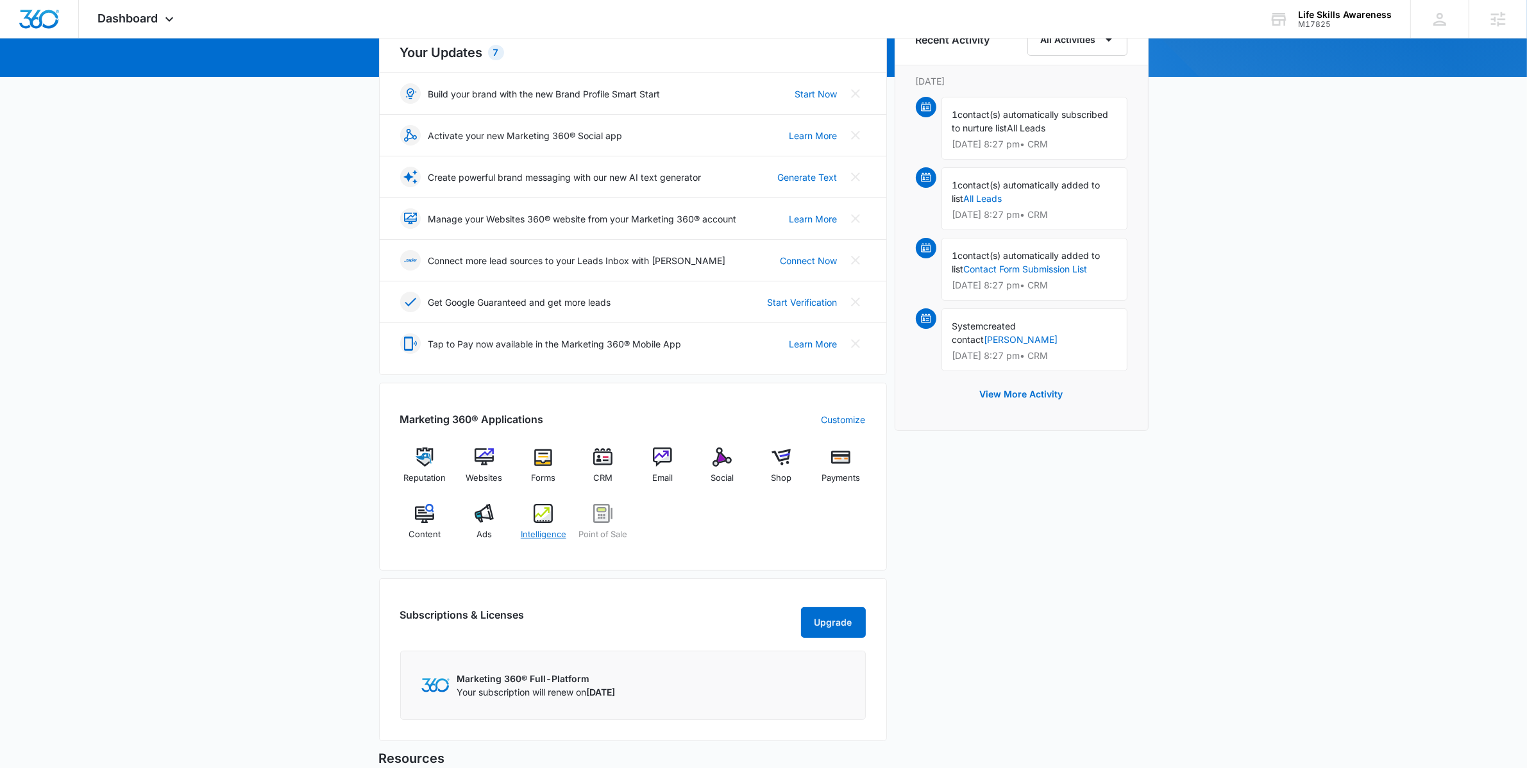
click at [543, 519] on img at bounding box center [543, 513] width 19 height 19
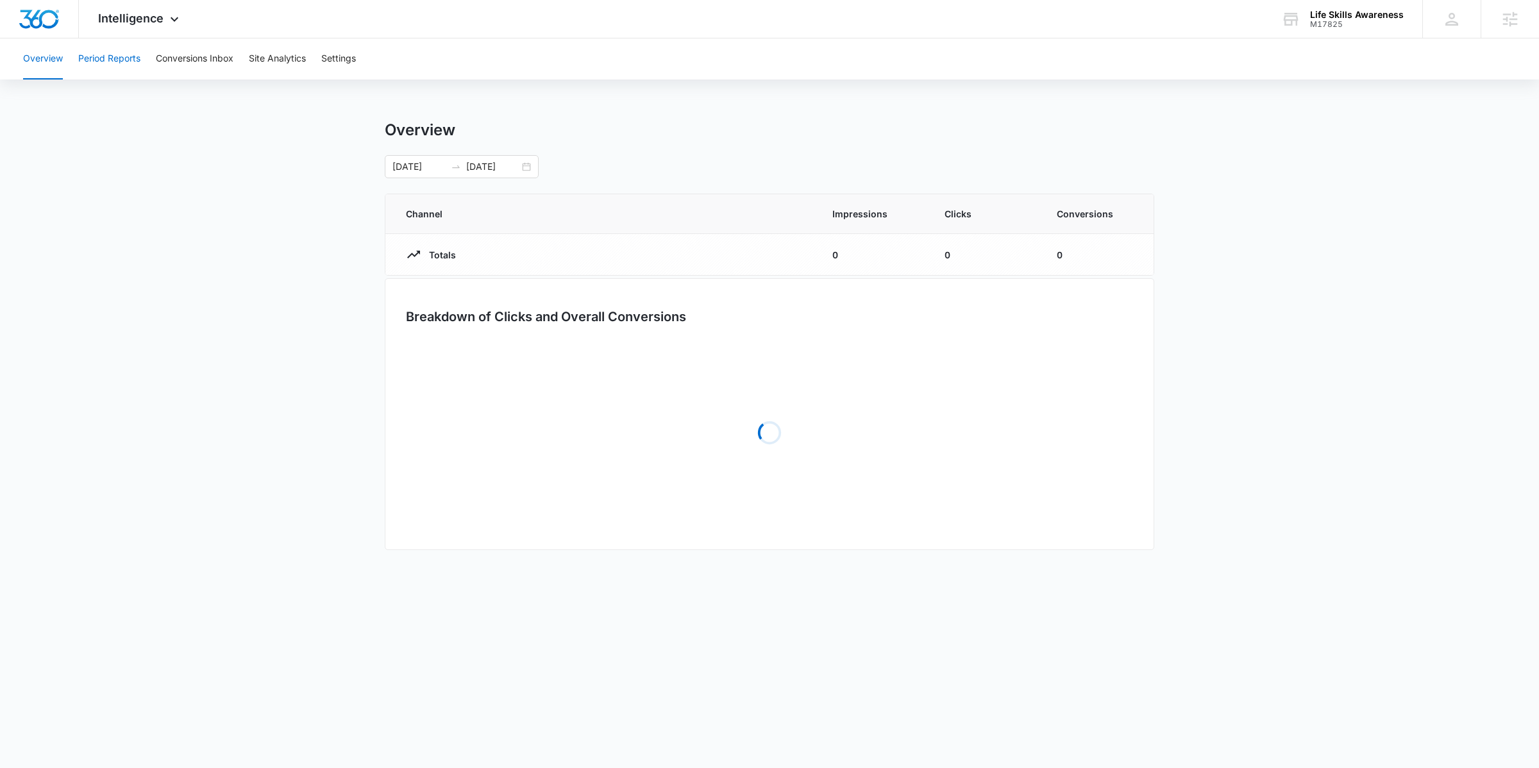
click at [99, 71] on button "Period Reports" at bounding box center [109, 58] width 62 height 41
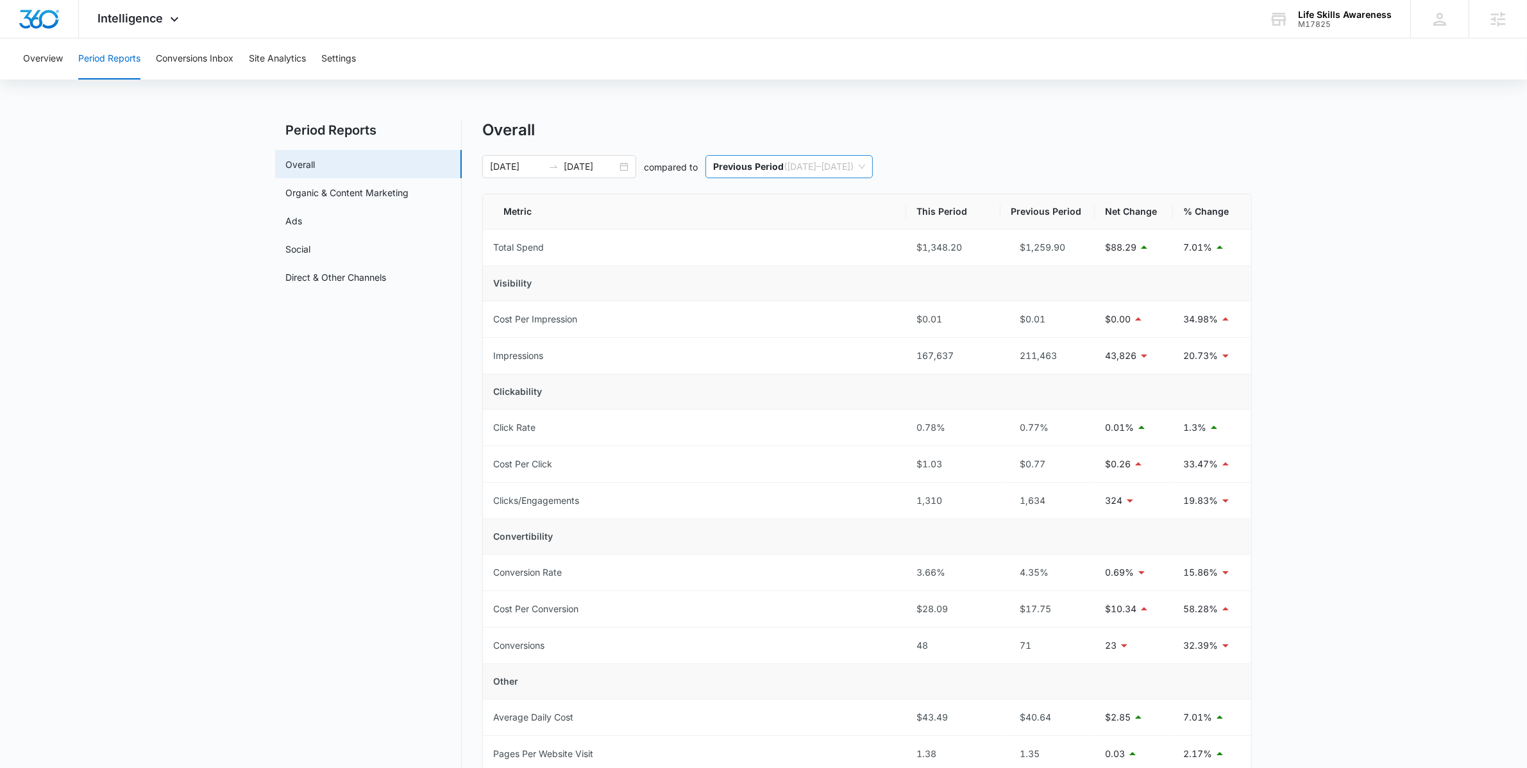
click at [725, 169] on p "Previous Period" at bounding box center [748, 166] width 71 height 11
click at [737, 233] on p "Same Period Last Year" at bounding box center [762, 234] width 99 height 11
click at [379, 446] on nav "Period Reports Overall Organic & Content Marketing Ads Social Direct & Other Ch…" at bounding box center [368, 616] width 187 height 991
click at [170, 373] on main "Period Reports Overall Organic & Content Marketing Ads Social Direct & Other Ch…" at bounding box center [763, 624] width 1527 height 1006
